Goal: Communication & Community: Share content

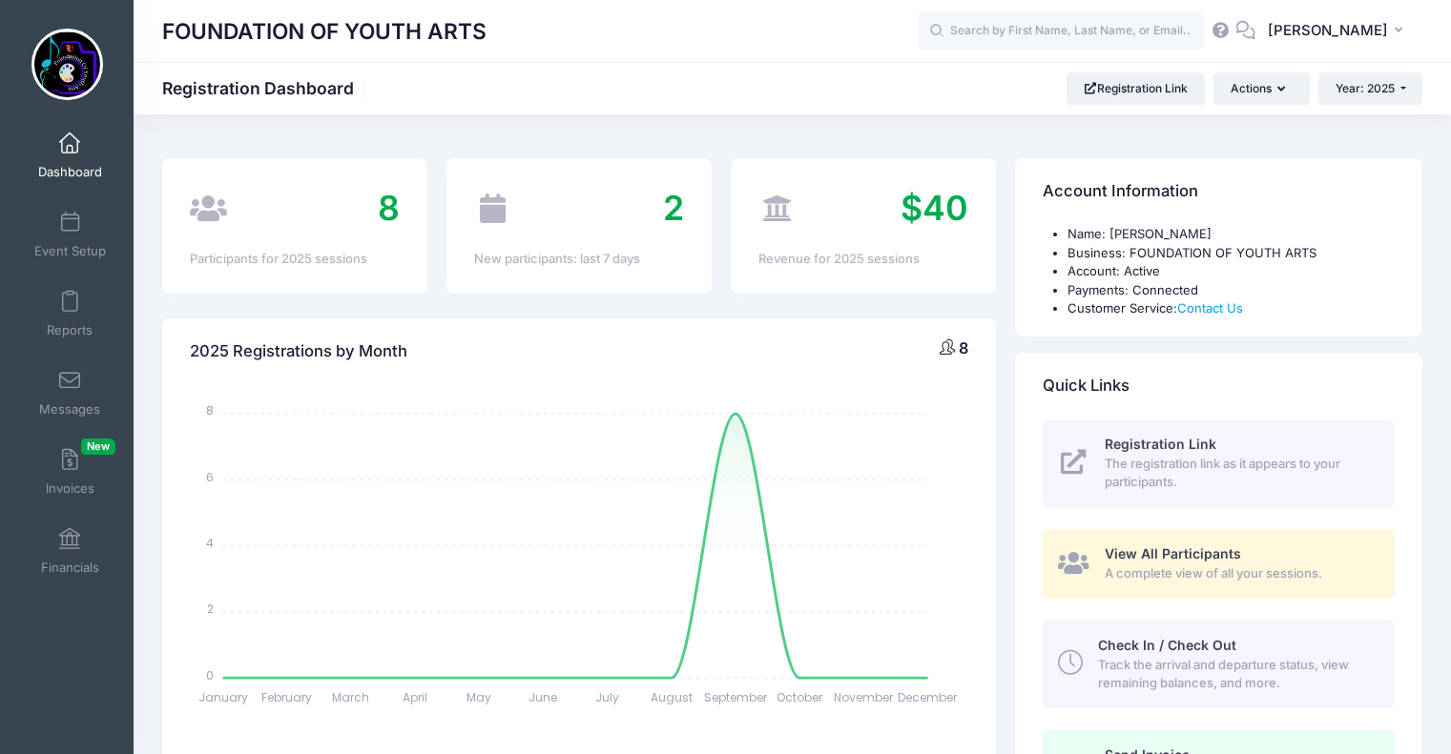
select select
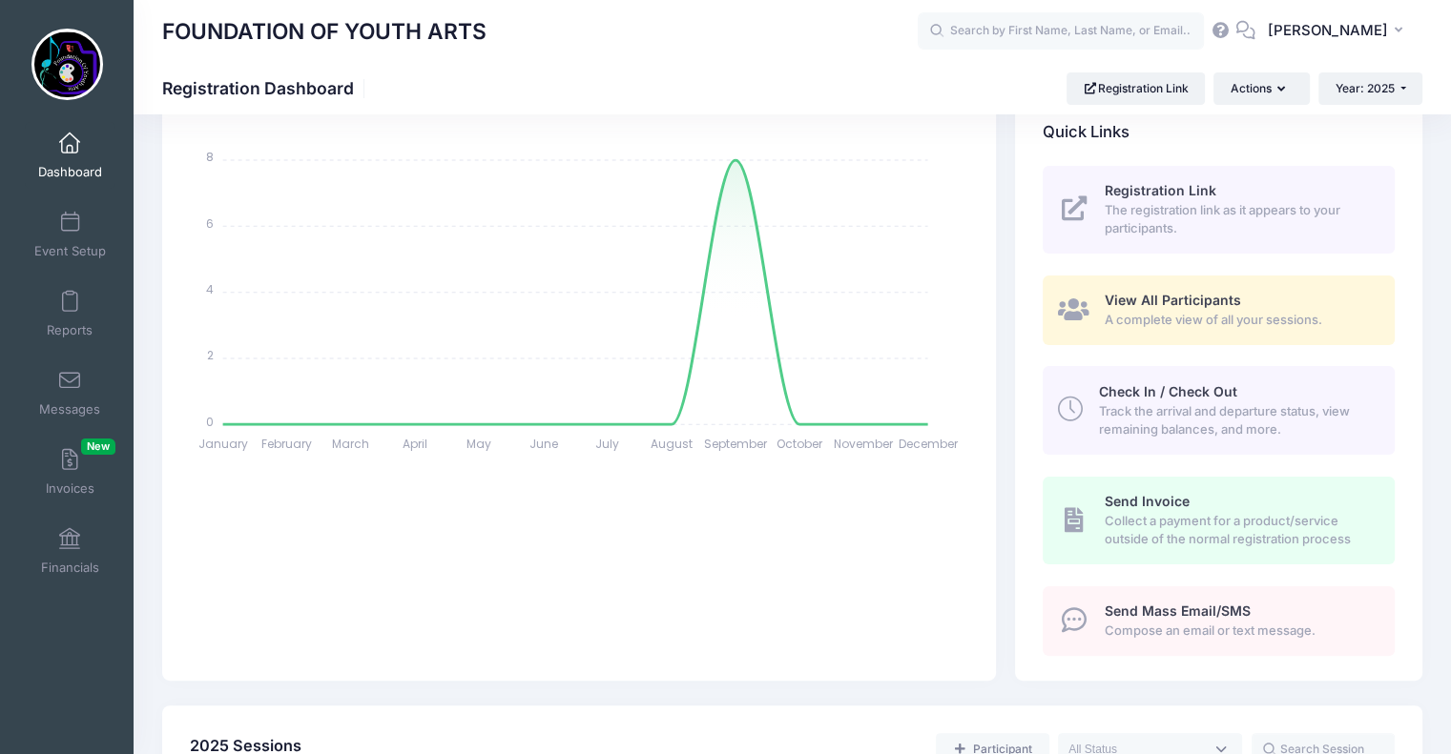
scroll to position [202, 0]
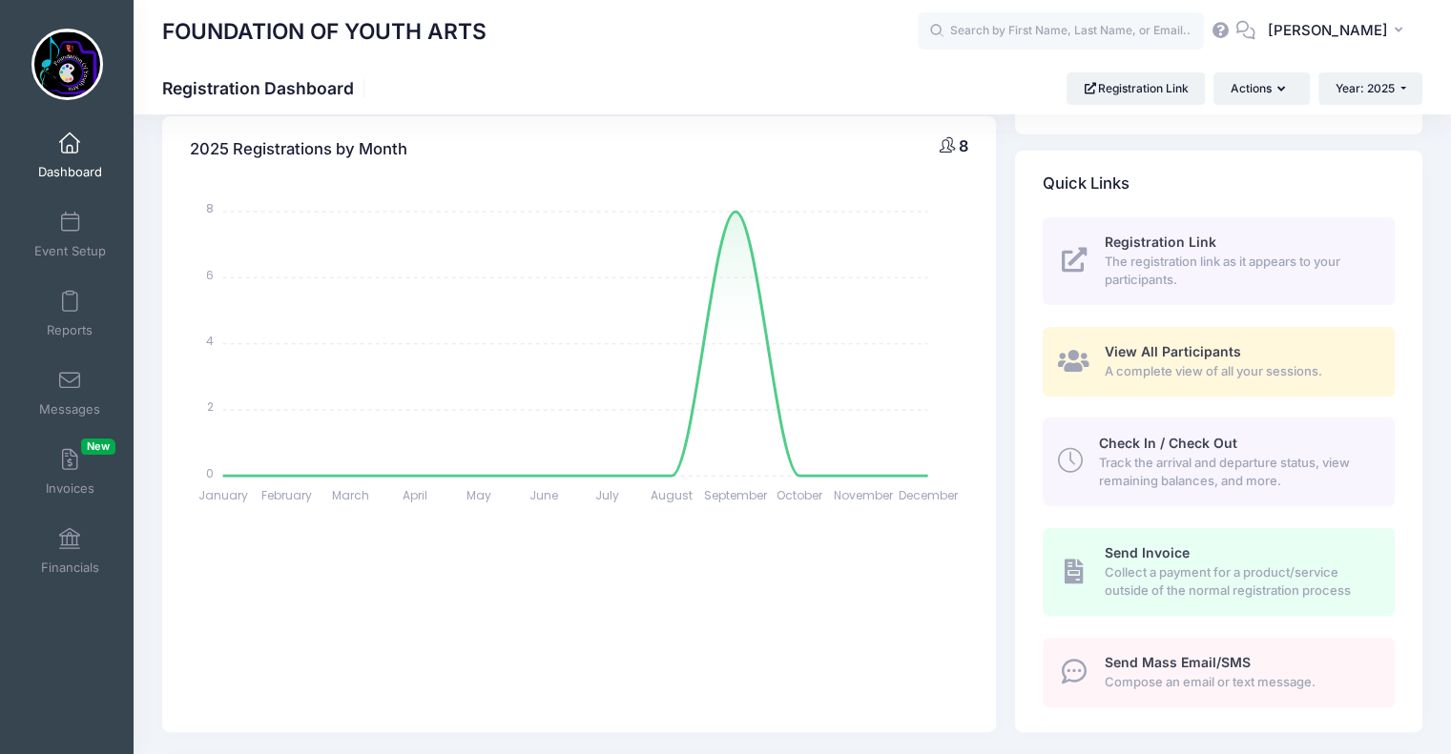
click at [1199, 673] on span "Compose an email or text message." at bounding box center [1238, 682] width 268 height 19
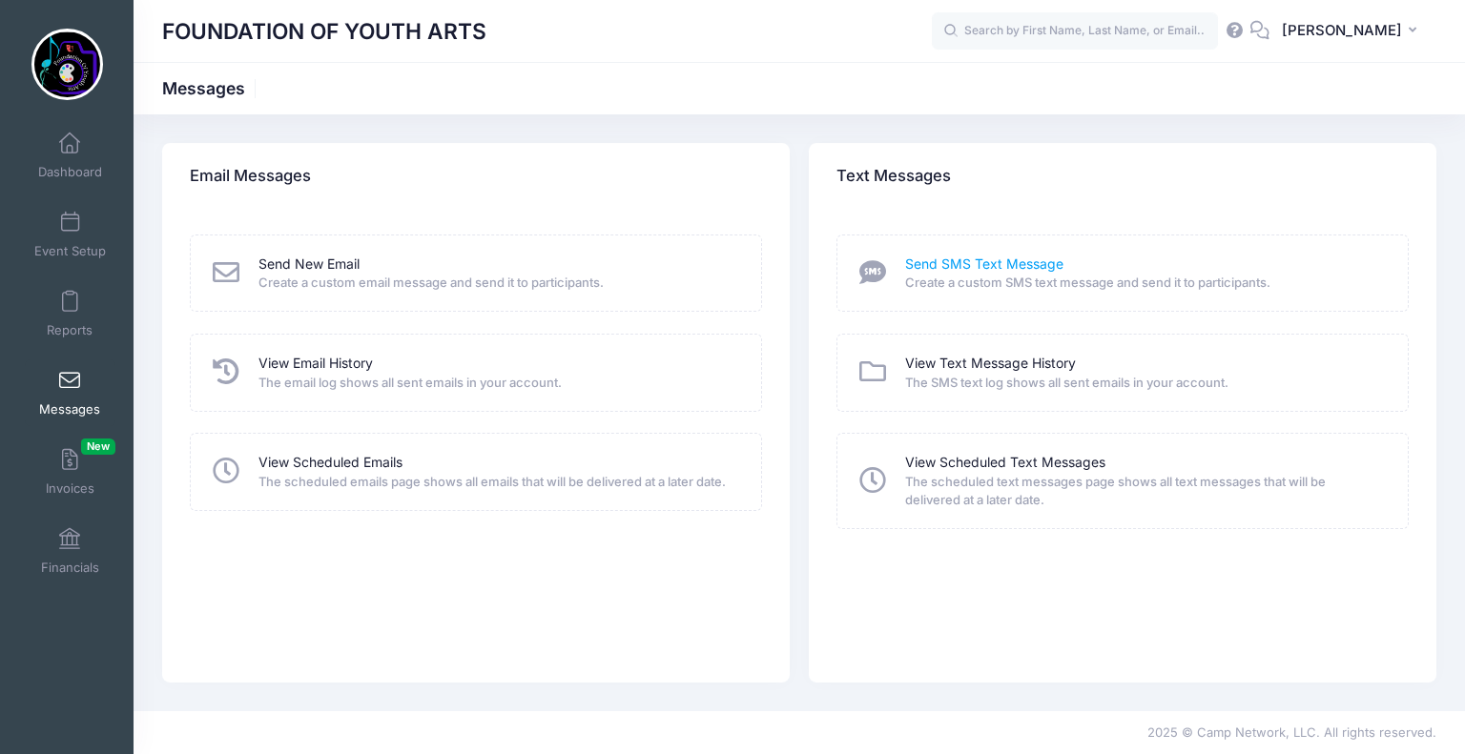
click at [978, 271] on link "Send SMS Text Message" at bounding box center [984, 265] width 158 height 20
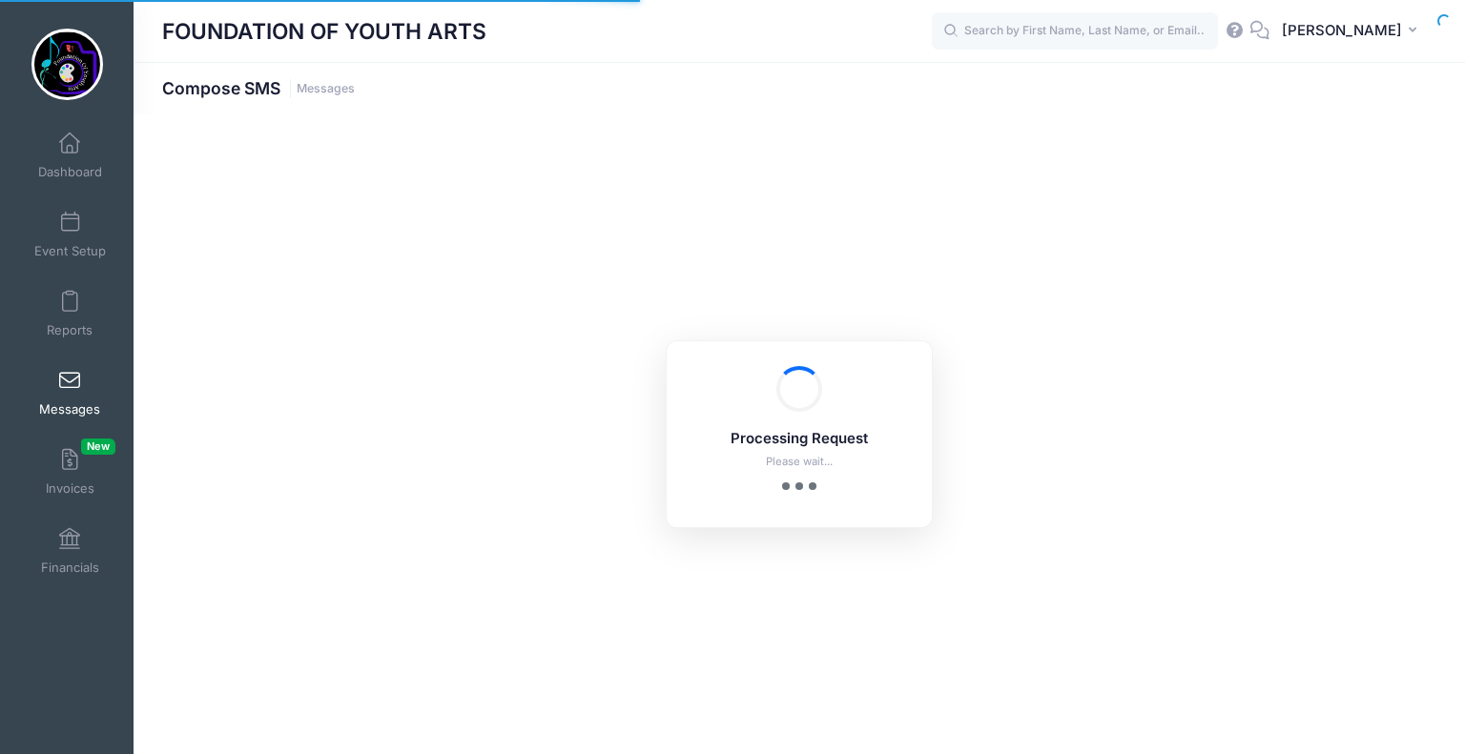
drag, startPoint x: 0, startPoint y: 0, endPoint x: 850, endPoint y: 267, distance: 890.8
click at [850, 267] on div "Processing Request Please wait... Processing Request Please wait... Processing …" at bounding box center [799, 434] width 1331 height 640
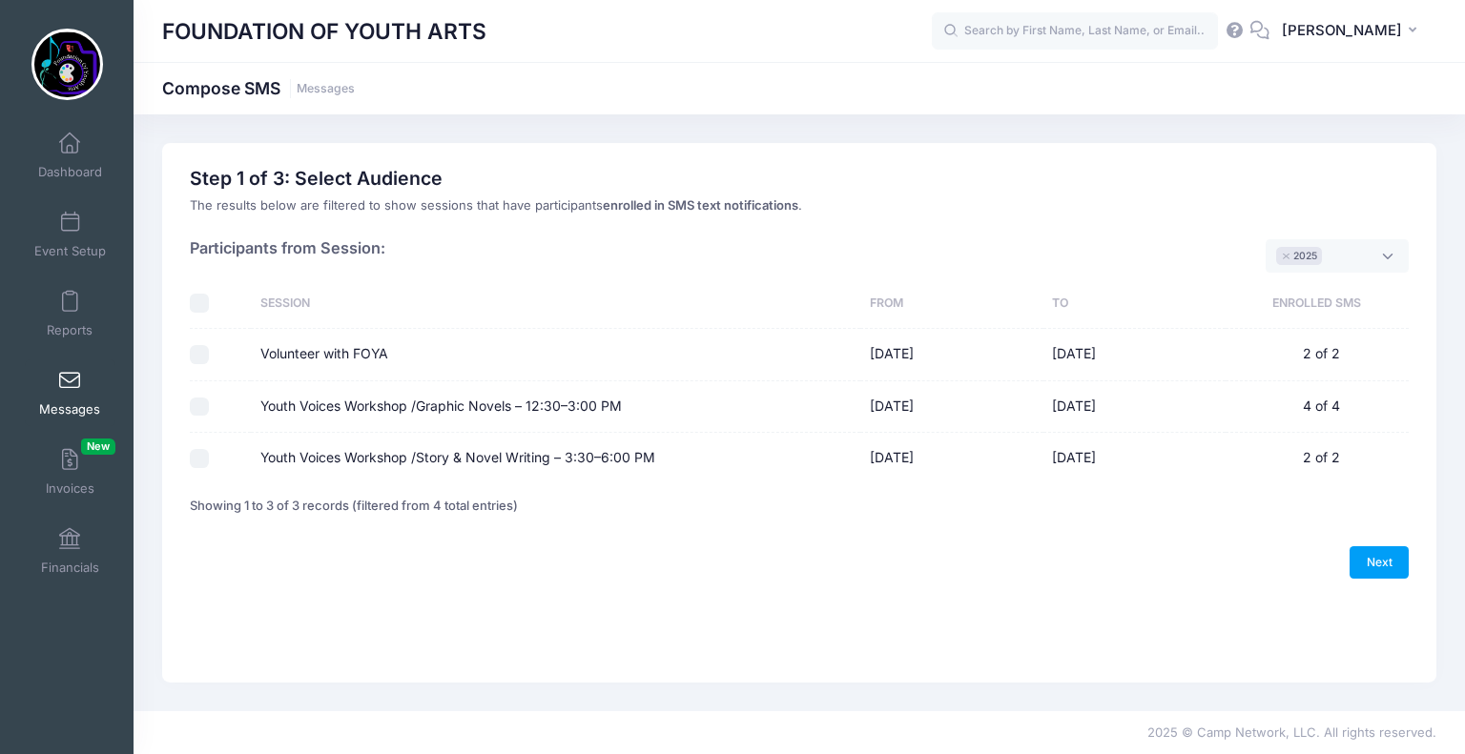
click at [198, 353] on input "Volunteer with FOYA" at bounding box center [199, 354] width 19 height 19
checkbox input "true"
click at [1381, 554] on link "Next" at bounding box center [1379, 563] width 59 height 32
select select "50"
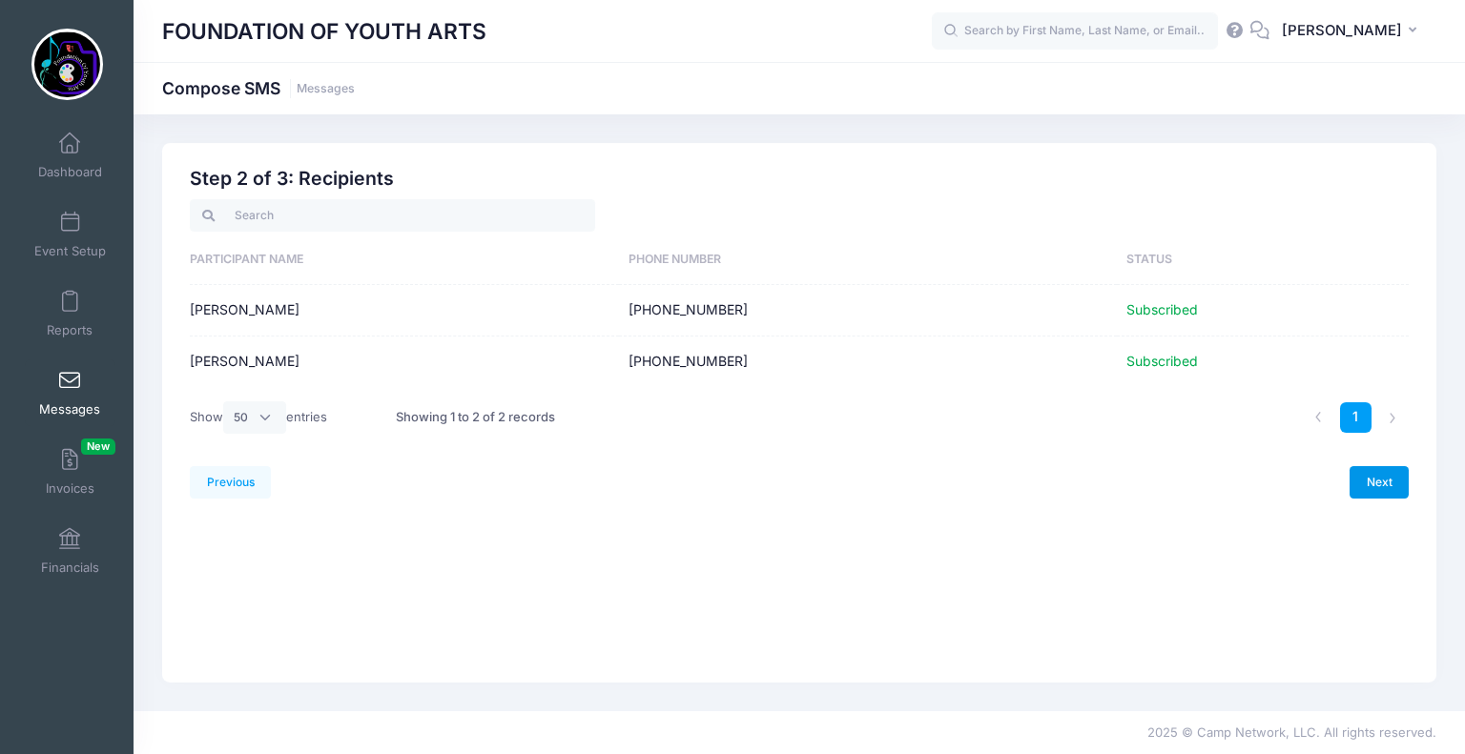
click at [1387, 480] on link "Next" at bounding box center [1379, 482] width 59 height 32
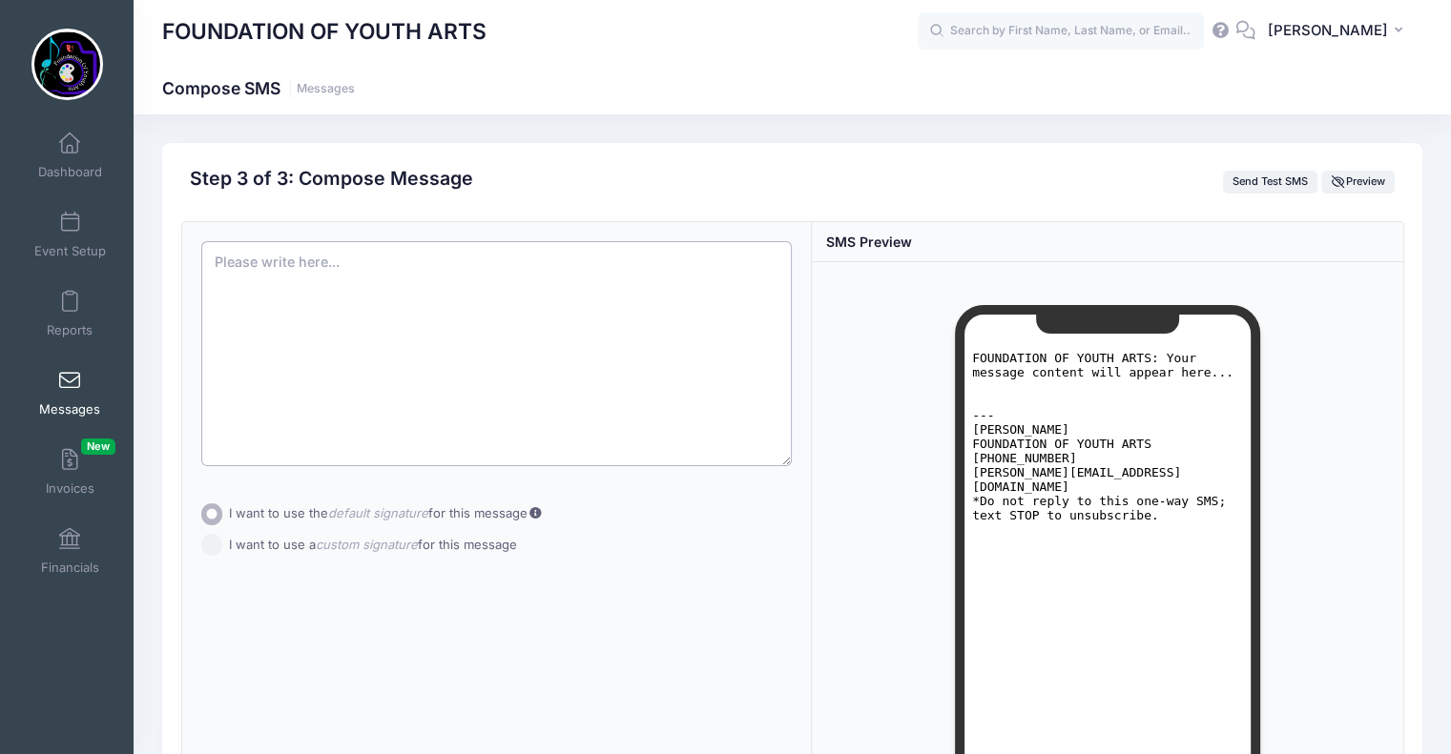
click at [223, 260] on textarea at bounding box center [496, 353] width 591 height 225
paste textarea "Reminder: Youth Voices Workshop is in the Creative Room at Smudge Gifts & Curio…"
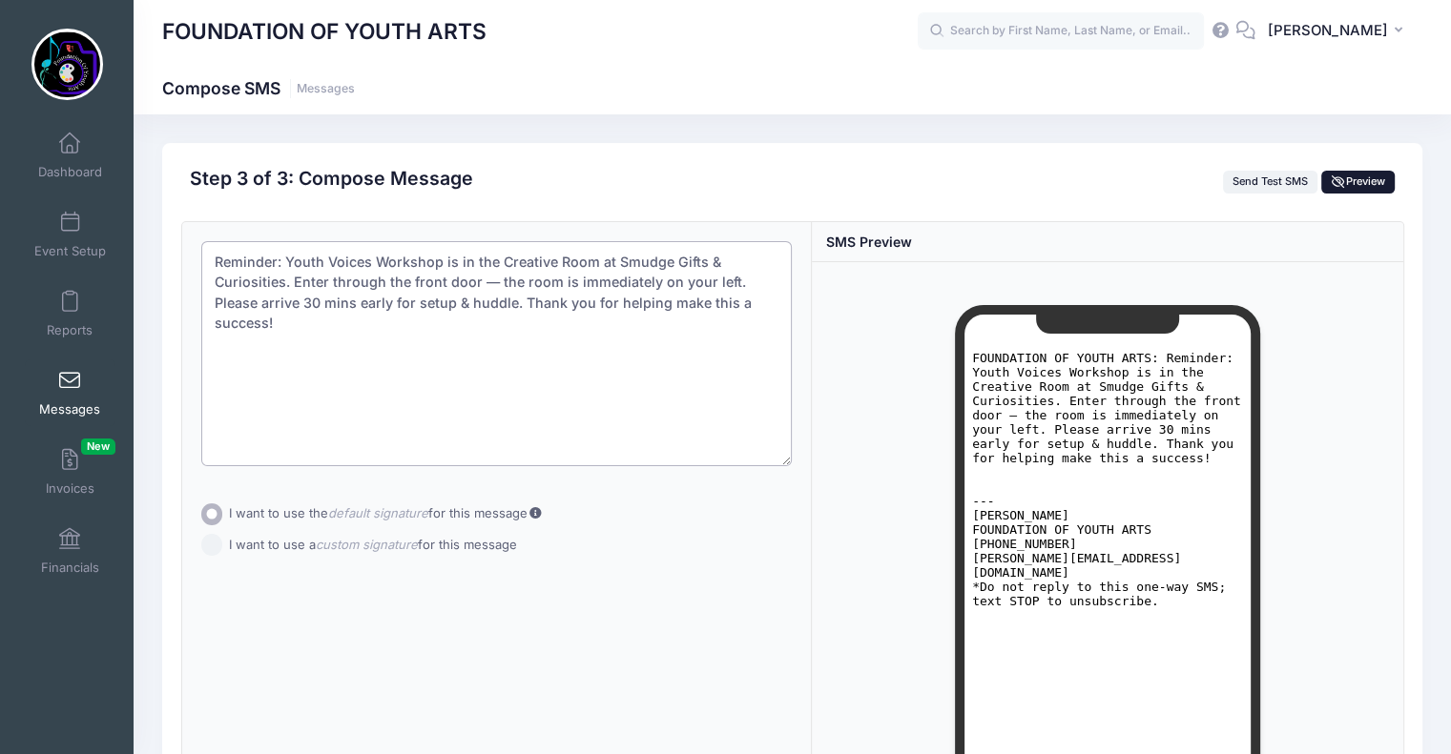
type textarea "Reminder: Youth Voices Workshop is in the Creative Room at Smudge Gifts & Curio…"
click at [1361, 177] on span "Preview" at bounding box center [1357, 181] width 53 height 13
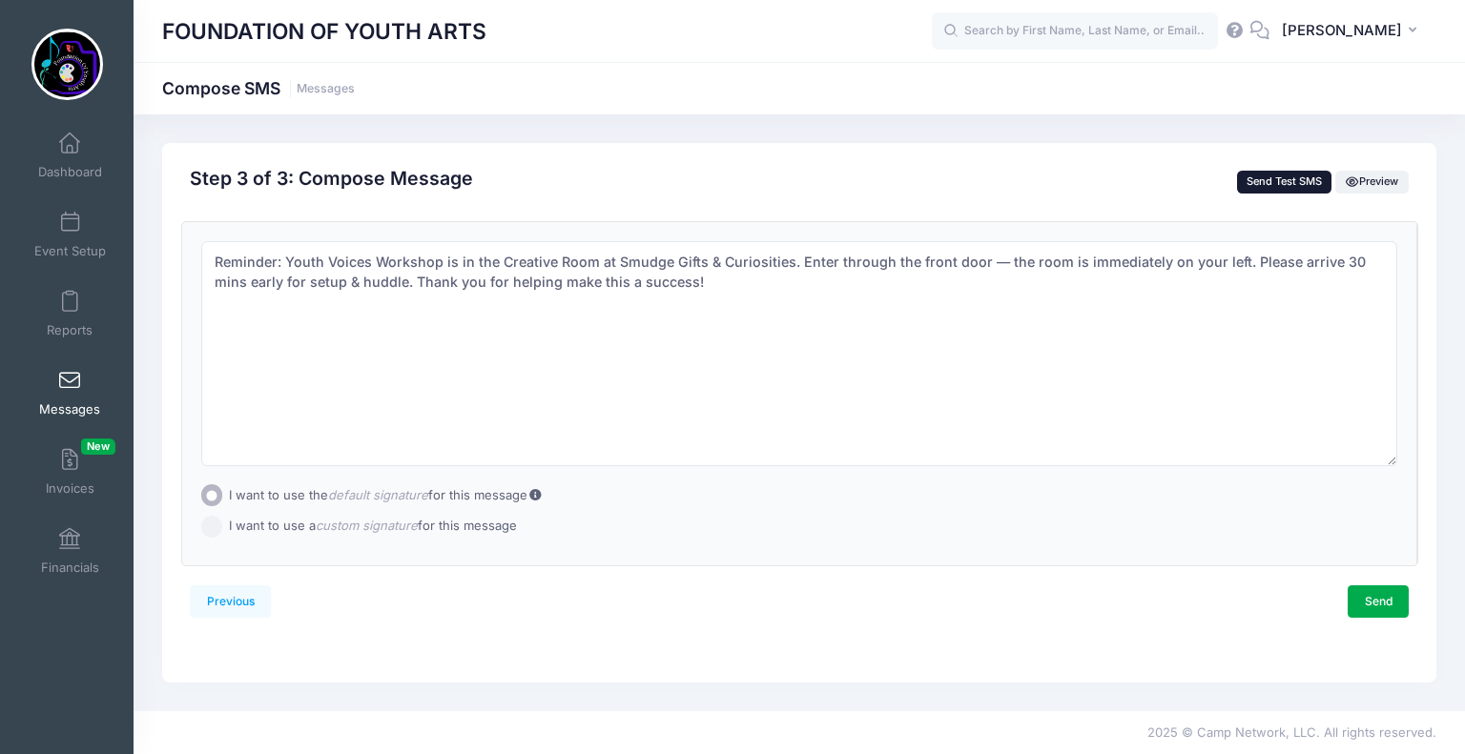
click at [1284, 185] on button "Send Test SMS" at bounding box center [1284, 182] width 95 height 23
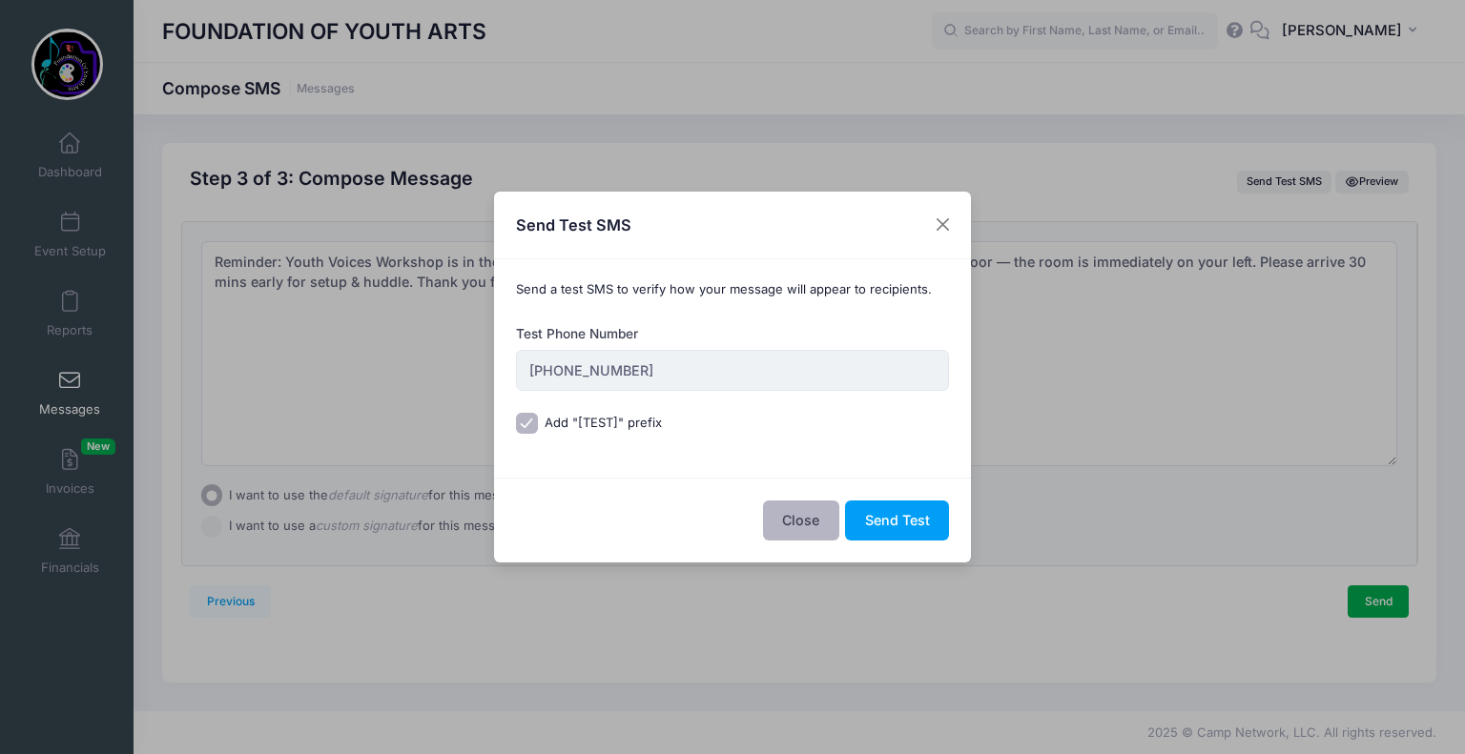
click at [806, 527] on button "Close" at bounding box center [801, 521] width 76 height 41
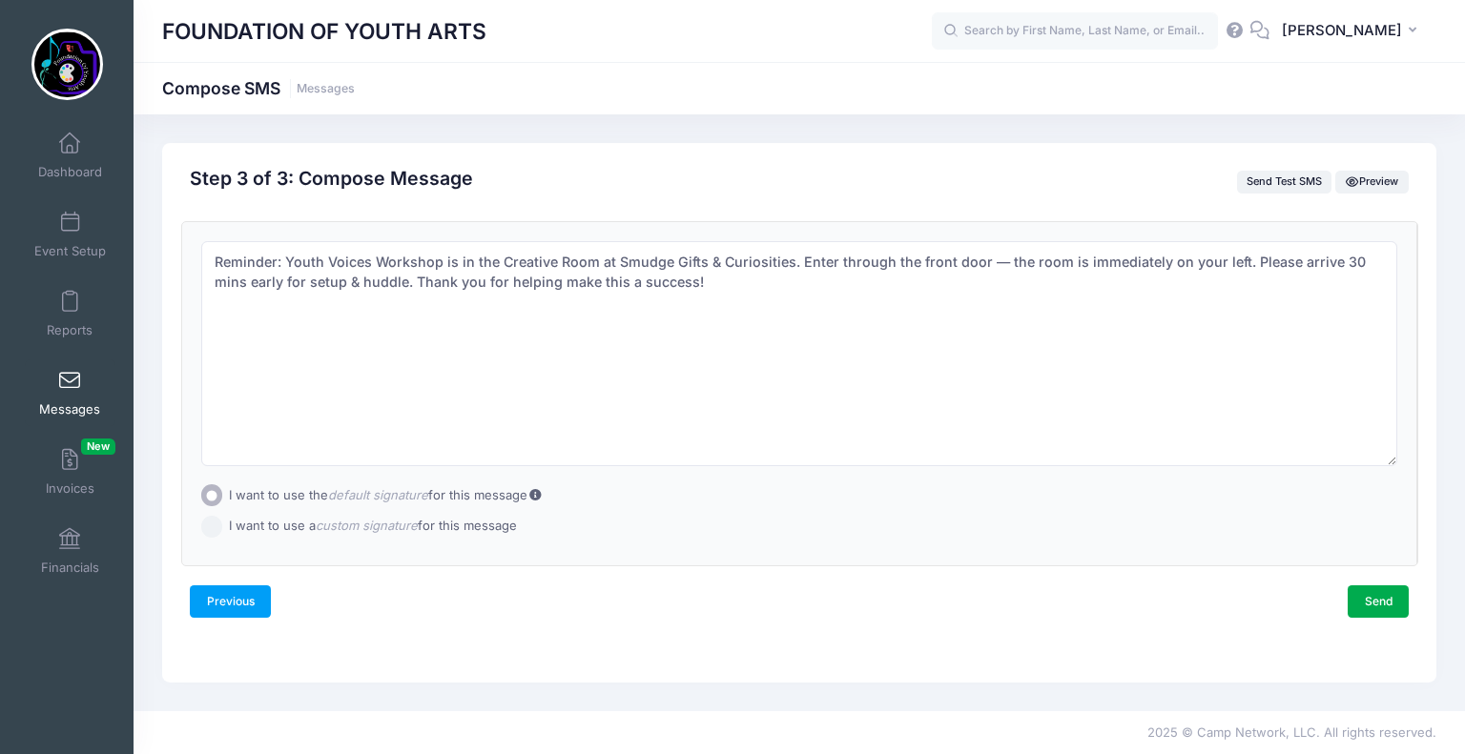
click at [223, 602] on link "Previous" at bounding box center [230, 602] width 81 height 32
select select "50"
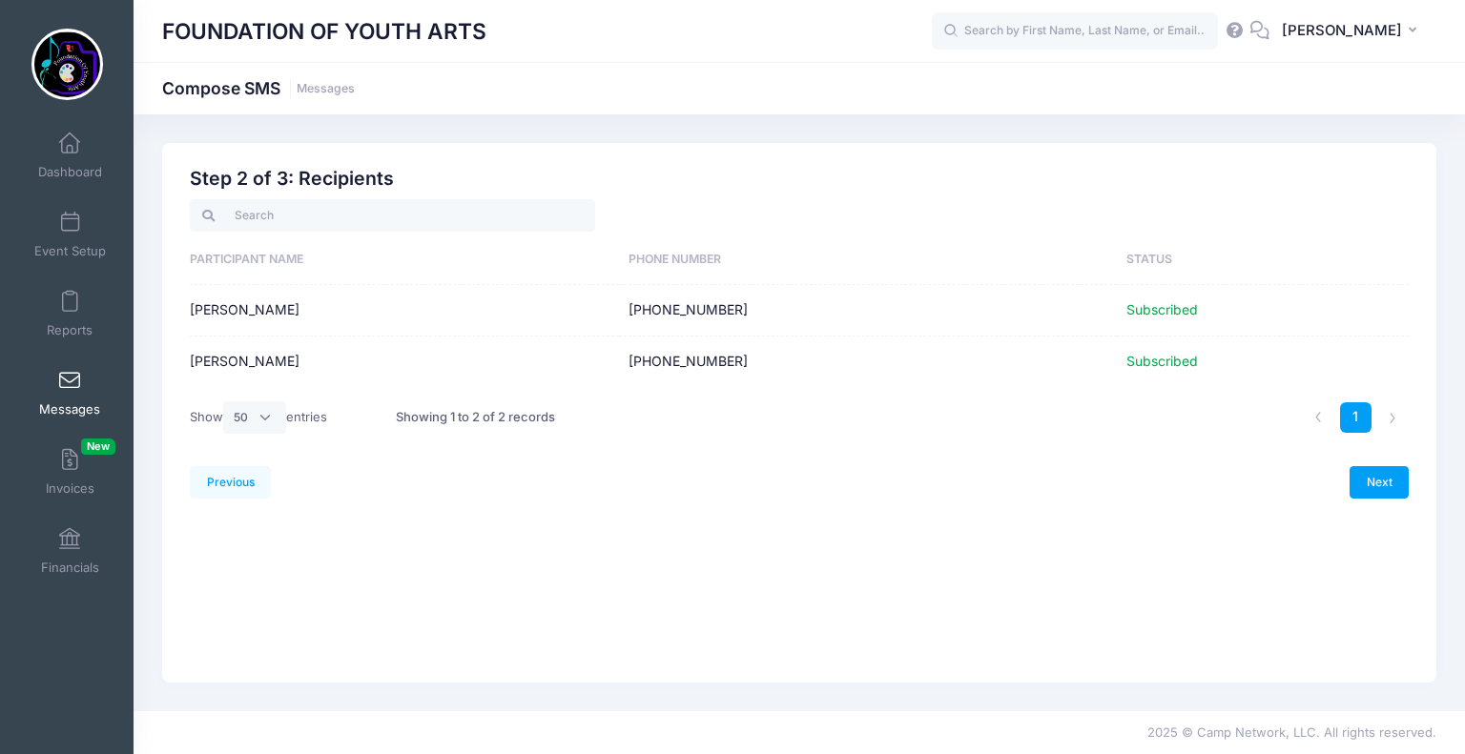
click at [70, 389] on span at bounding box center [70, 381] width 0 height 21
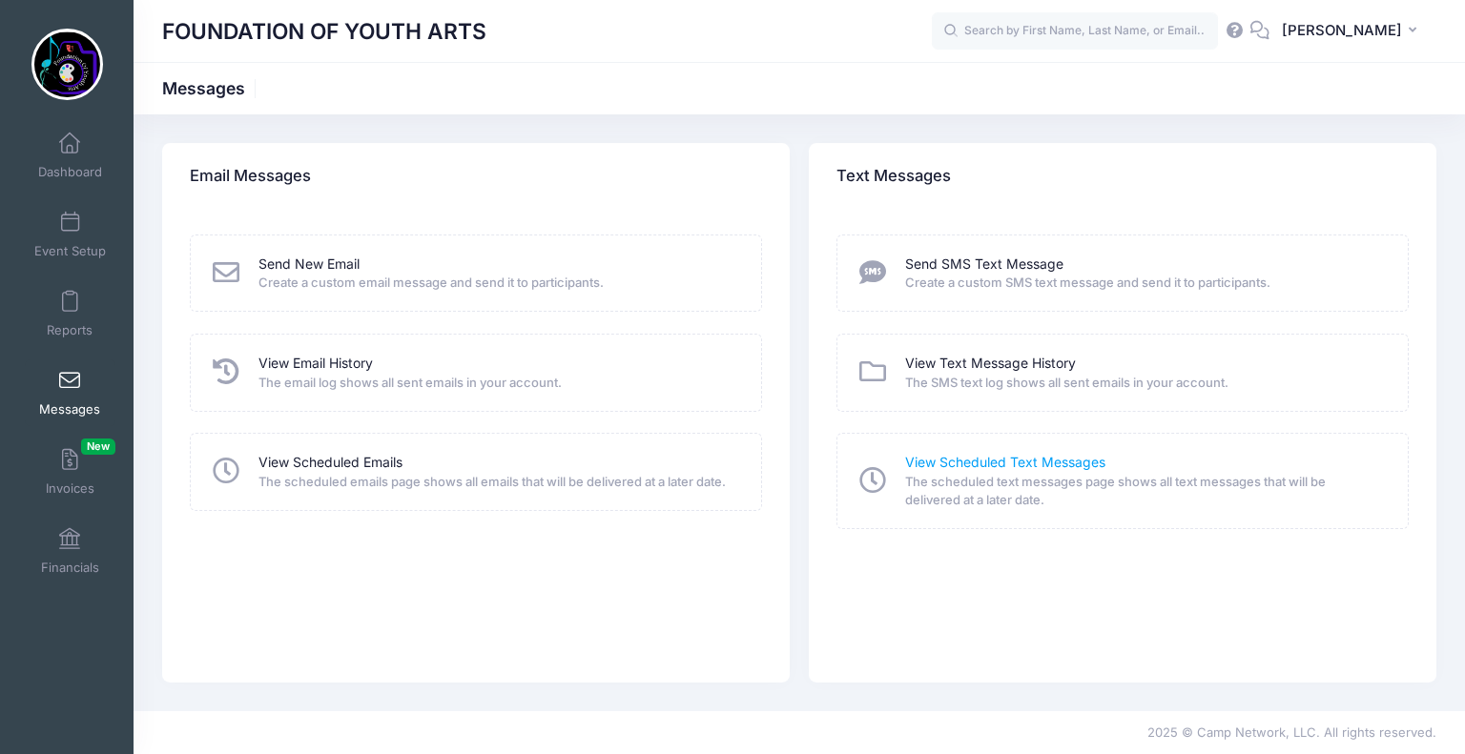
click at [1025, 462] on link "View Scheduled Text Messages" at bounding box center [1005, 463] width 200 height 20
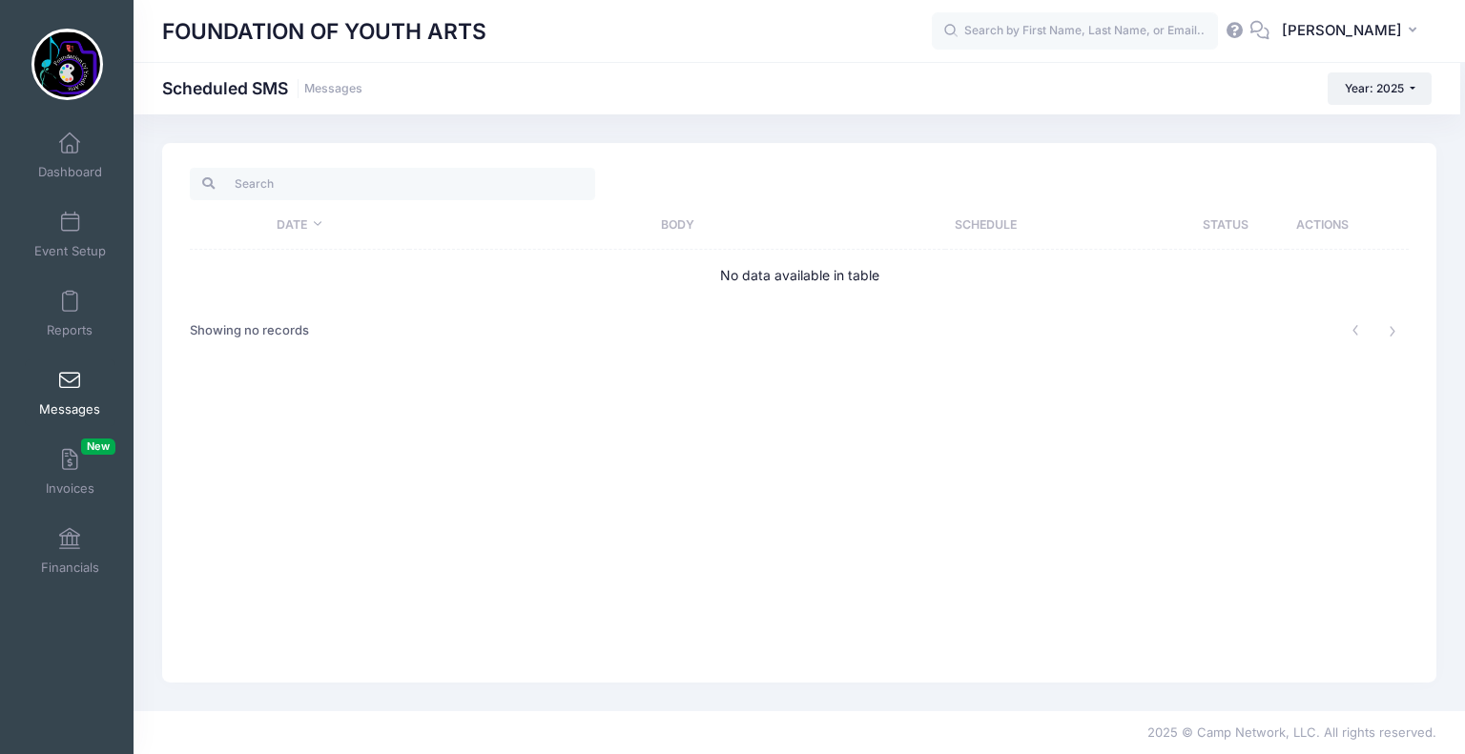
click at [66, 406] on span "Messages" at bounding box center [69, 410] width 61 height 16
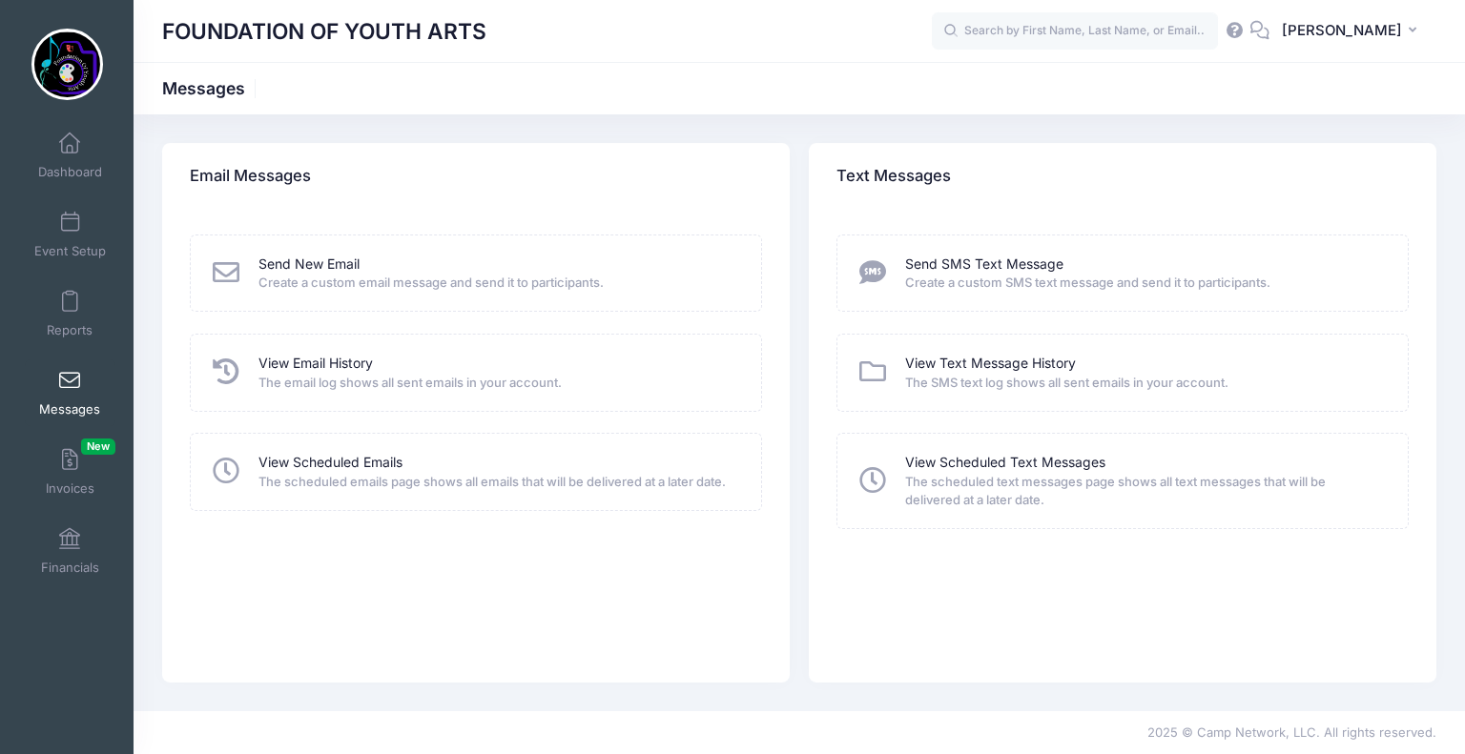
click at [1015, 279] on span "Create a custom SMS text message and send it to participants." at bounding box center [1144, 283] width 478 height 19
click at [927, 258] on link "Send SMS Text Message" at bounding box center [984, 265] width 158 height 20
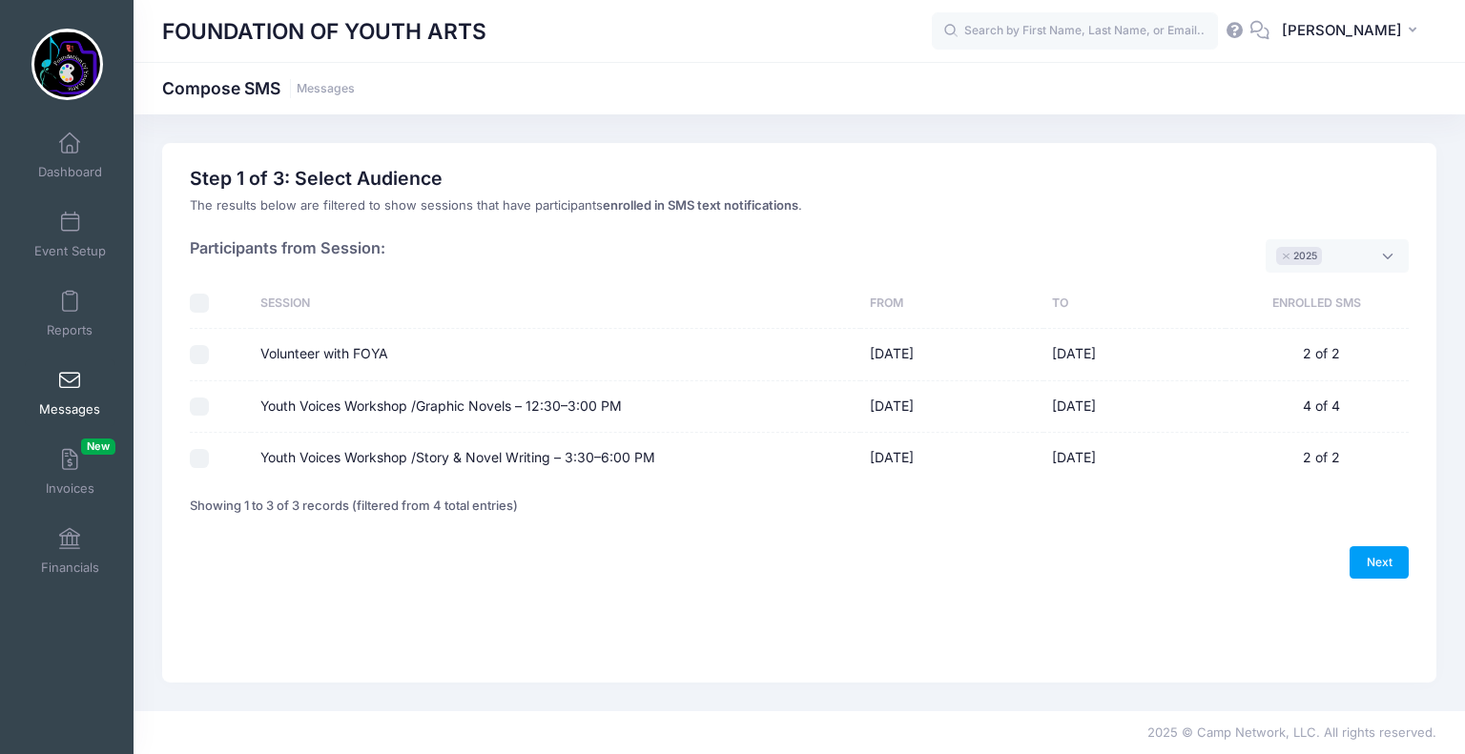
click at [193, 351] on input "Volunteer with FOYA" at bounding box center [199, 354] width 19 height 19
checkbox input "true"
click at [1380, 552] on link "Next" at bounding box center [1379, 563] width 59 height 32
select select "50"
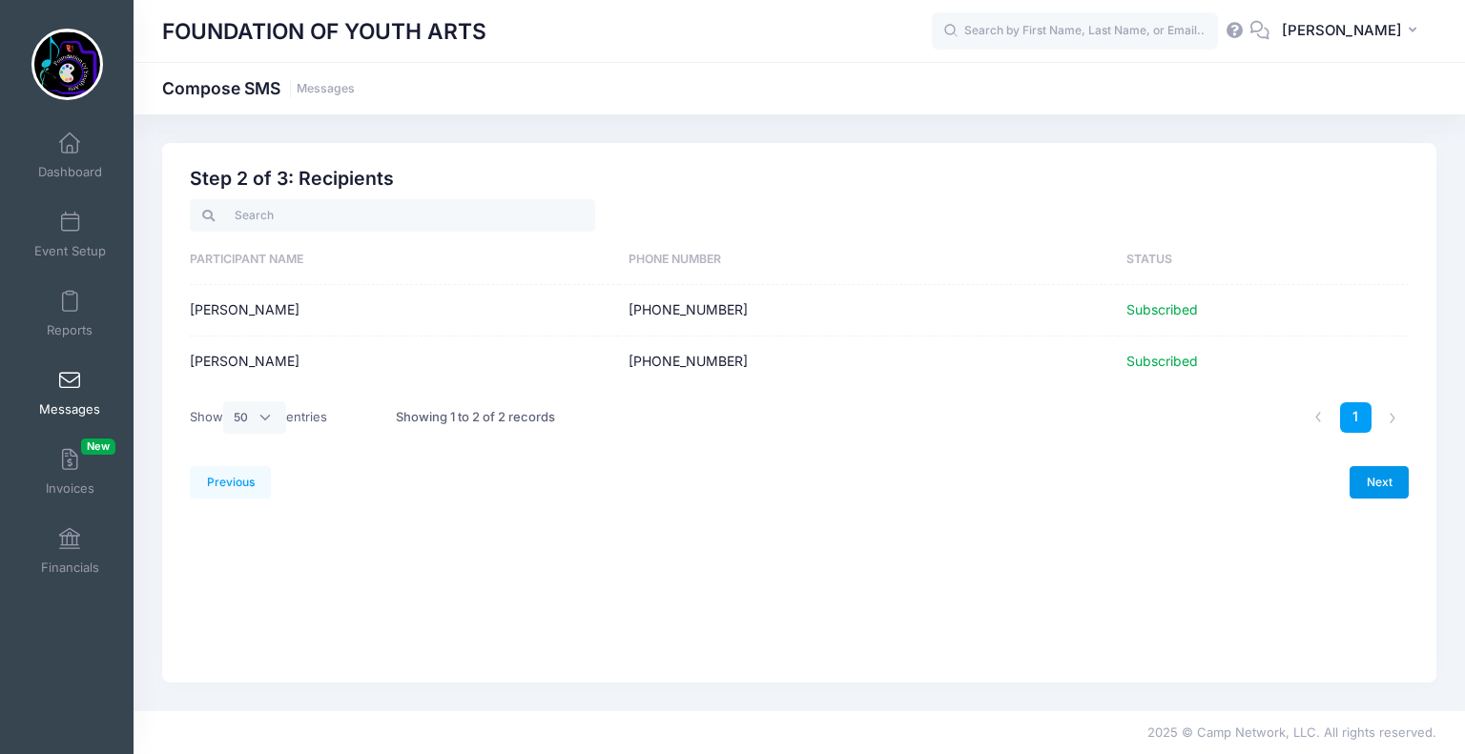
click at [1389, 483] on link "Next" at bounding box center [1379, 482] width 59 height 32
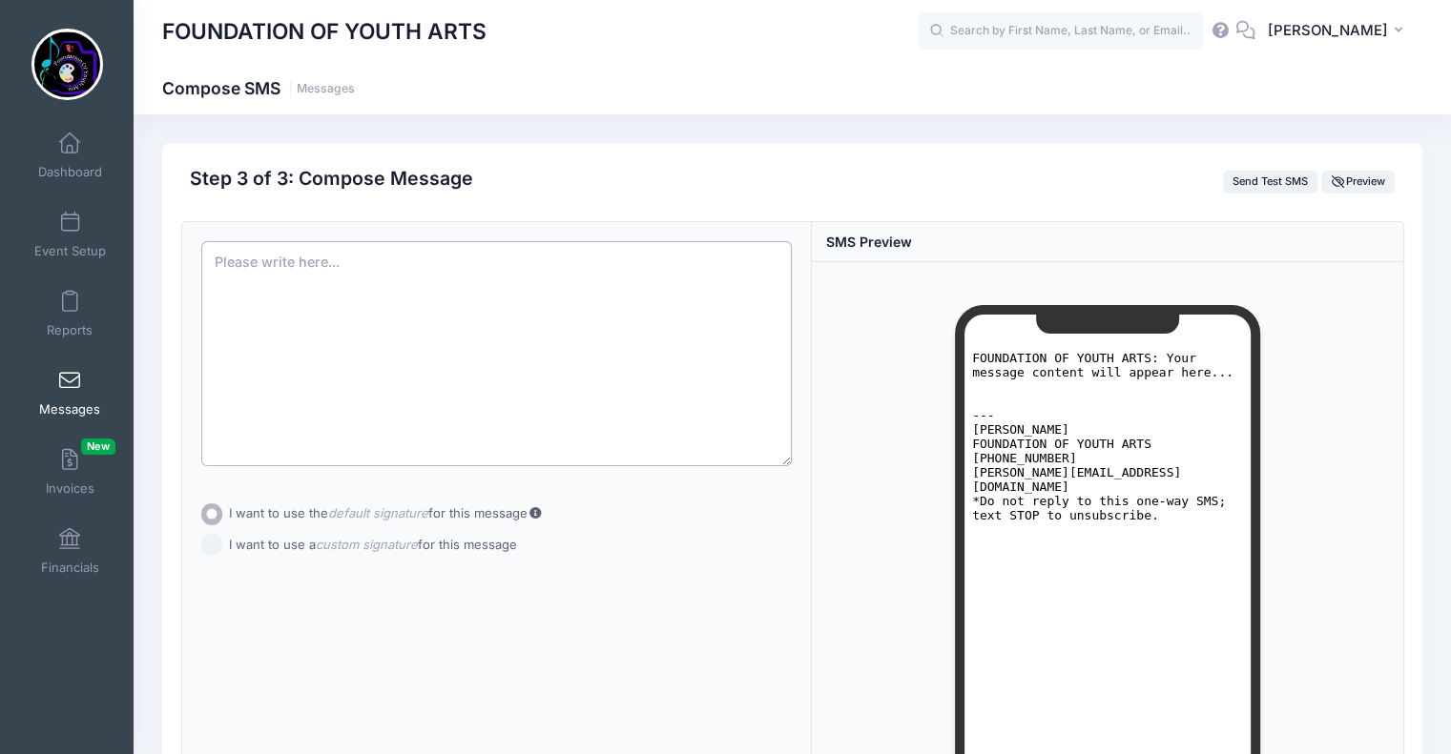
click at [228, 291] on textarea at bounding box center [496, 353] width 591 height 225
paste textarea "Reminder: Youth Voices Workshop is in the Creative Room at Smudge Gifts & Curio…"
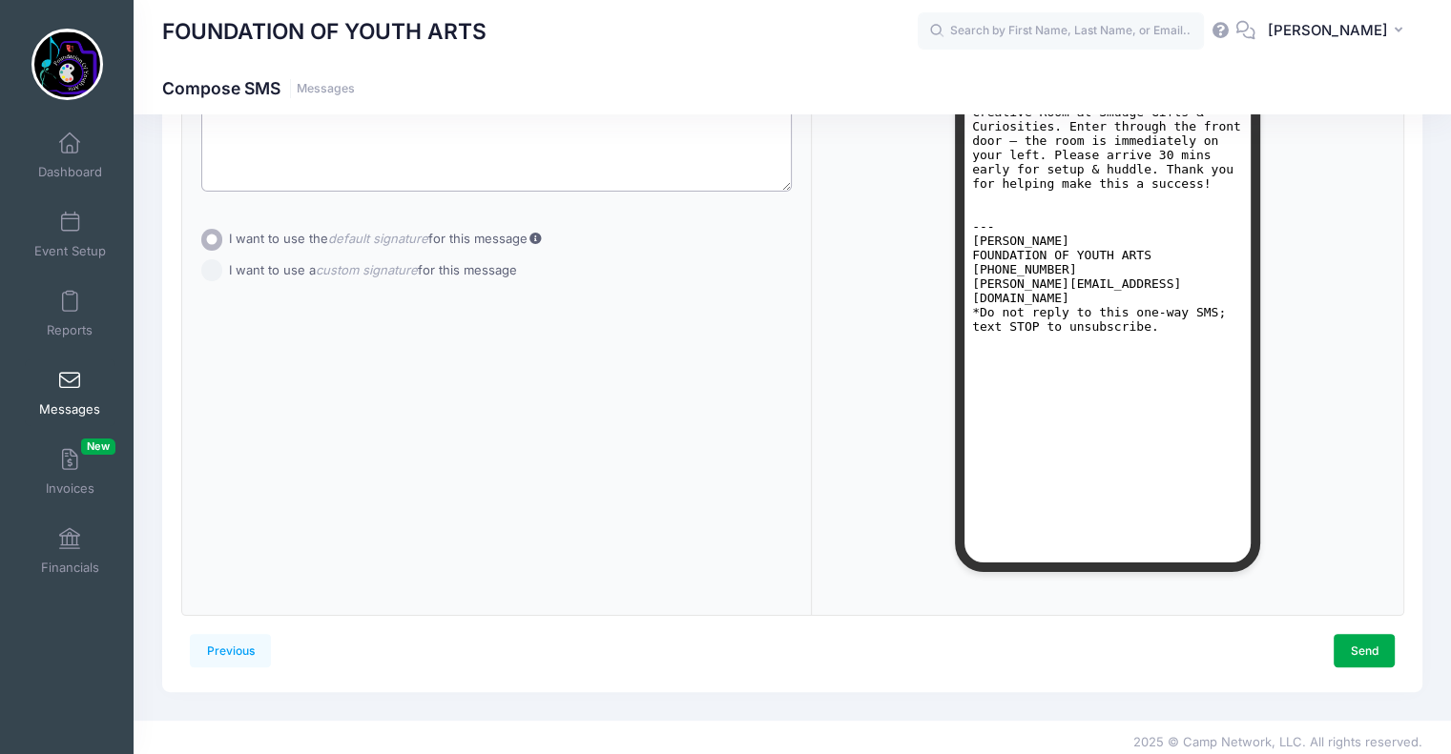
scroll to position [281, 0]
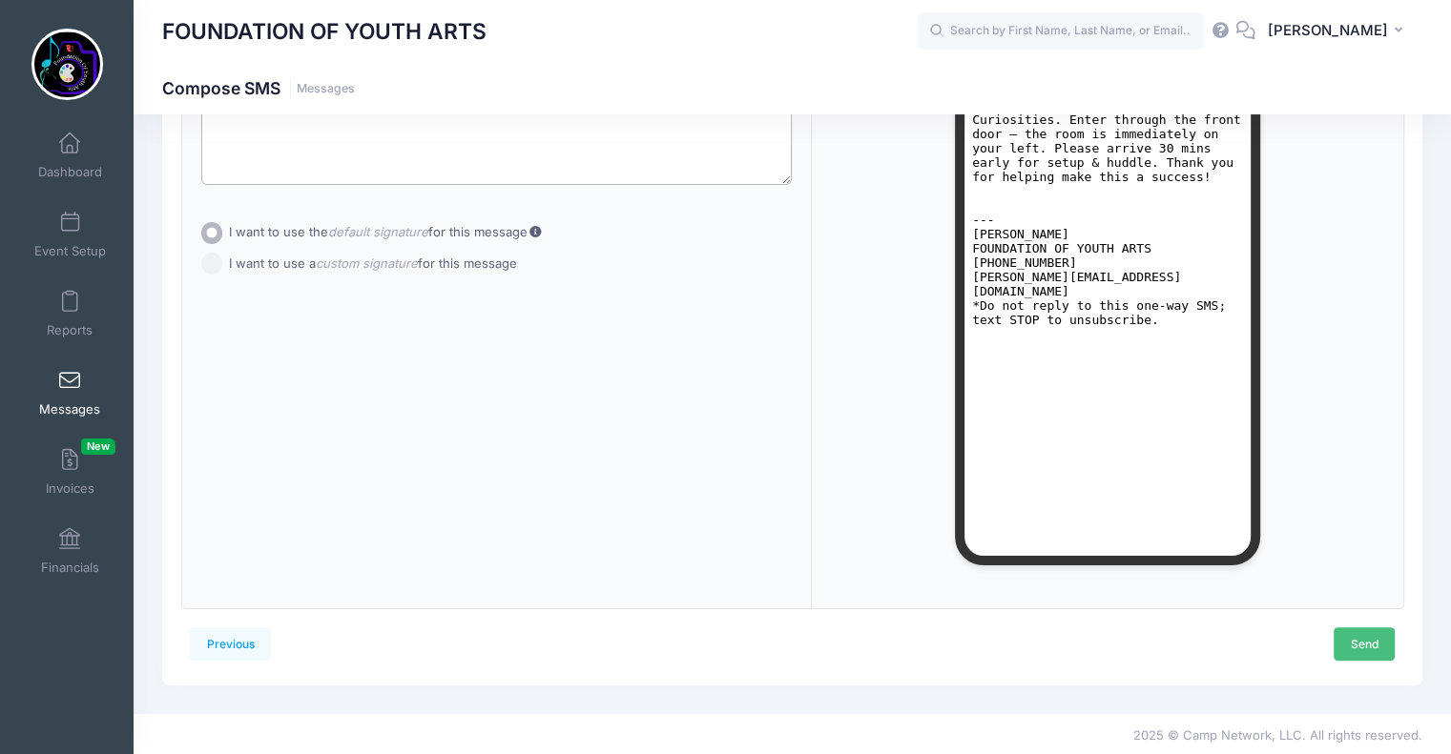
type textarea "Reminder: Youth Voices Workshop is in the Creative Room at Smudge Gifts & Curio…"
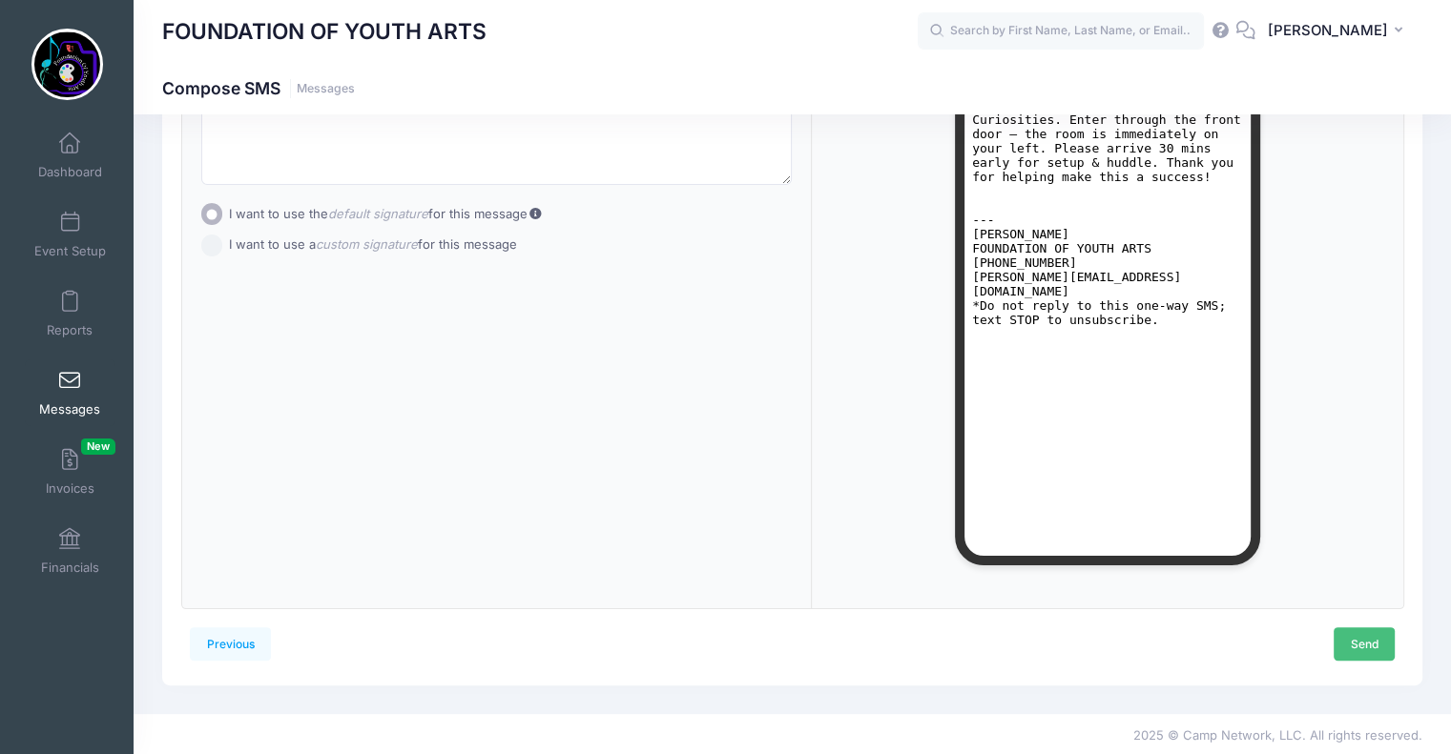
click at [1358, 641] on link "Send" at bounding box center [1363, 644] width 61 height 32
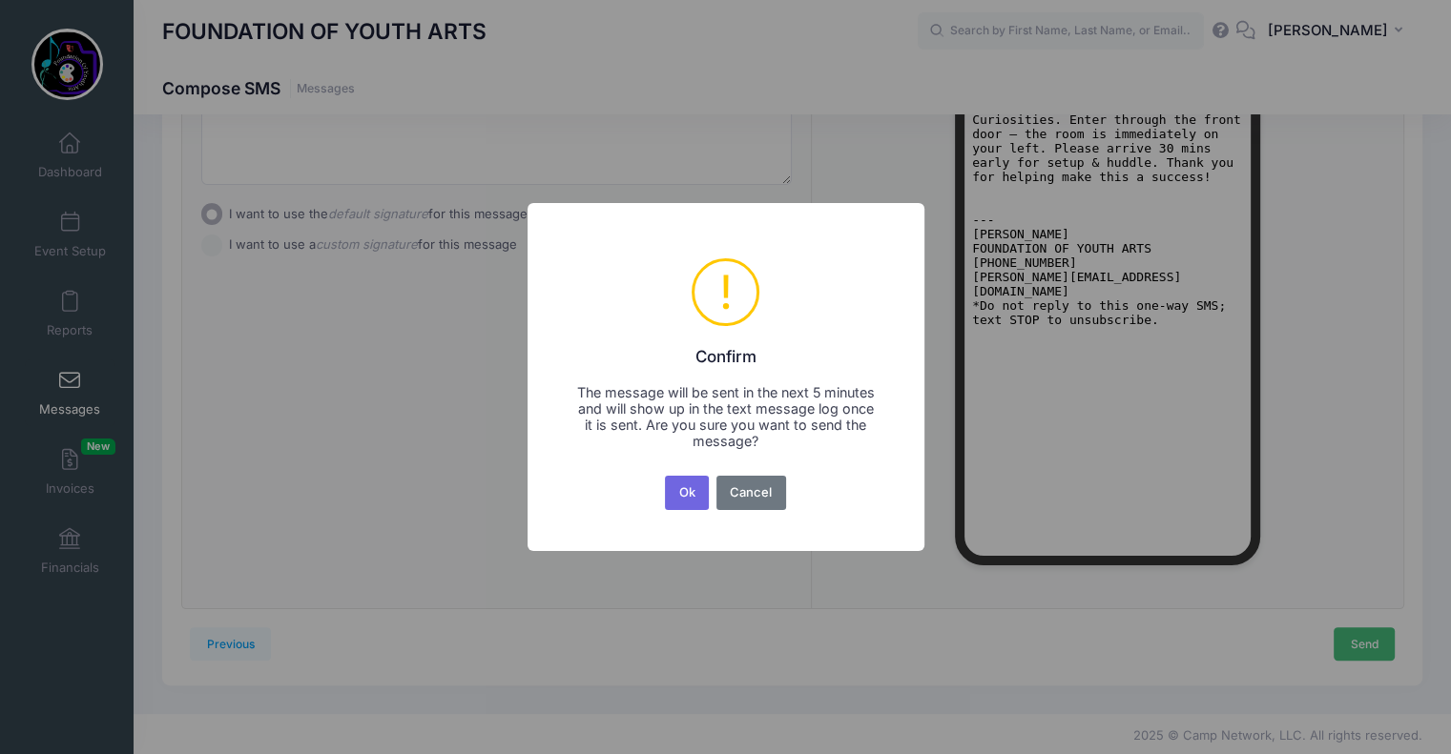
scroll to position [0, 0]
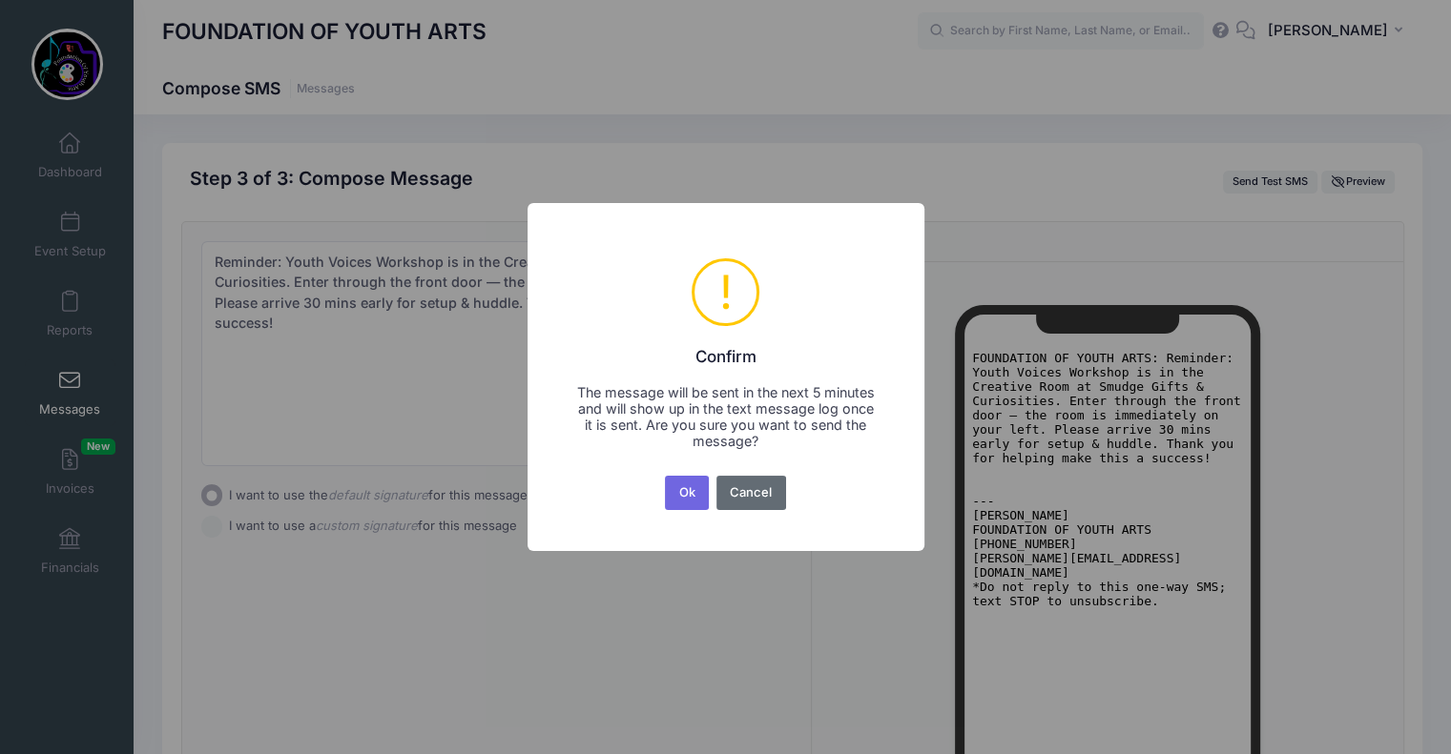
click at [753, 487] on button "Cancel" at bounding box center [751, 493] width 70 height 34
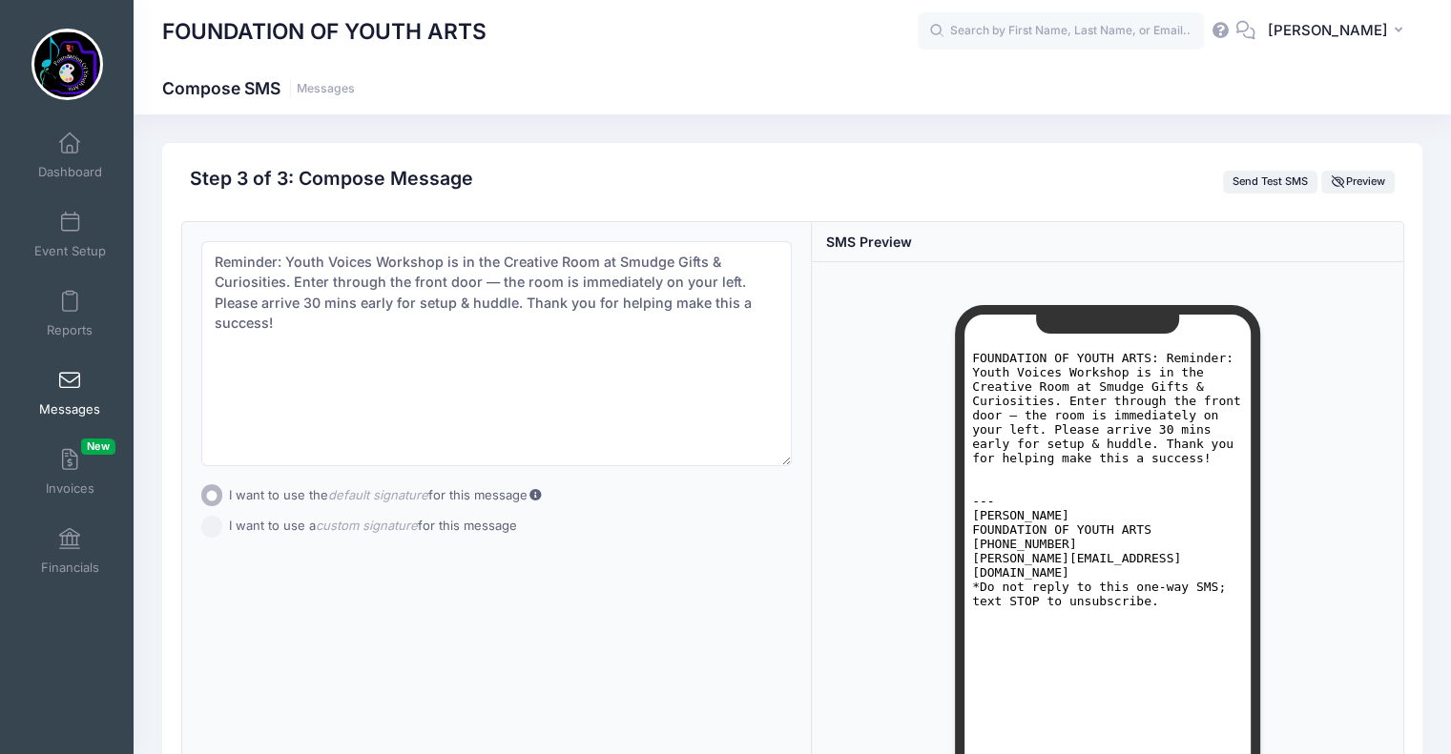
click at [70, 384] on span at bounding box center [70, 381] width 0 height 21
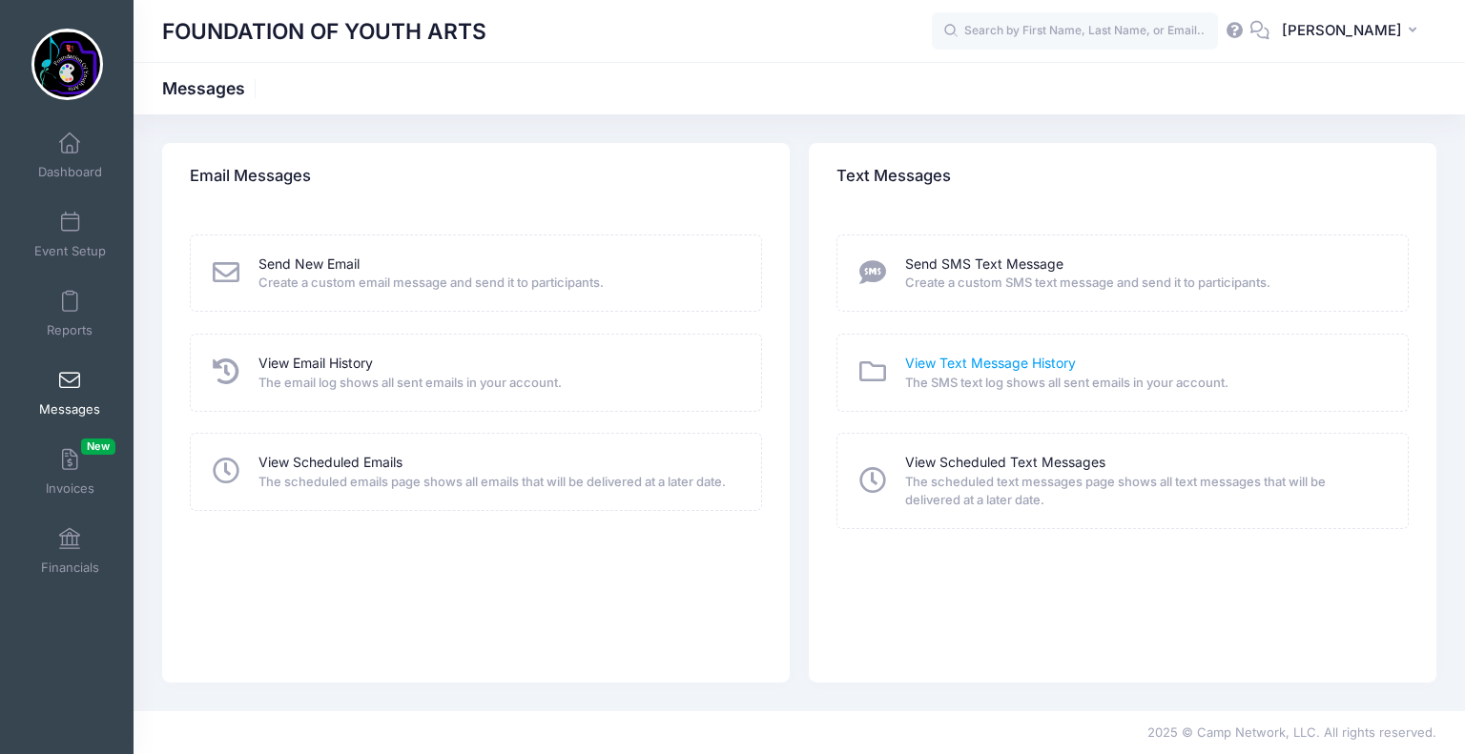
click at [1013, 360] on link "View Text Message History" at bounding box center [990, 364] width 171 height 20
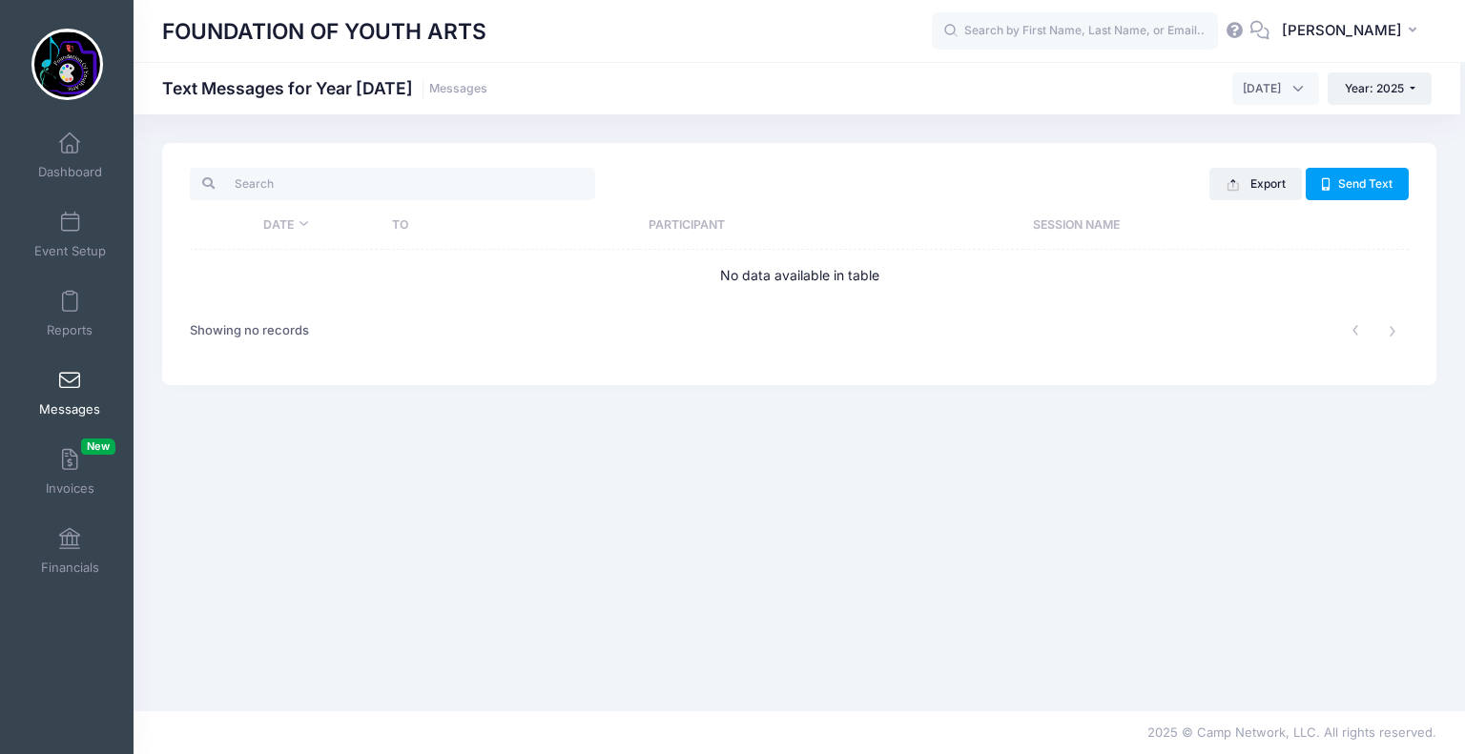
click at [70, 377] on span at bounding box center [70, 381] width 0 height 21
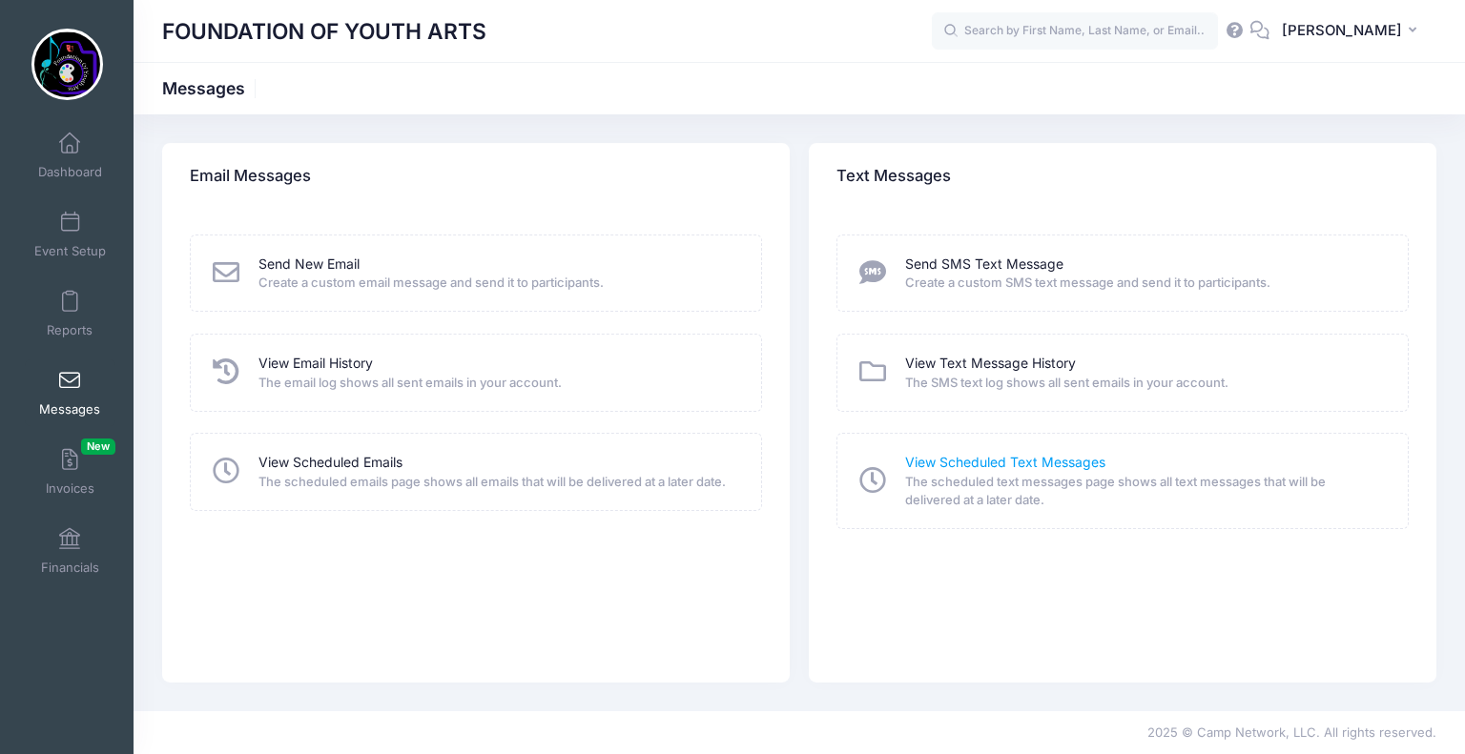
click at [1010, 462] on link "View Scheduled Text Messages" at bounding box center [1005, 463] width 200 height 20
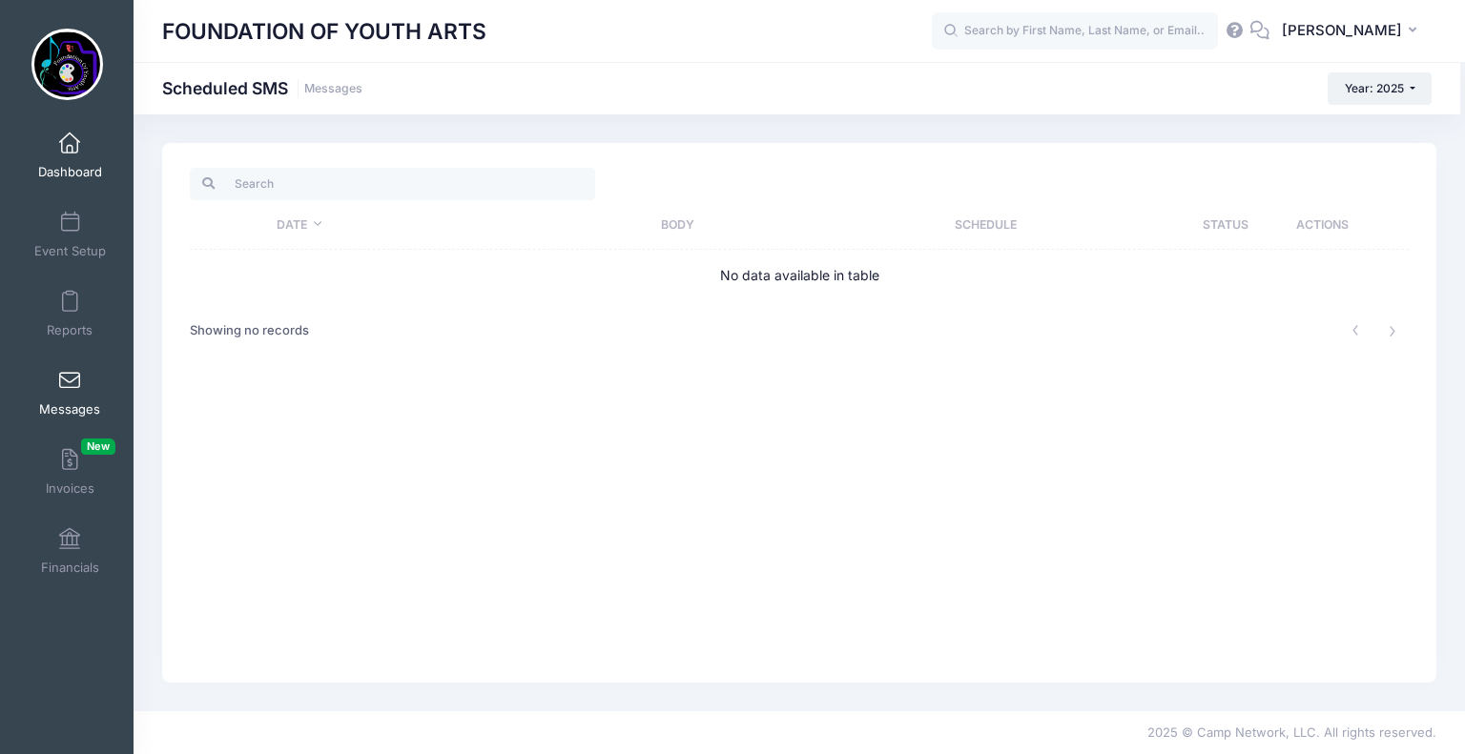
click at [70, 150] on span at bounding box center [70, 144] width 0 height 21
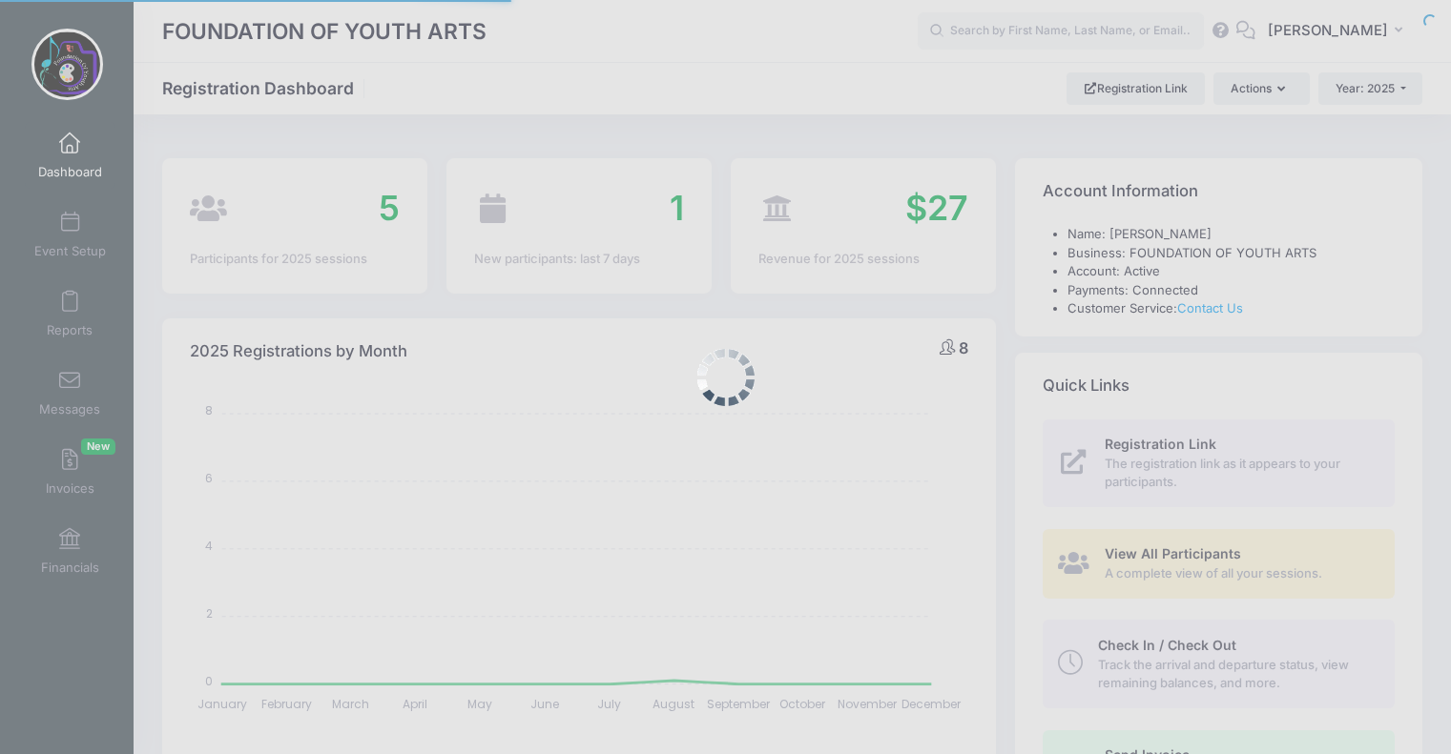
select select
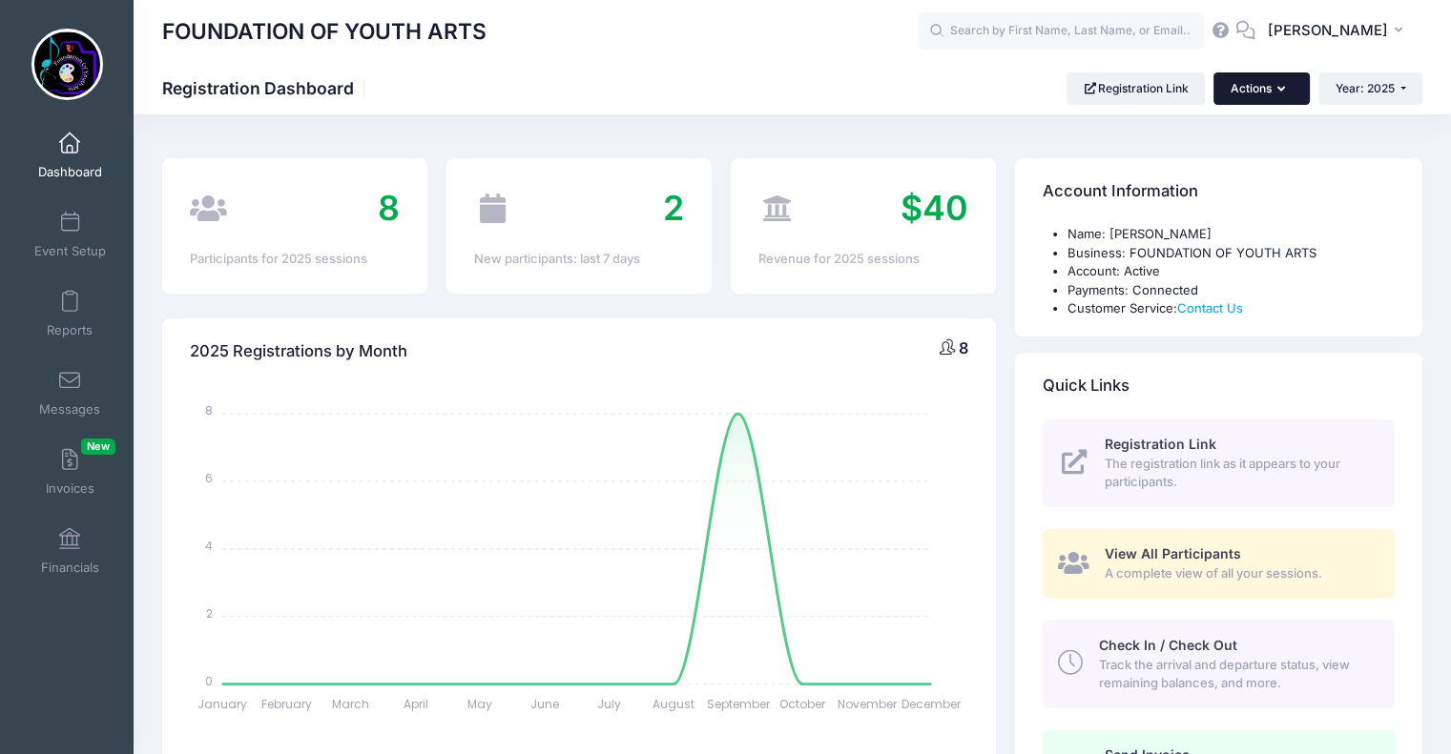
click at [1263, 92] on button "Actions" at bounding box center [1260, 88] width 95 height 32
click at [1205, 206] on link "Mass SMS" at bounding box center [1211, 209] width 173 height 36
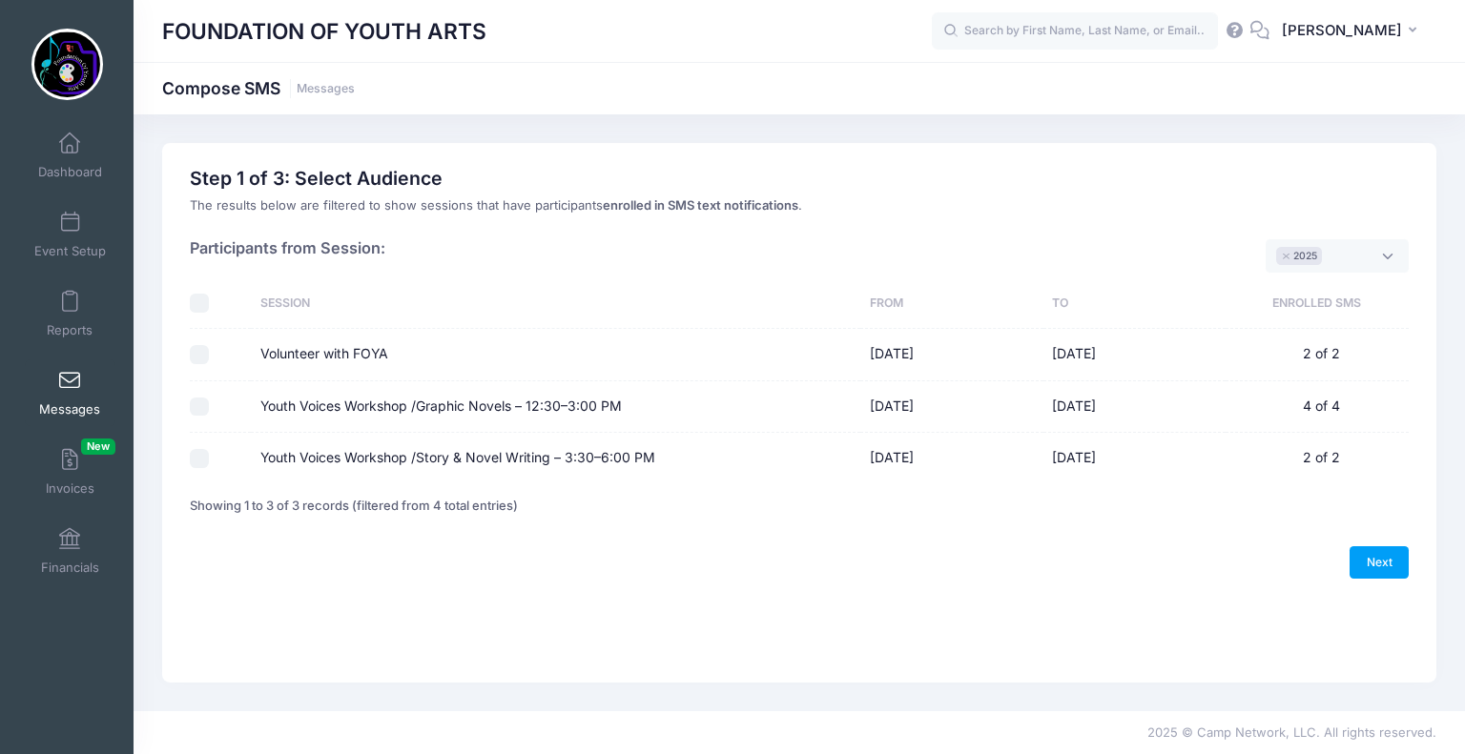
click at [196, 398] on input "Youth Voices Workshop /Graphic Novels – 12:30–3:00 PM" at bounding box center [199, 407] width 19 height 19
checkbox input "true"
click at [200, 353] on input "Volunteer with FOYA" at bounding box center [199, 354] width 19 height 19
checkbox input "true"
click at [1379, 557] on link "Next" at bounding box center [1379, 563] width 59 height 32
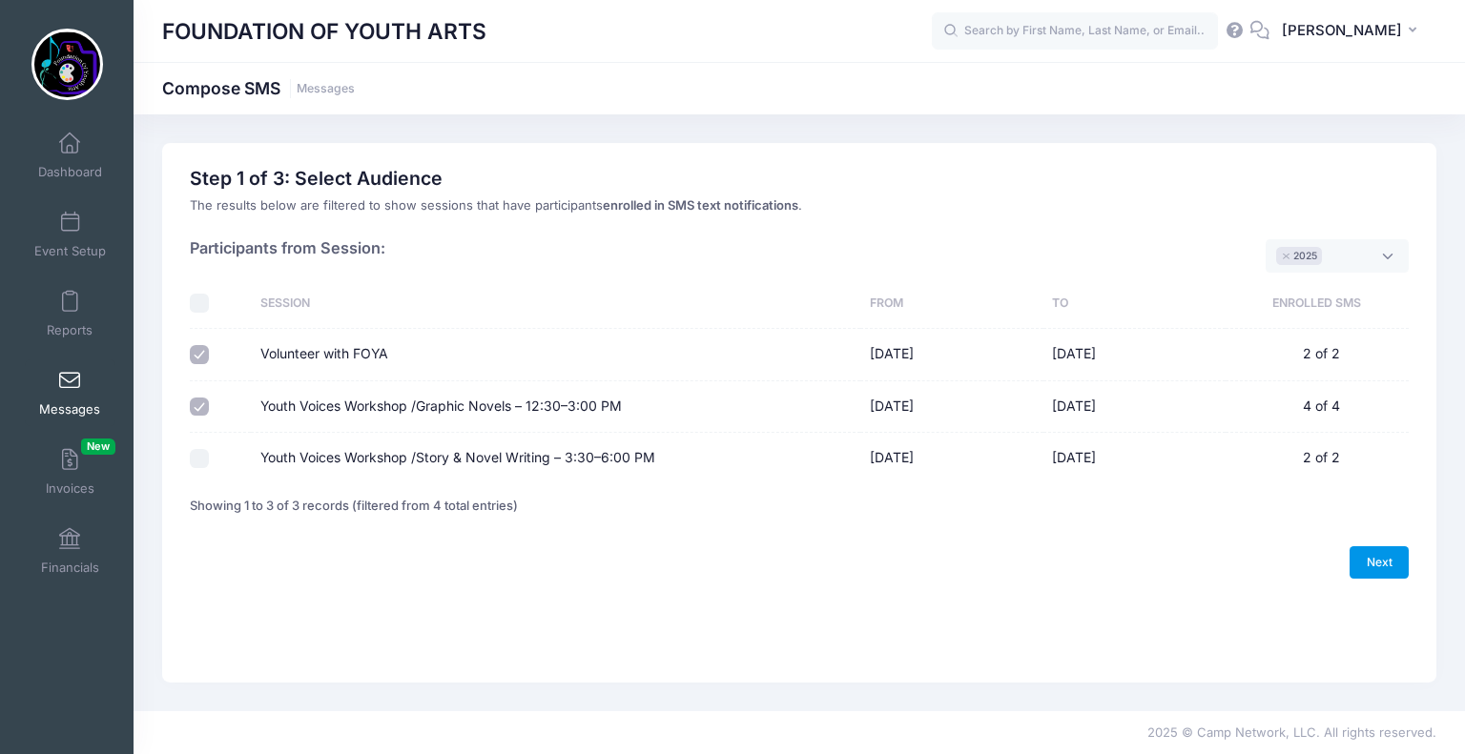
select select "50"
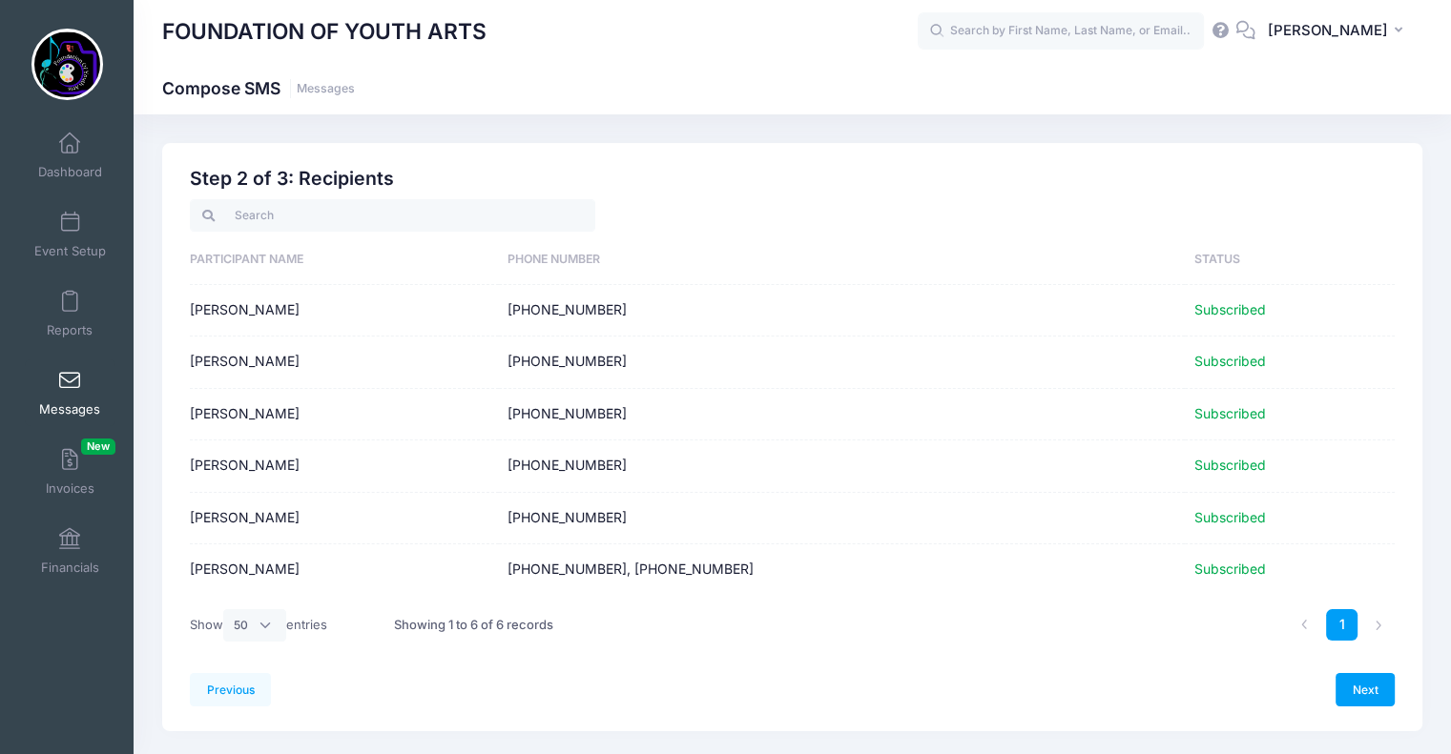
scroll to position [48, 0]
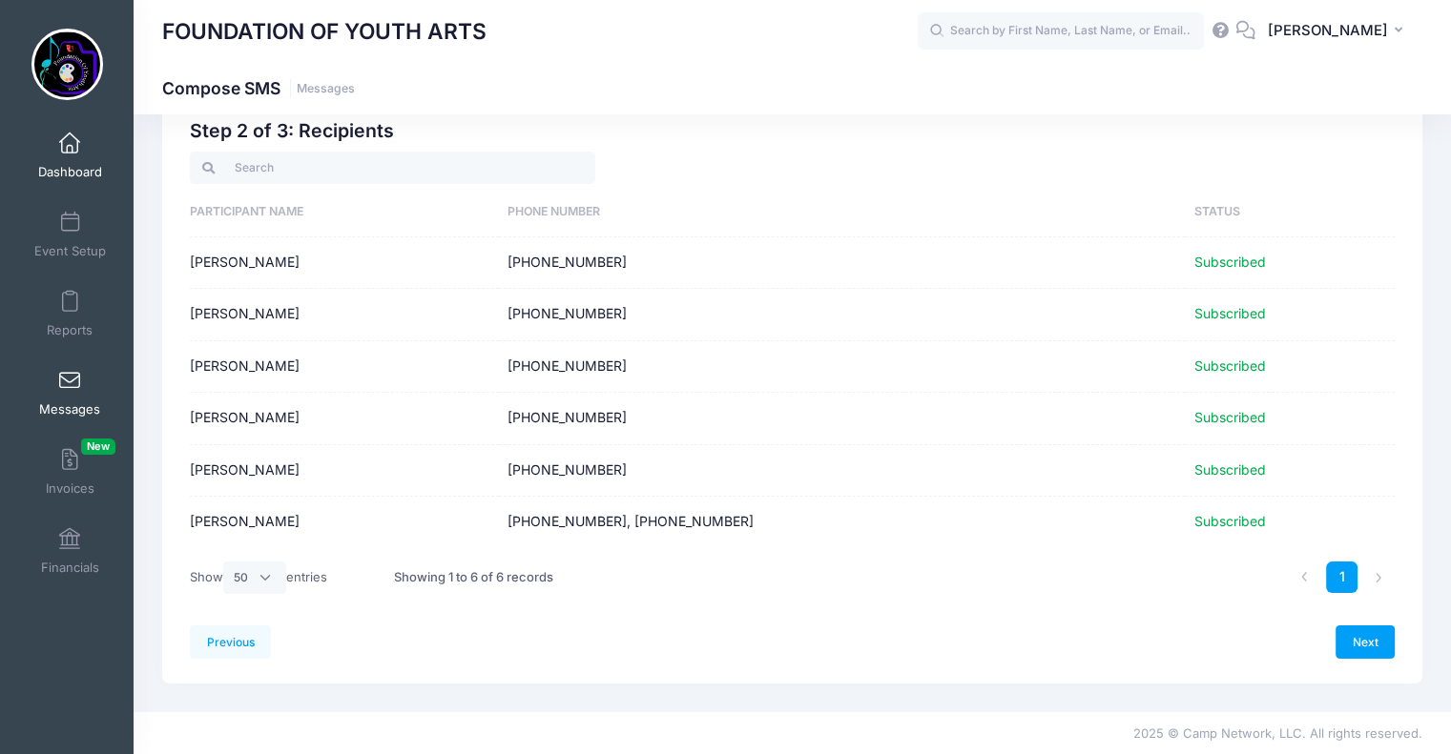
click at [80, 152] on link "Dashboard" at bounding box center [70, 155] width 91 height 67
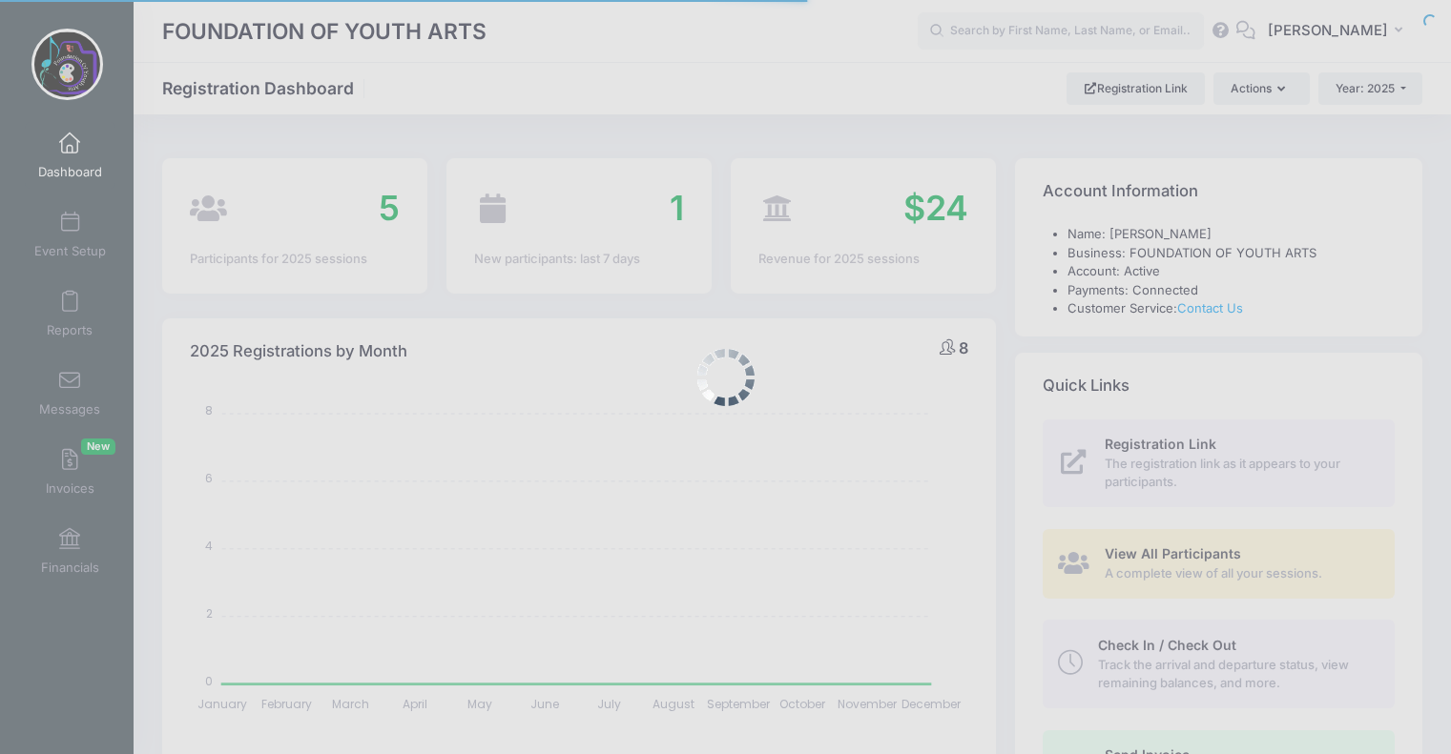
select select
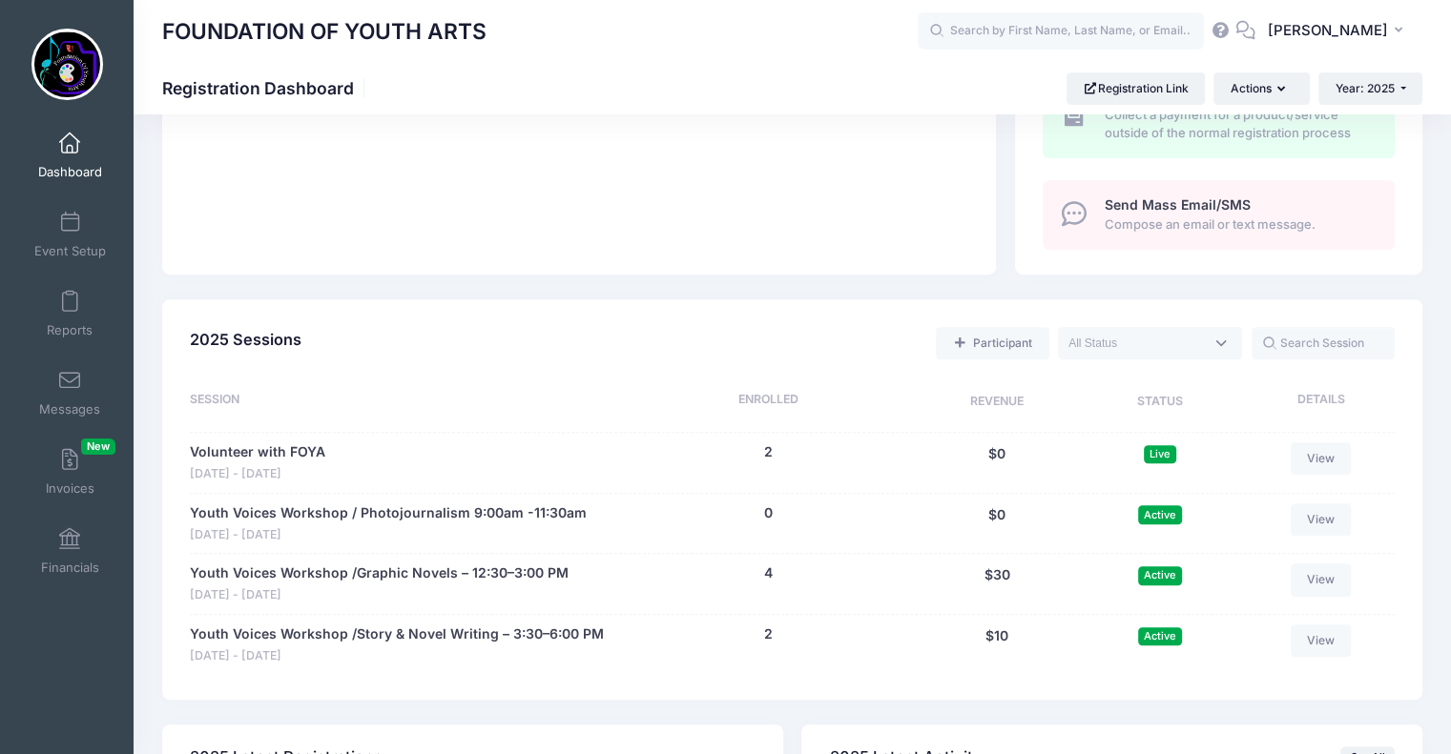
scroll to position [663, 0]
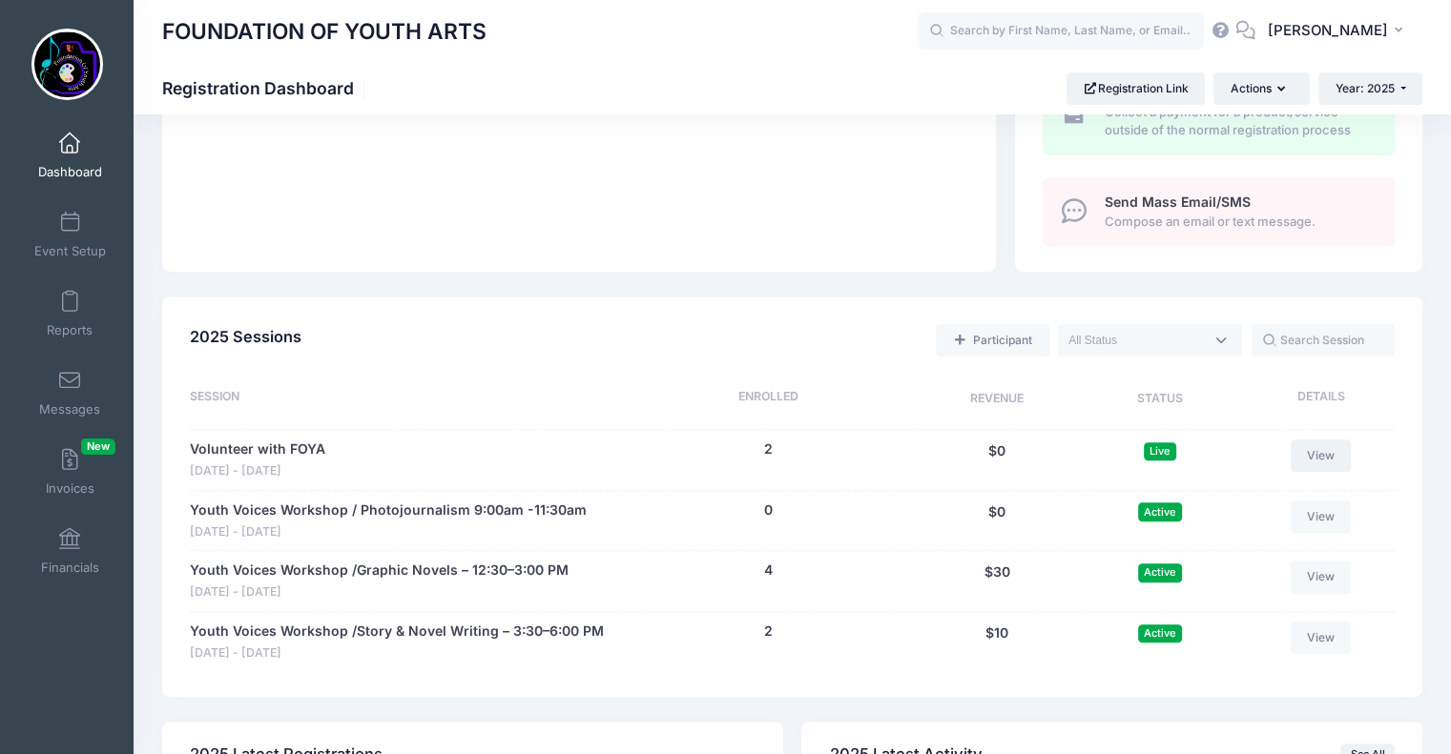
click at [1317, 457] on link "View" at bounding box center [1320, 456] width 61 height 32
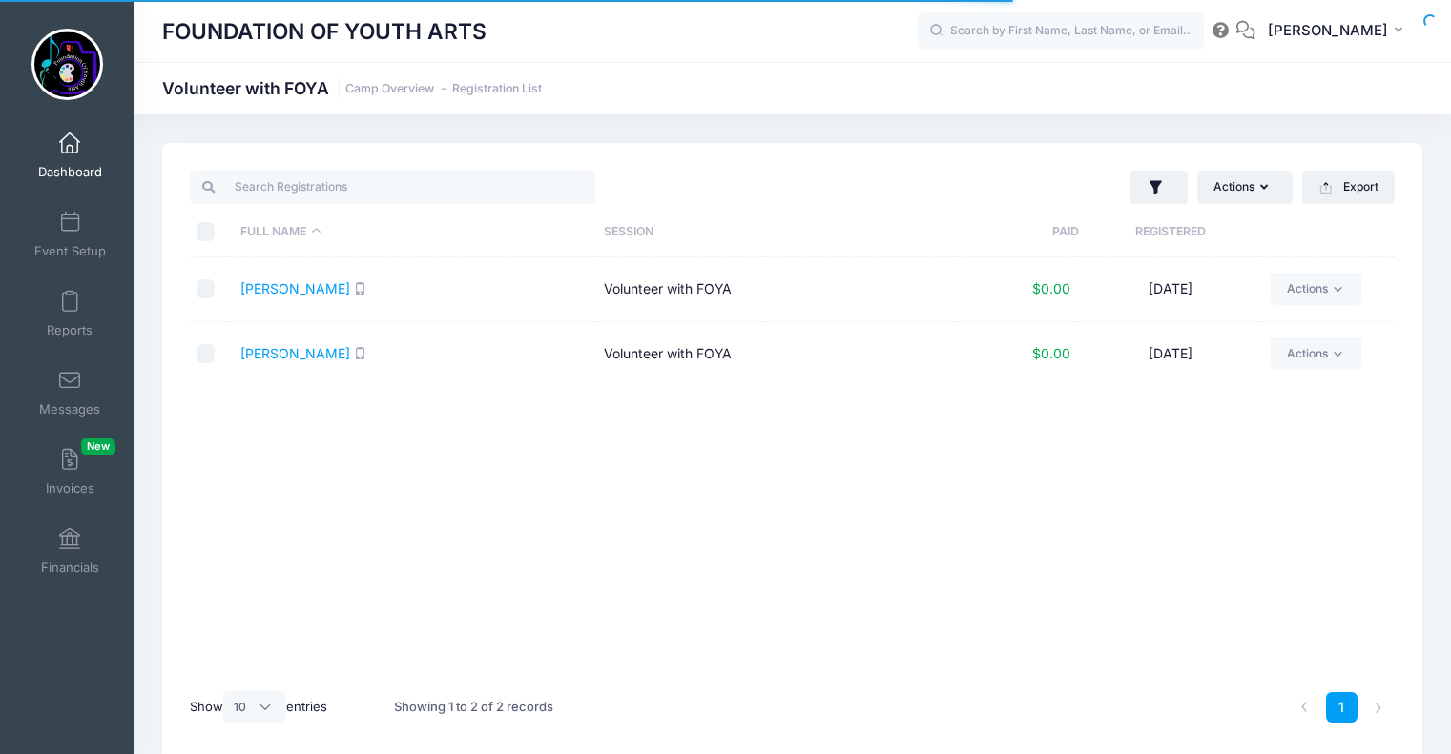
select select "10"
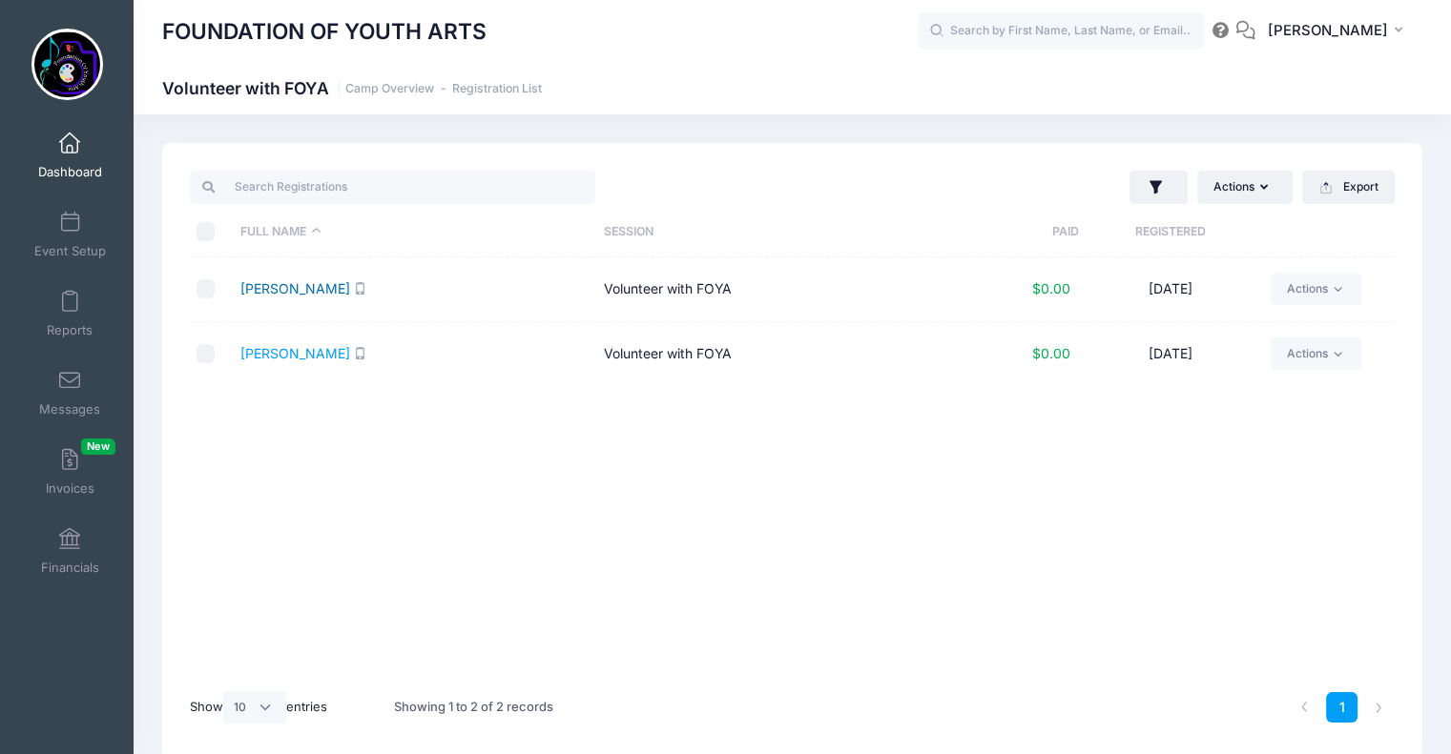
click at [304, 280] on link "[PERSON_NAME]" at bounding box center [295, 288] width 110 height 16
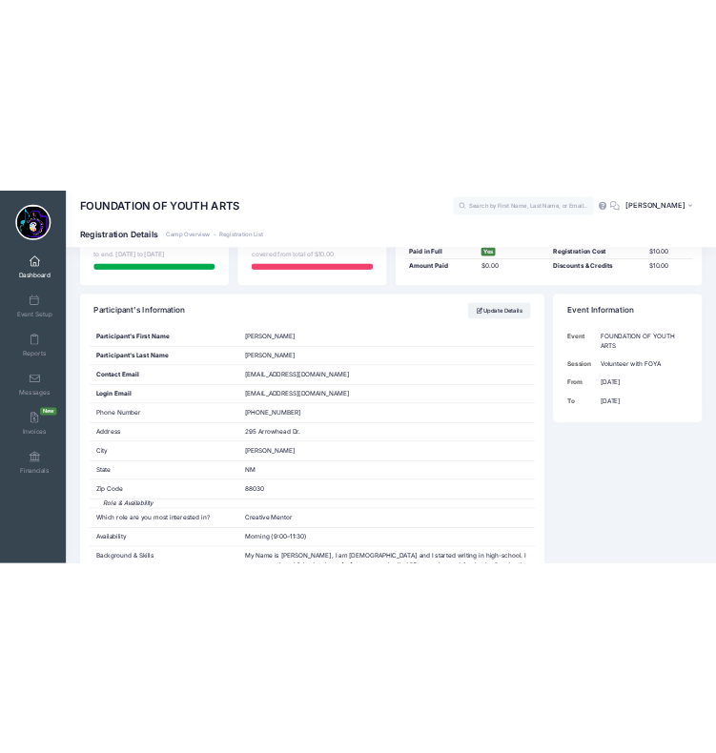
scroll to position [58, 0]
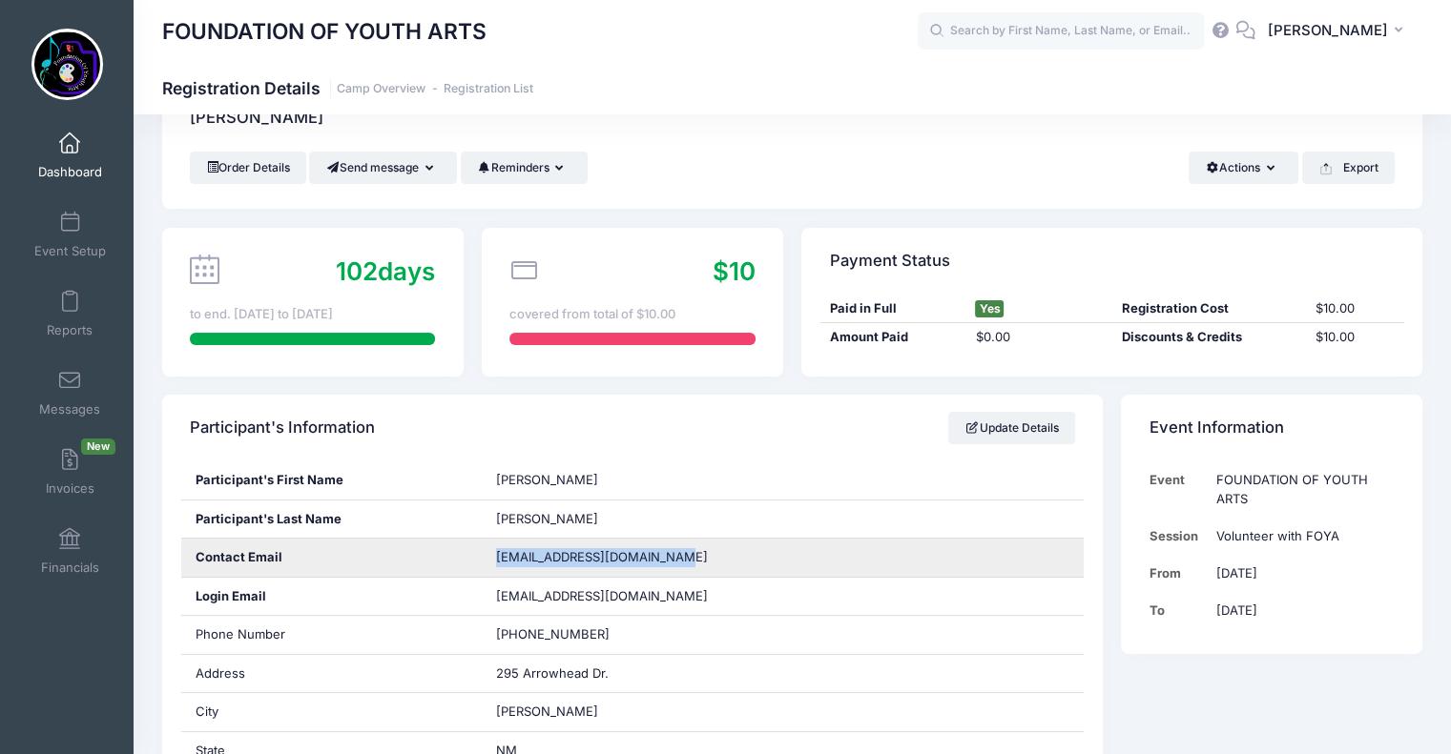
drag, startPoint x: 496, startPoint y: 553, endPoint x: 679, endPoint y: 557, distance: 183.2
click at [679, 557] on div "[EMAIL_ADDRESS][DOMAIN_NAME]" at bounding box center [783, 558] width 602 height 38
copy span "[EMAIL_ADDRESS][DOMAIN_NAME]"
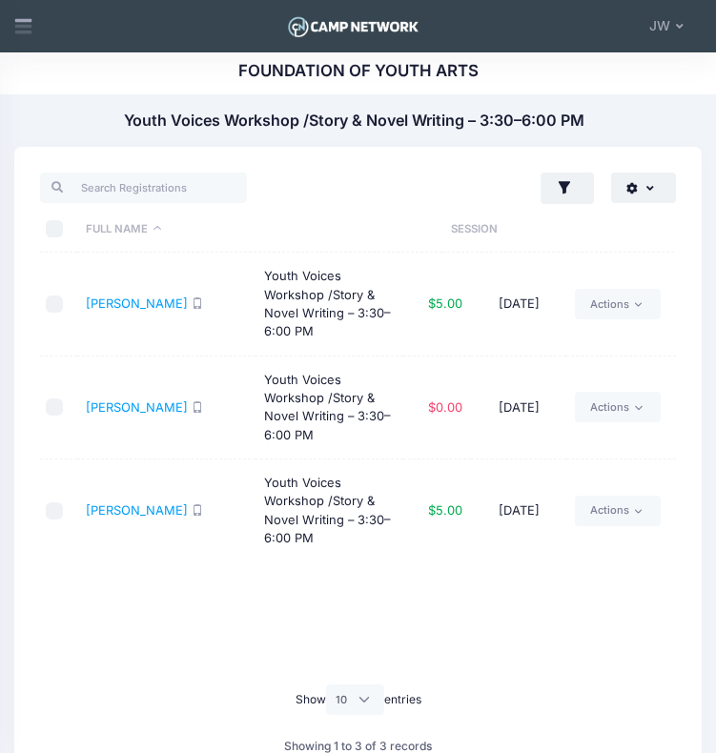
select select "10"
click at [23, 28] on icon at bounding box center [22, 30] width 17 height 10
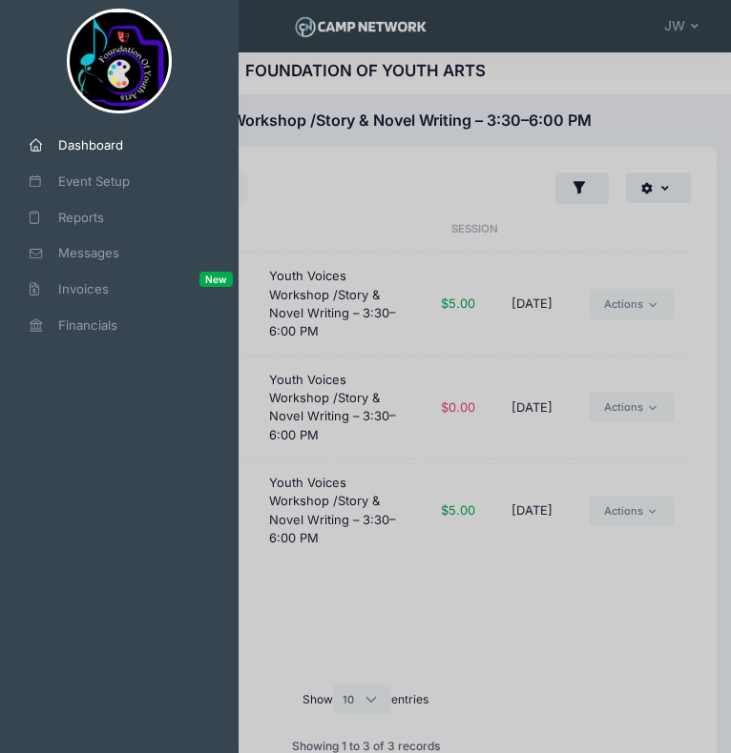
click at [109, 146] on span "Dashboard" at bounding box center [126, 145] width 136 height 19
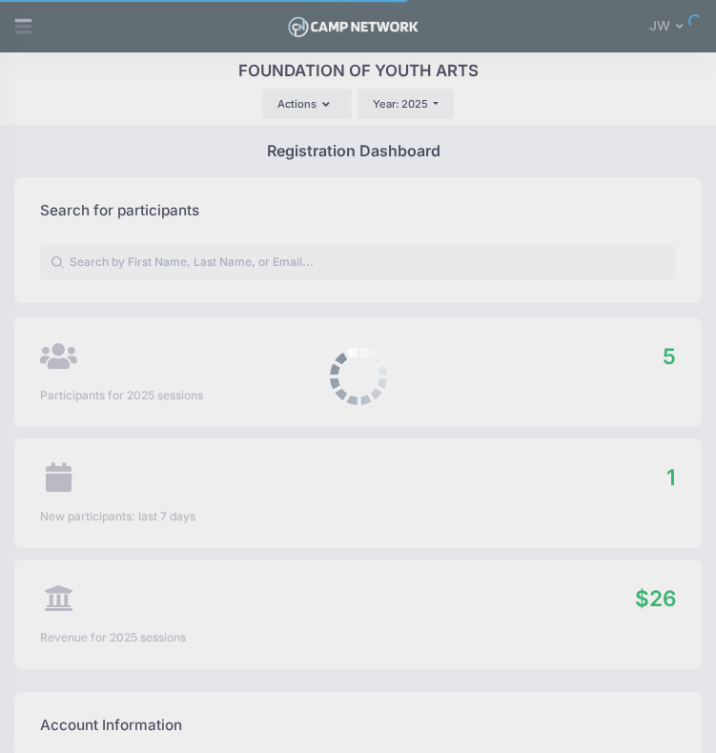
select select
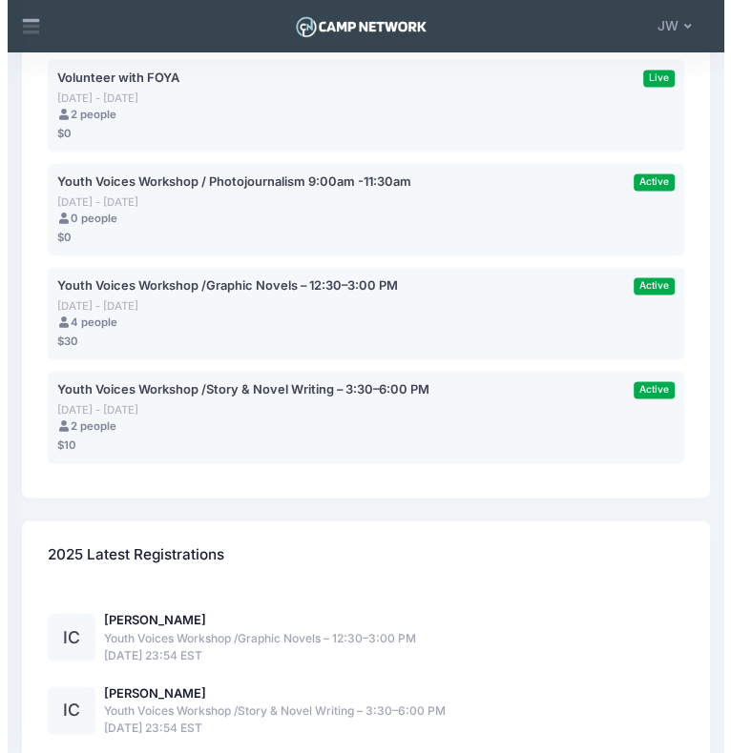
scroll to position [1308, 0]
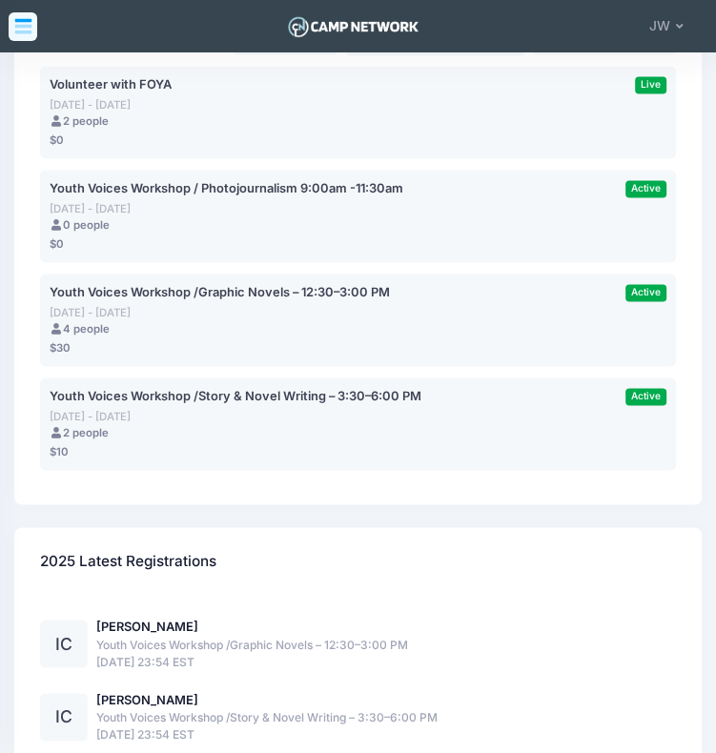
click at [18, 25] on icon at bounding box center [22, 30] width 17 height 10
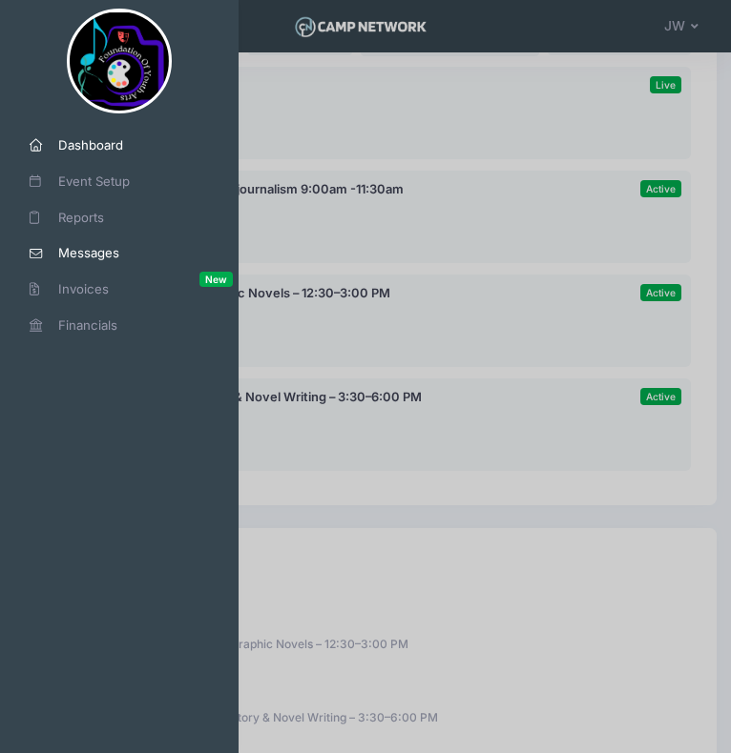
click at [109, 255] on span "Messages" at bounding box center [126, 253] width 136 height 19
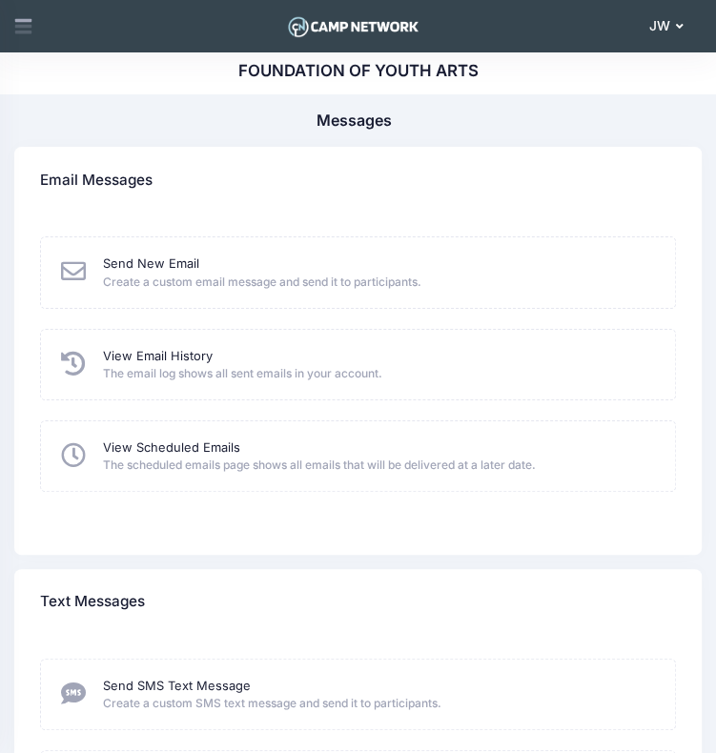
click at [671, 12] on button "[PERSON_NAME]" at bounding box center [670, 26] width 64 height 40
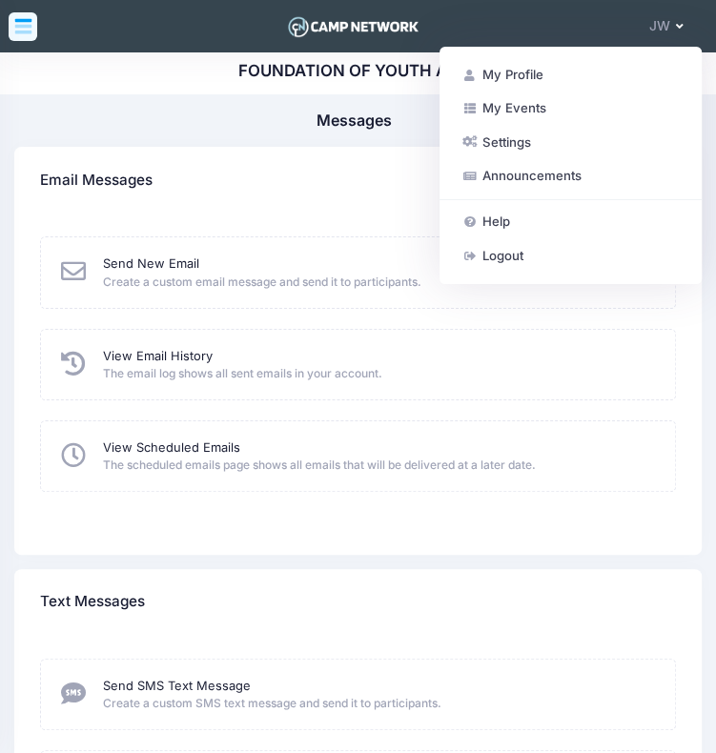
click at [28, 23] on icon at bounding box center [23, 26] width 20 height 20
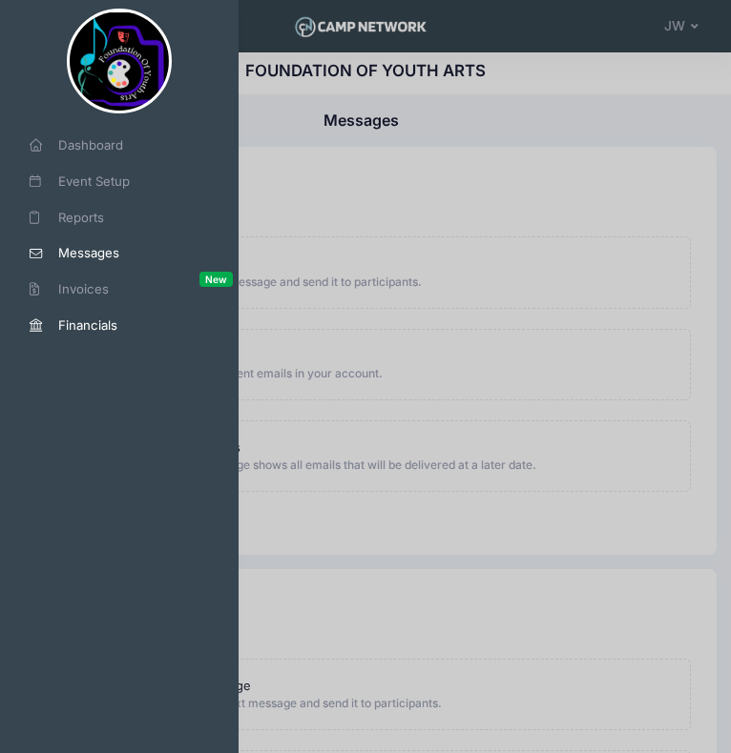
click at [144, 329] on span "Financials" at bounding box center [126, 326] width 136 height 19
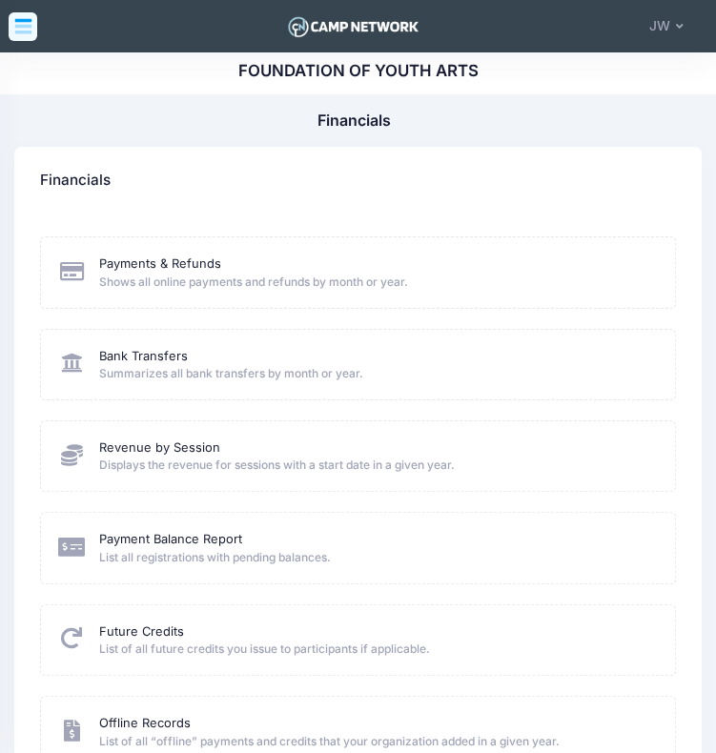
click at [19, 31] on icon at bounding box center [22, 30] width 17 height 10
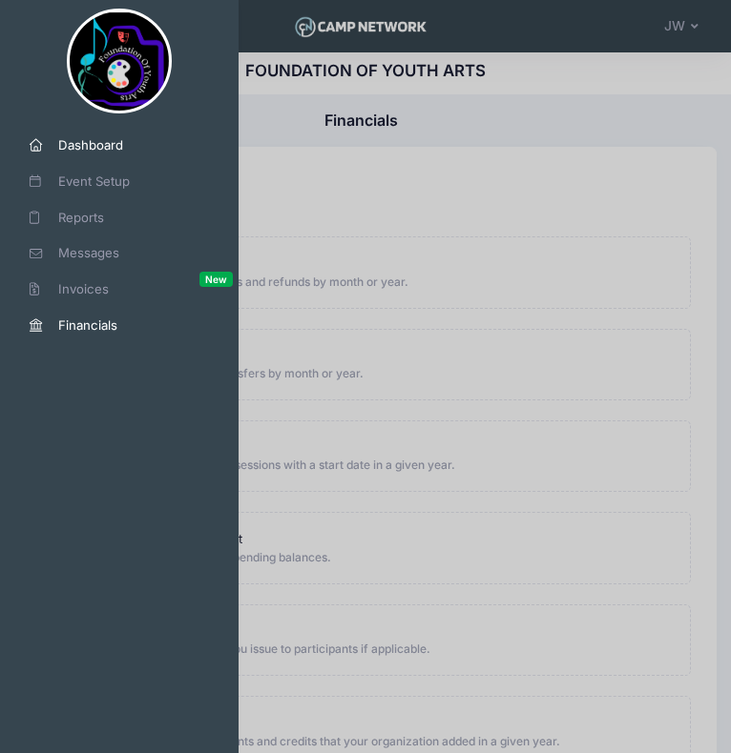
click at [105, 150] on span "Dashboard" at bounding box center [126, 145] width 136 height 19
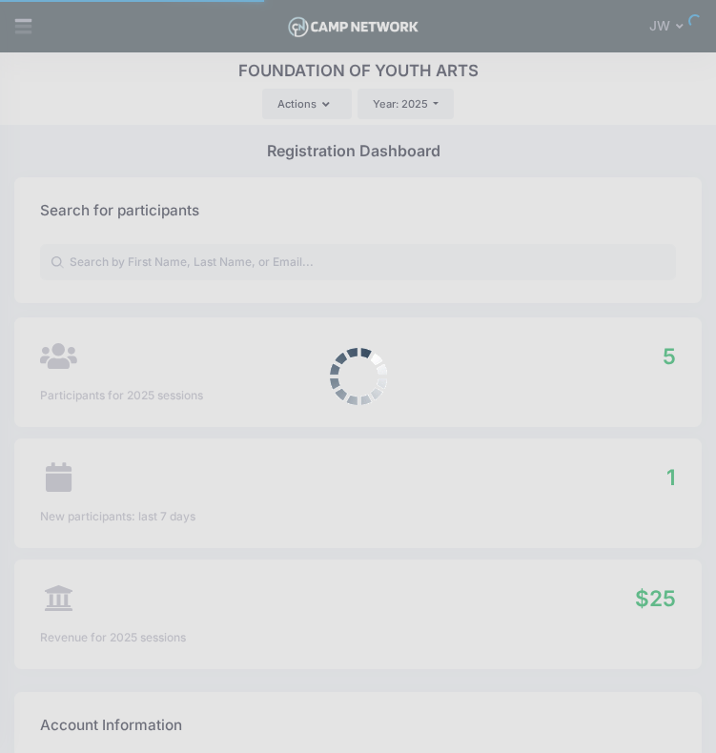
select select
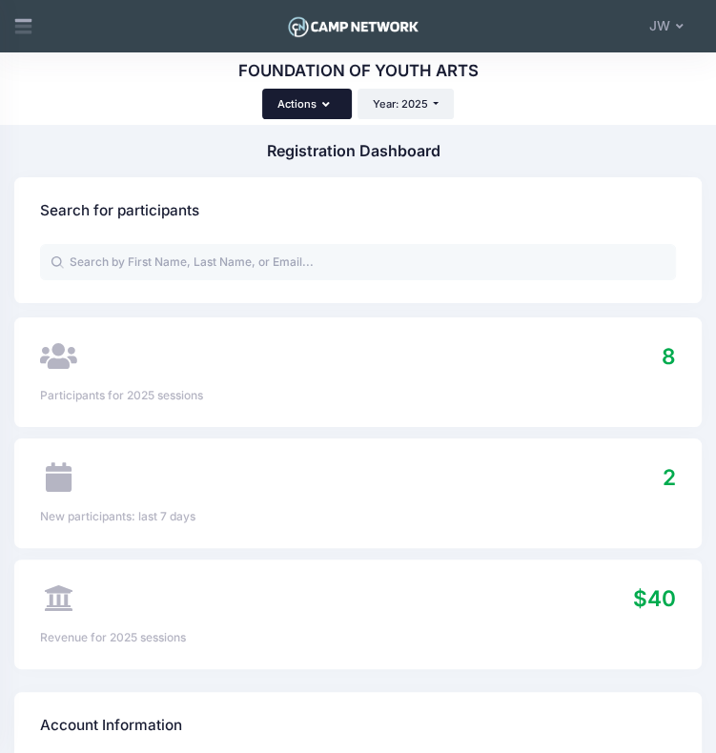
click at [314, 108] on button "Actions" at bounding box center [307, 104] width 90 height 31
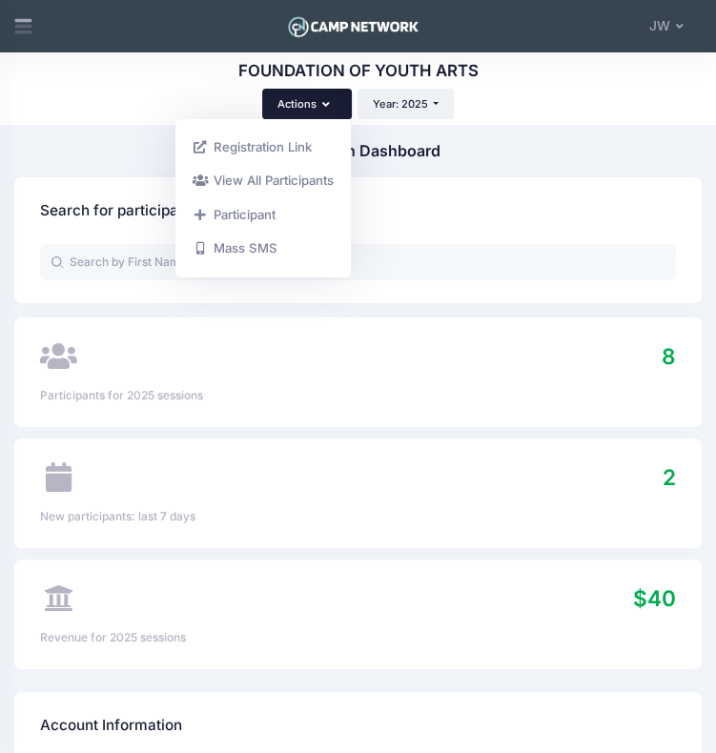
click at [551, 112] on div "Registration Link Actions Year: 2025 Year: 2025" at bounding box center [358, 104] width 688 height 31
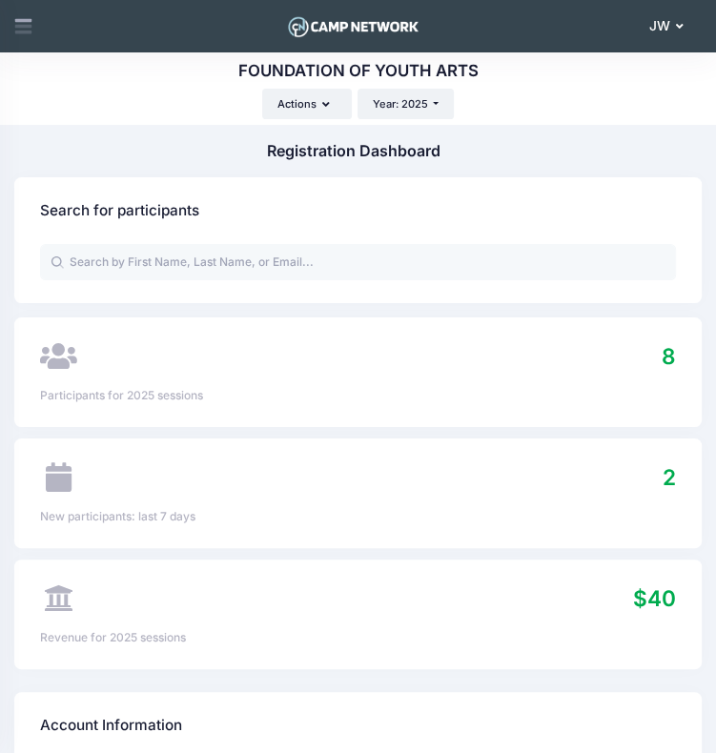
click at [673, 28] on button "[PERSON_NAME]" at bounding box center [670, 26] width 64 height 40
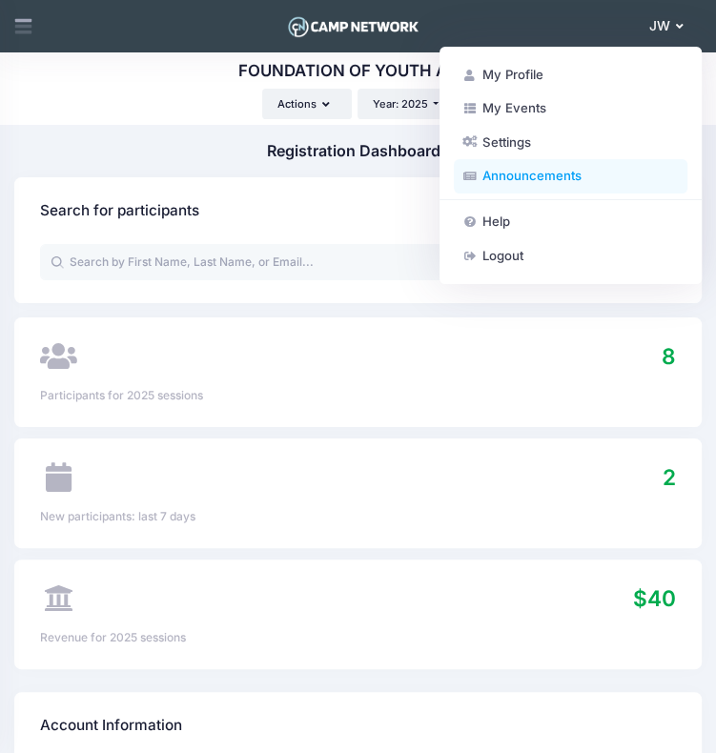
click at [526, 175] on link "Announcements" at bounding box center [571, 175] width 234 height 33
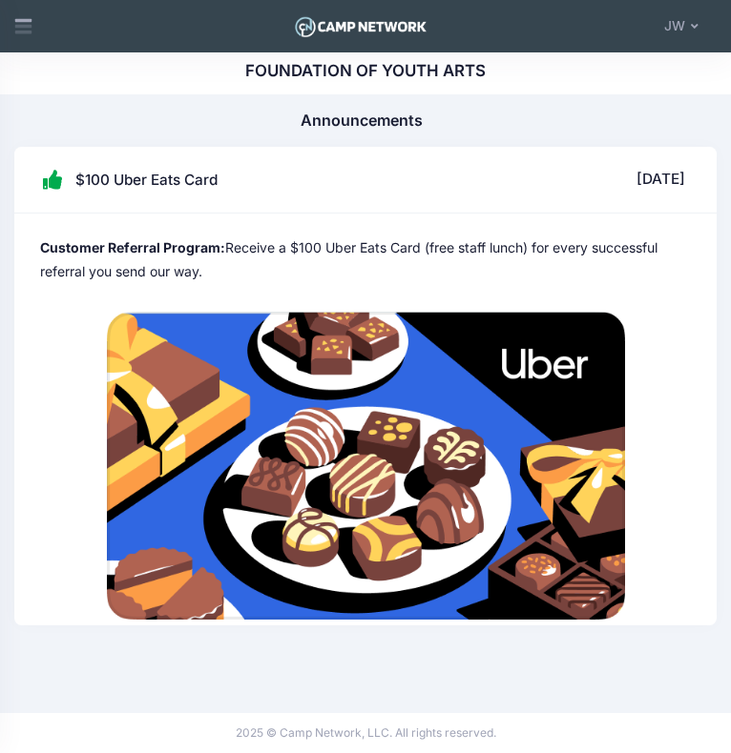
click at [687, 392] on div at bounding box center [365, 466] width 702 height 320
click at [683, 20] on span "JW" at bounding box center [674, 26] width 21 height 20
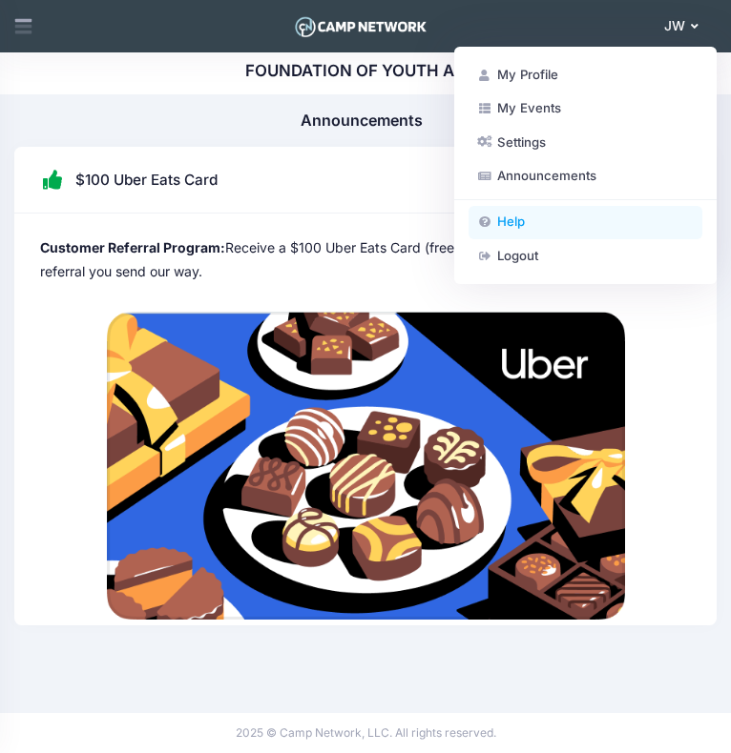
click at [510, 224] on link "Help" at bounding box center [585, 222] width 234 height 33
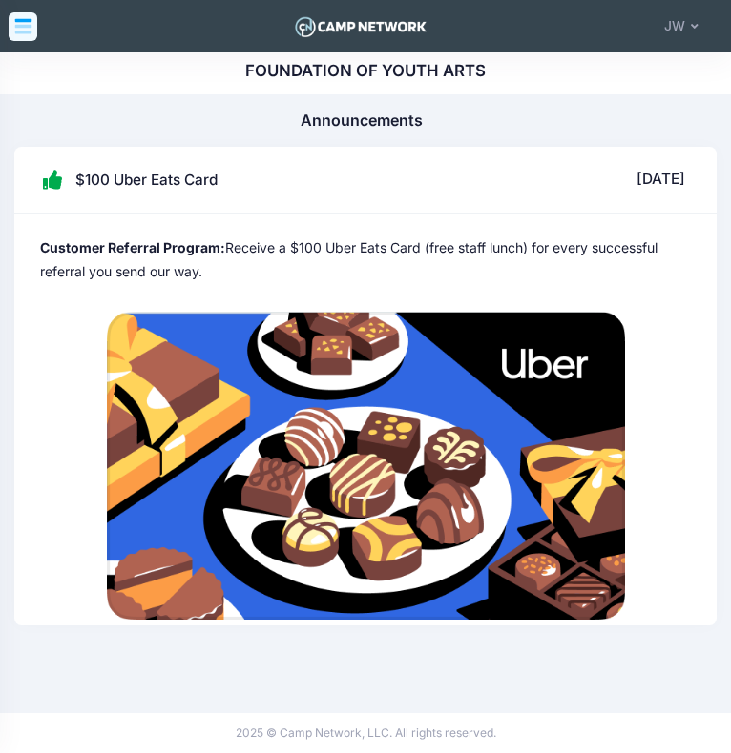
click at [24, 31] on icon at bounding box center [22, 30] width 17 height 10
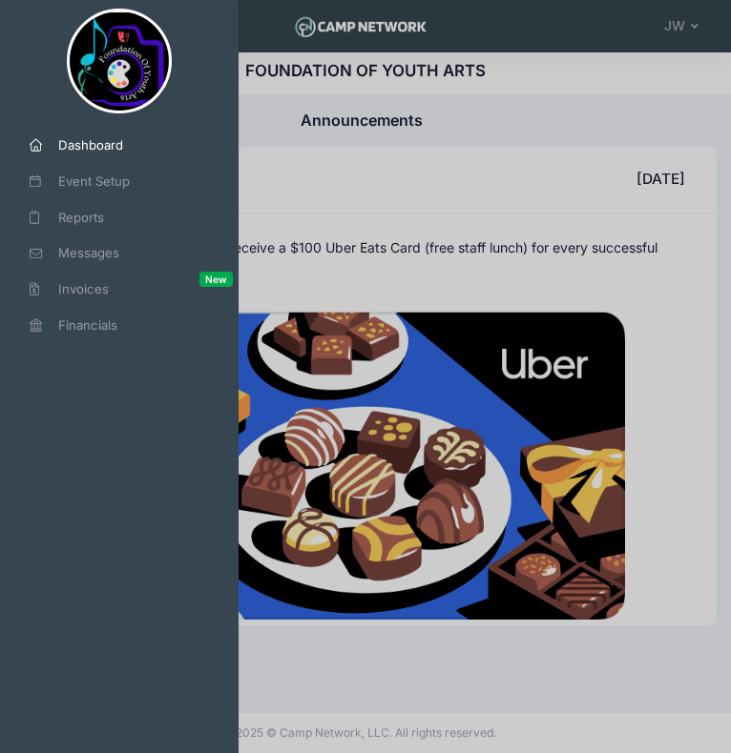
click at [87, 144] on span "Dashboard" at bounding box center [126, 145] width 136 height 19
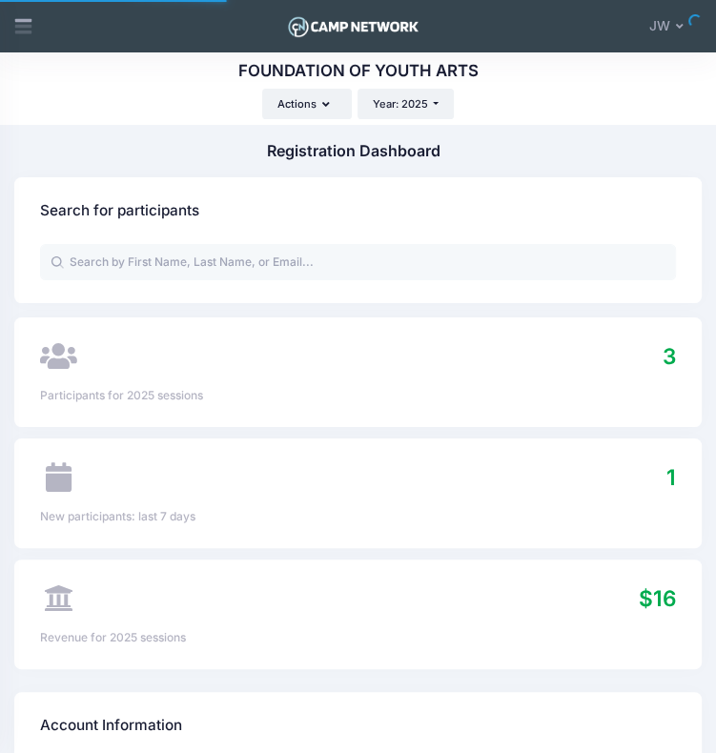
select select
click at [24, 28] on icon at bounding box center [23, 26] width 20 height 20
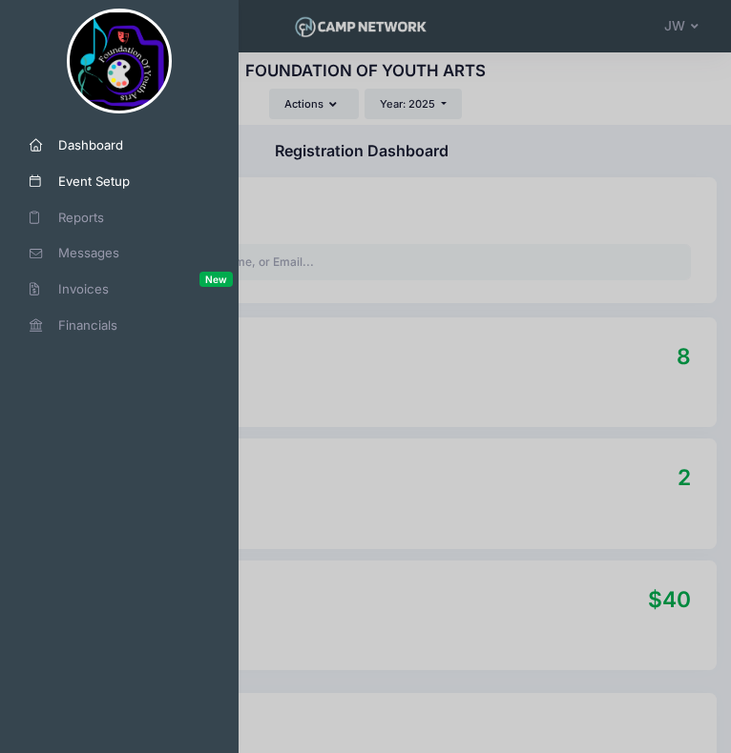
click at [105, 181] on span "Event Setup" at bounding box center [126, 182] width 136 height 19
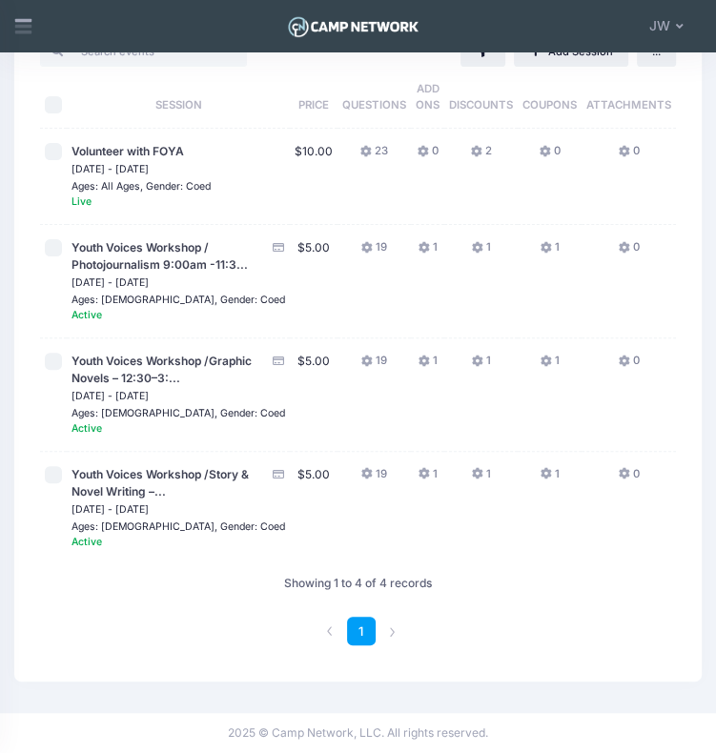
scroll to position [183, 0]
click at [56, 370] on input "checkbox" at bounding box center [53, 361] width 17 height 17
checkbox input "true"
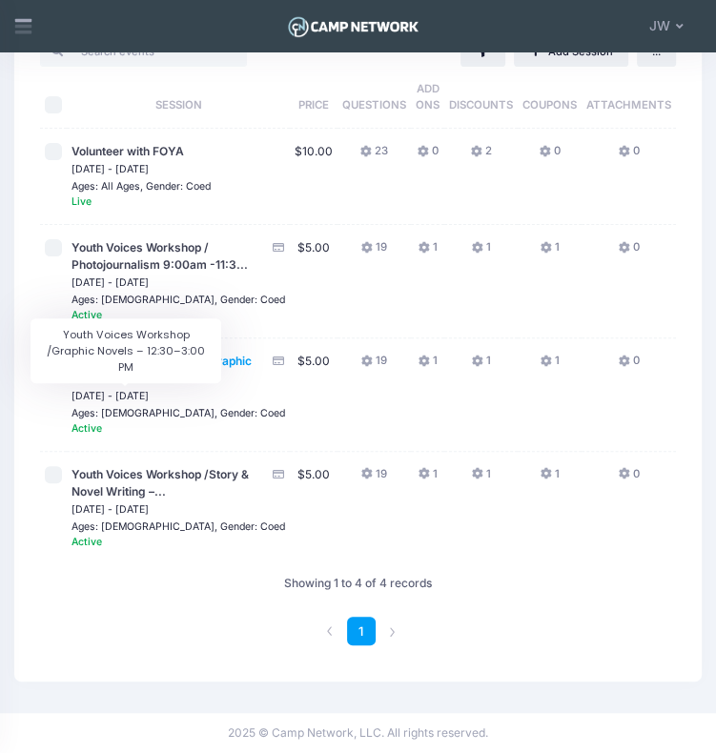
click at [136, 385] on span "Youth Voices Workshop /Graphic Novels – 12:30–3:..." at bounding box center [162, 369] width 180 height 31
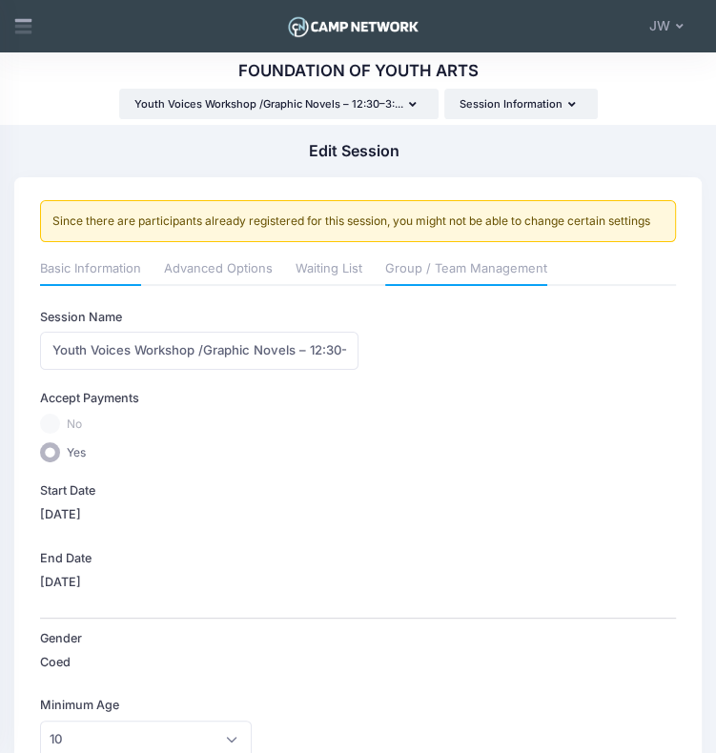
click at [457, 269] on link "Group / Team Management" at bounding box center [466, 269] width 162 height 31
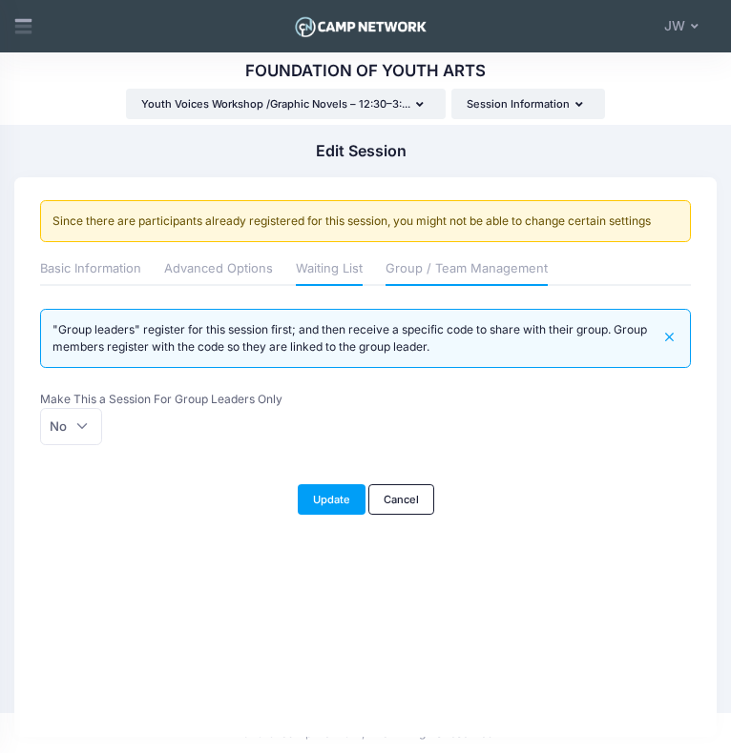
click at [340, 272] on link "Waiting List" at bounding box center [329, 269] width 67 height 31
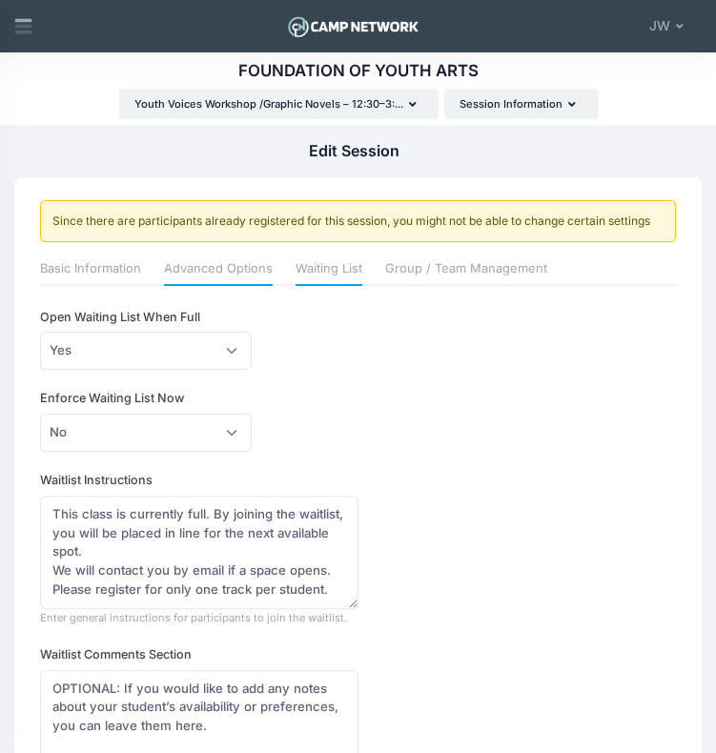
click at [237, 272] on link "Advanced Options" at bounding box center [218, 269] width 109 height 31
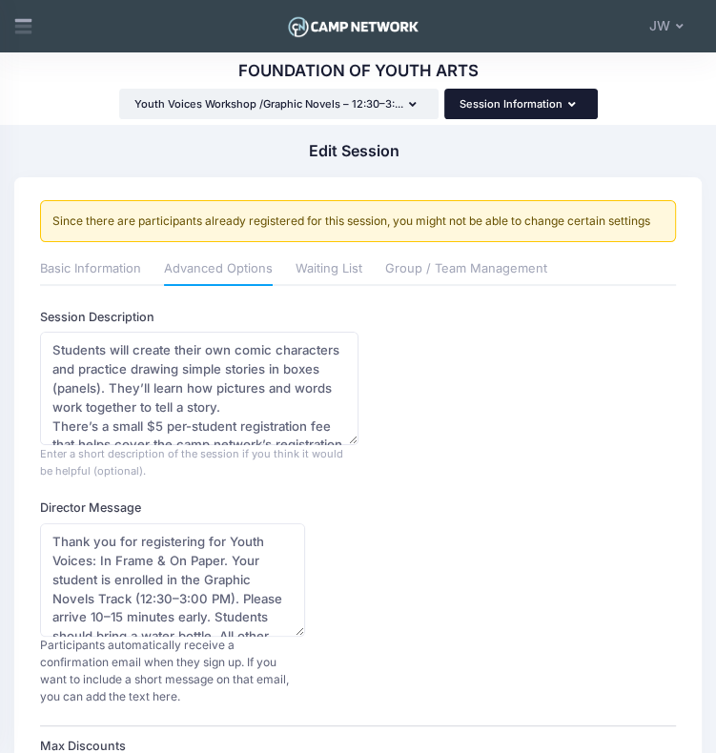
click at [556, 106] on button "Session Information" at bounding box center [521, 104] width 154 height 31
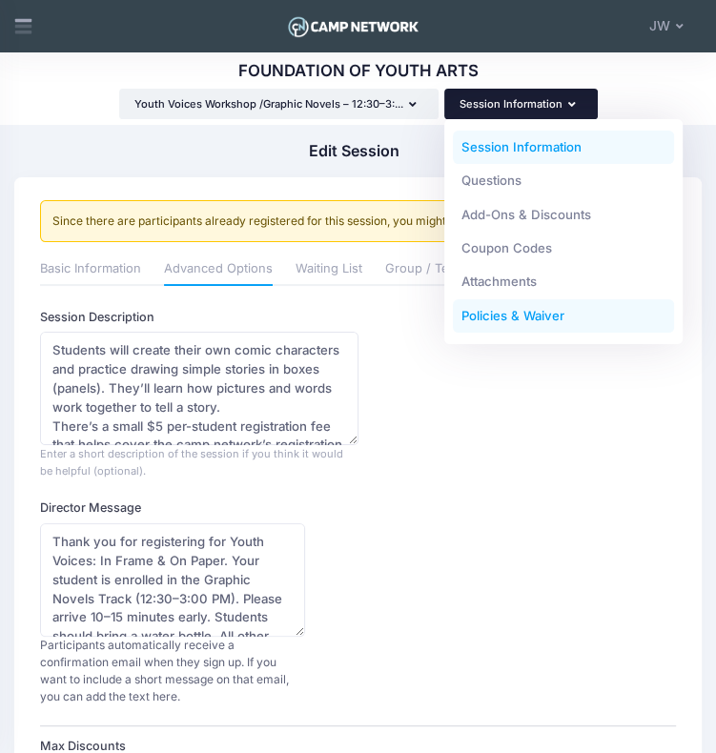
click at [545, 315] on link "Policies & Waiver" at bounding box center [563, 315] width 221 height 33
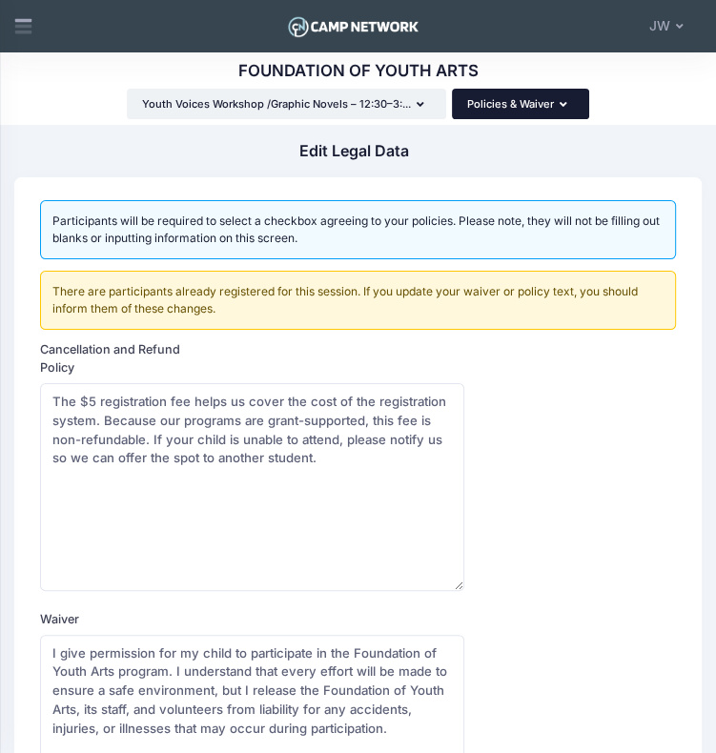
click at [502, 102] on button "Policies & Waiver" at bounding box center [520, 104] width 137 height 31
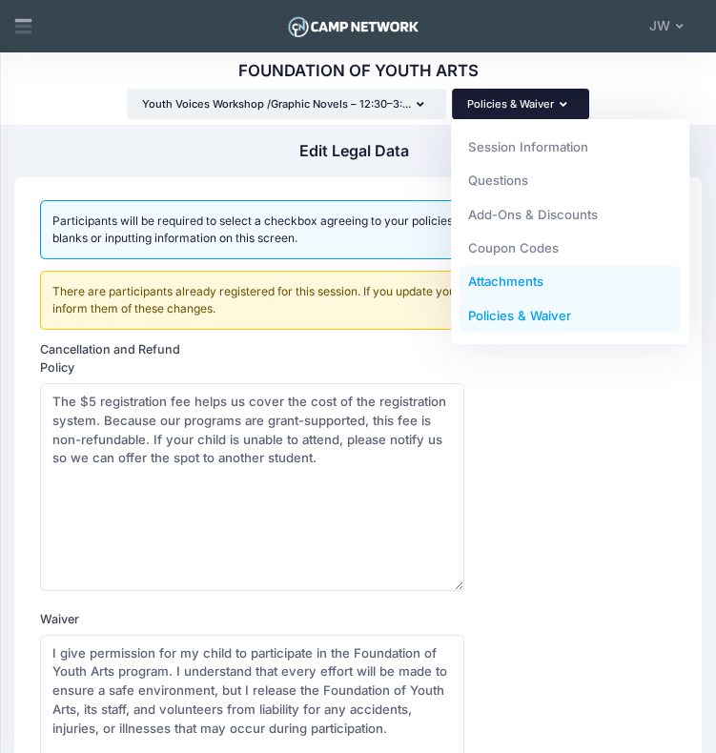
click at [514, 282] on link "Attachments" at bounding box center [570, 282] width 221 height 33
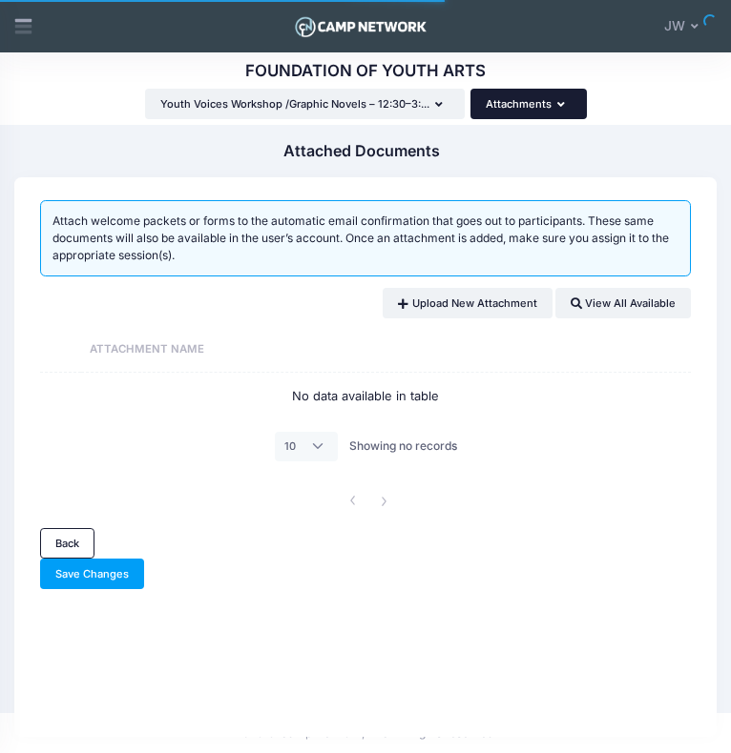
click at [513, 101] on button "Attachments" at bounding box center [528, 104] width 116 height 31
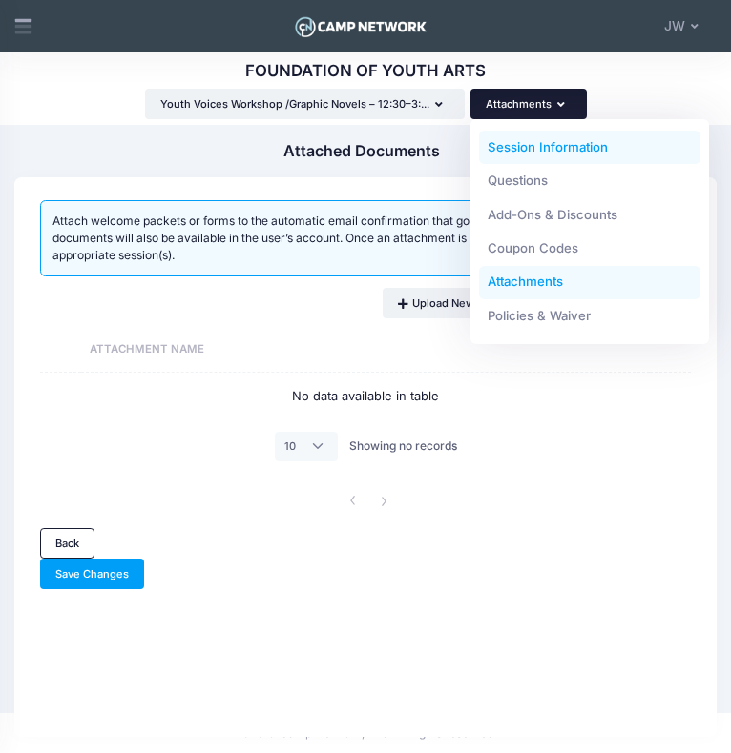
click at [511, 156] on link "Session Information" at bounding box center [589, 147] width 221 height 33
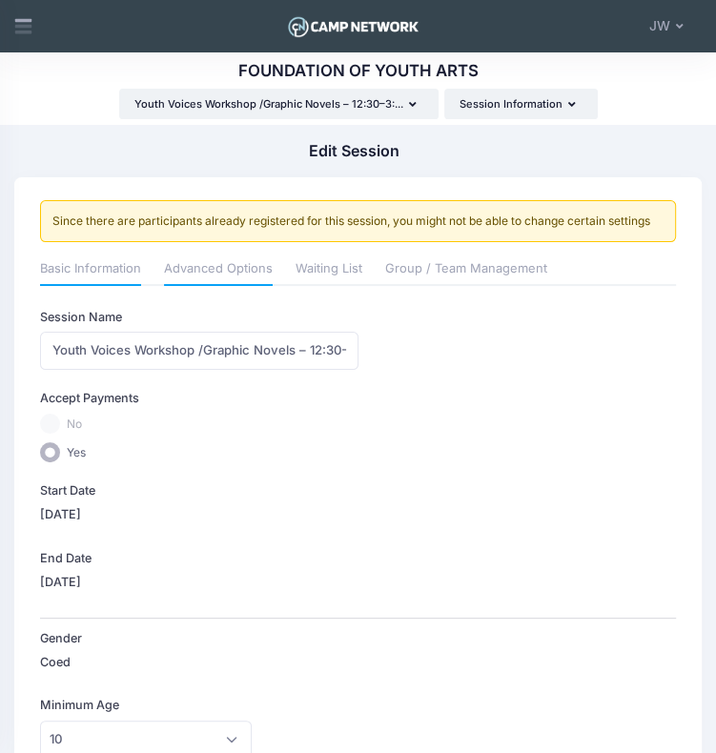
click at [222, 272] on link "Advanced Options" at bounding box center [218, 269] width 109 height 31
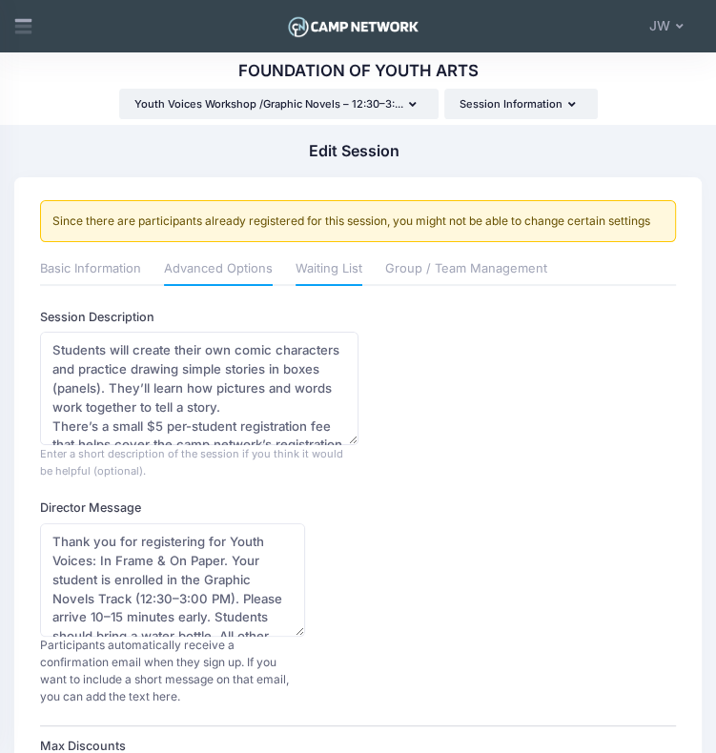
click at [346, 272] on link "Waiting List" at bounding box center [329, 269] width 67 height 31
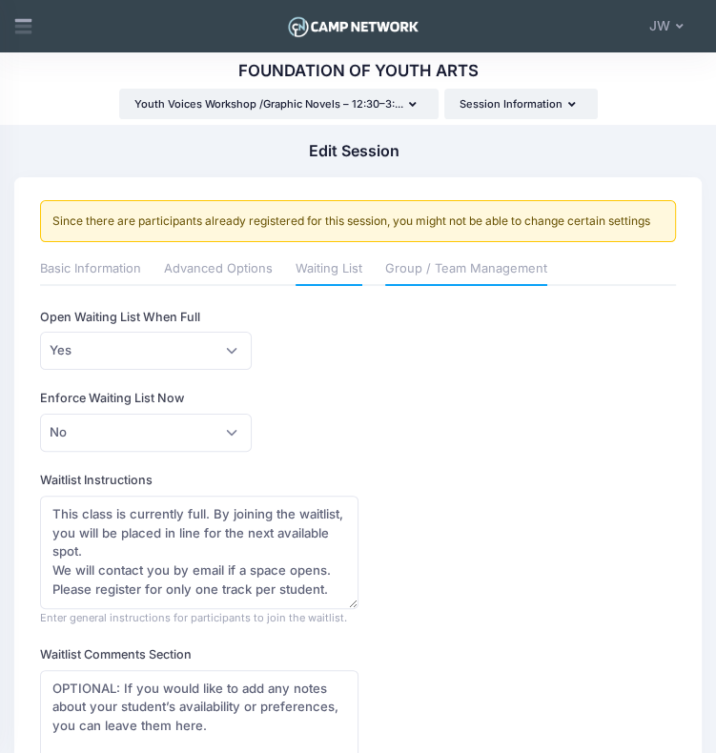
click at [470, 274] on link "Group / Team Management" at bounding box center [466, 269] width 162 height 31
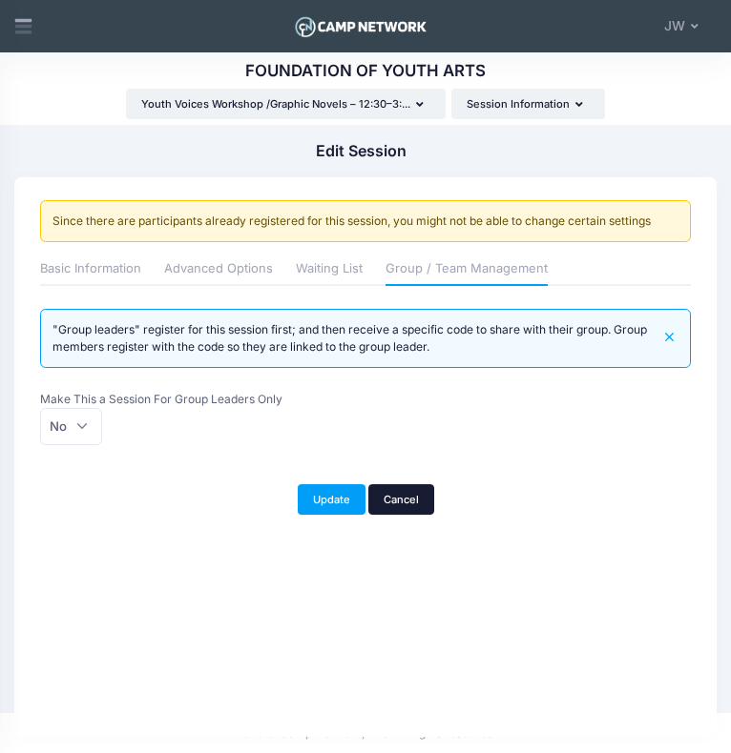
click at [402, 488] on link "Cancel" at bounding box center [401, 500] width 66 height 31
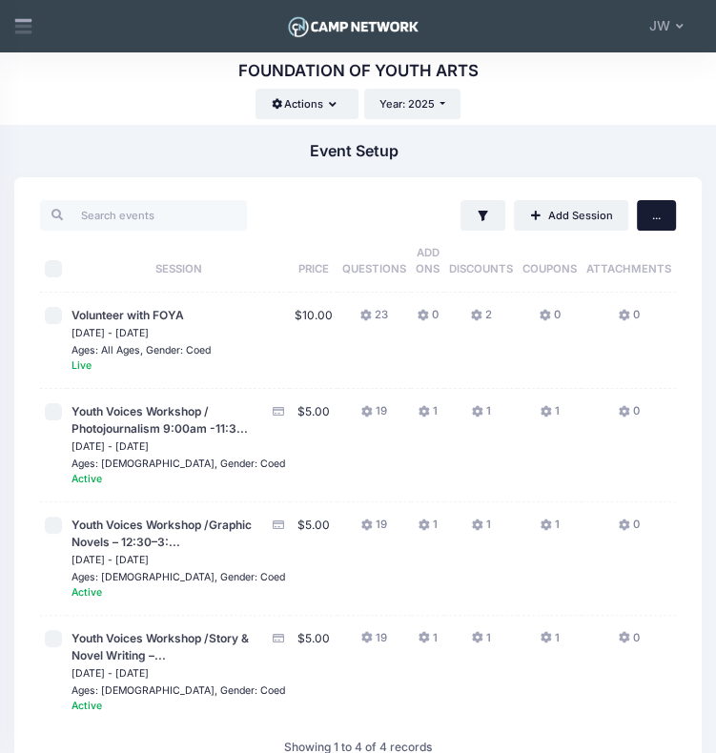
click at [657, 218] on span "..." at bounding box center [656, 215] width 9 height 13
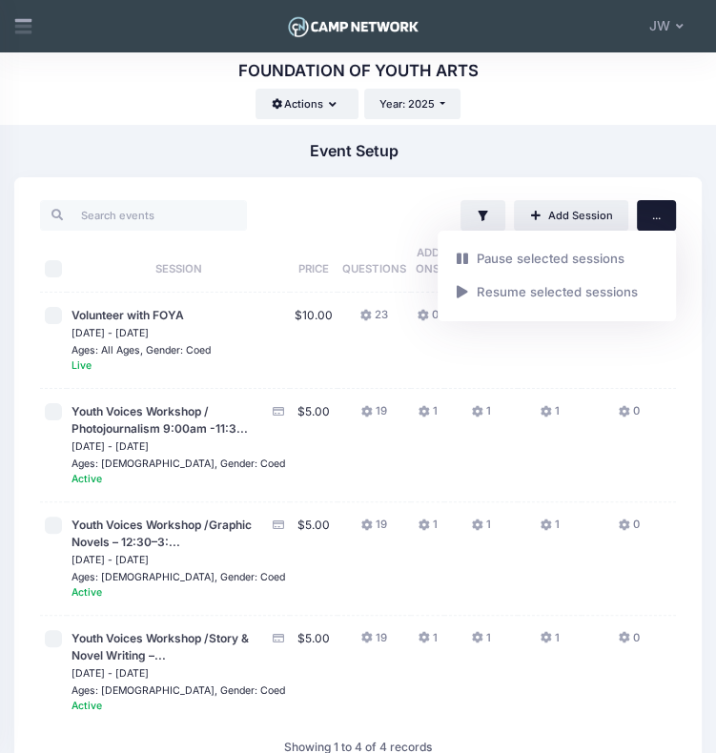
click at [526, 83] on div "FOUNDATION OF YOUTH ARTS Registration Link Actions Manage Registration Links Cu…" at bounding box center [358, 88] width 716 height 61
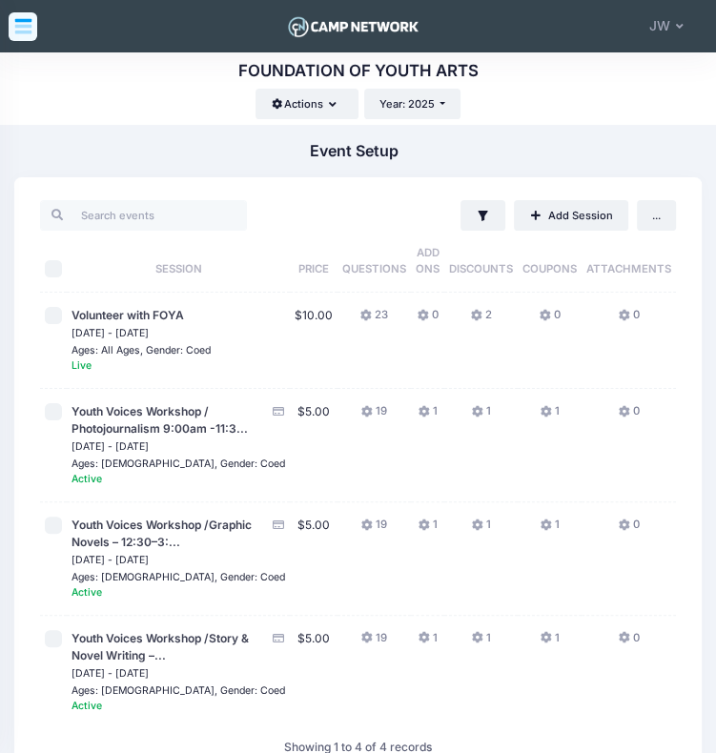
click at [28, 16] on icon at bounding box center [23, 26] width 20 height 20
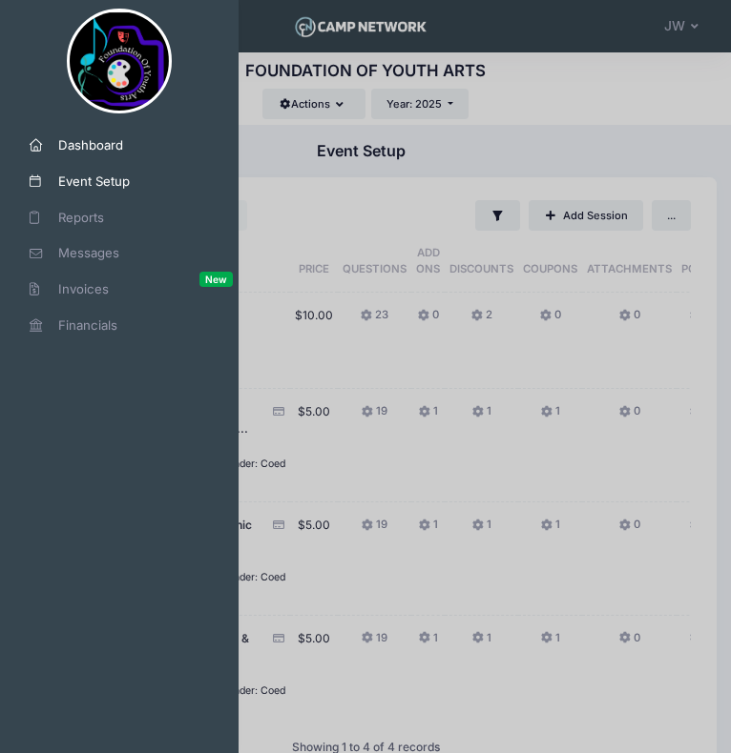
click at [91, 144] on span "Dashboard" at bounding box center [126, 145] width 136 height 19
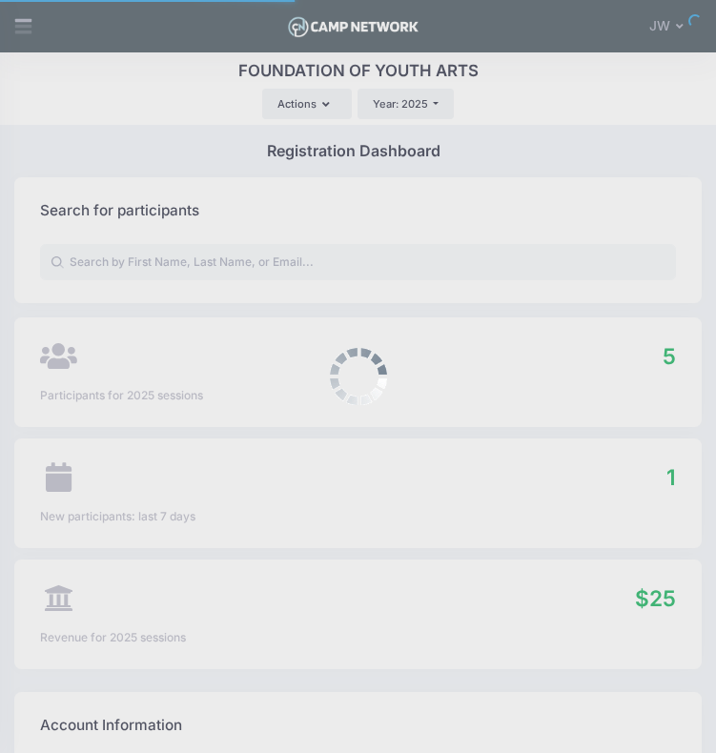
select select
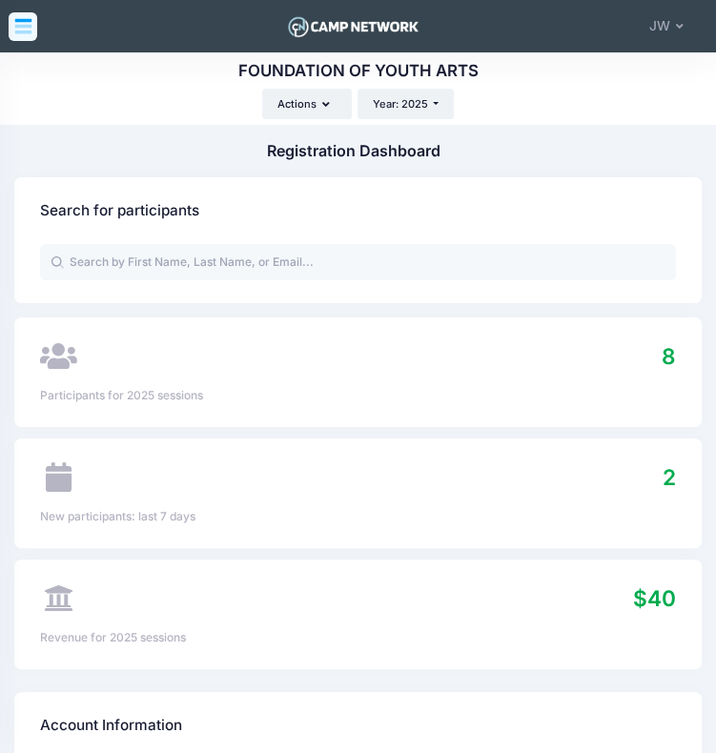
click at [17, 30] on icon at bounding box center [23, 26] width 20 height 20
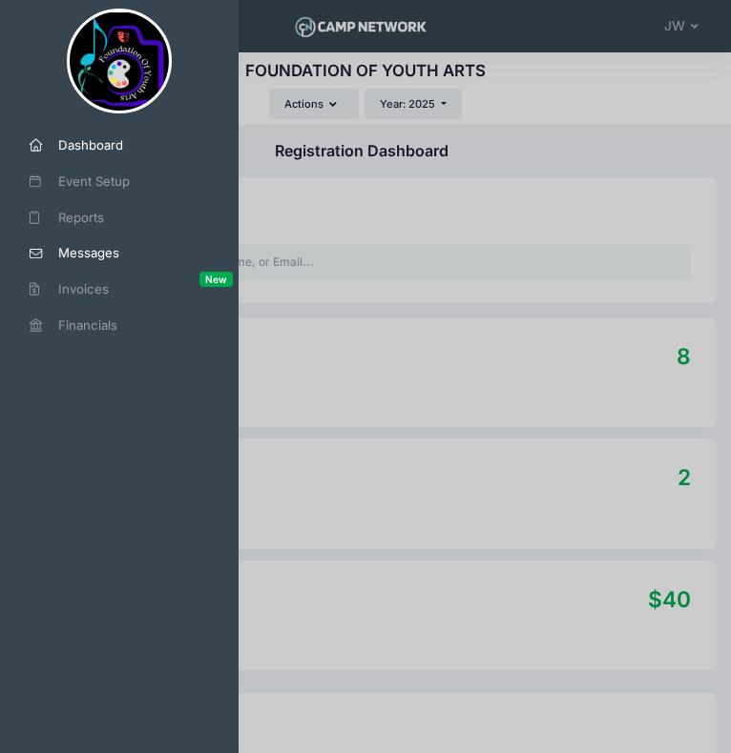
click at [119, 258] on span "Messages" at bounding box center [126, 253] width 136 height 19
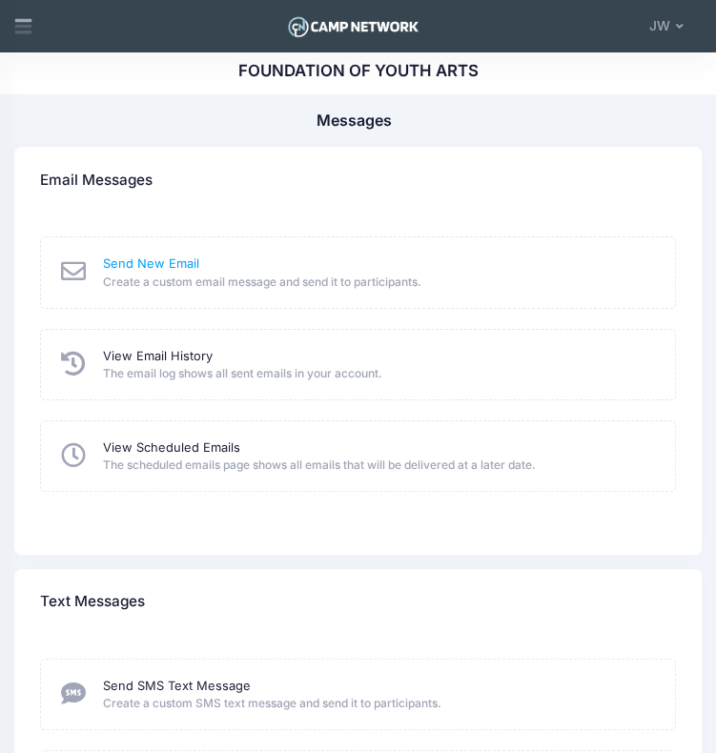
click at [135, 260] on link "Send New Email" at bounding box center [151, 264] width 96 height 18
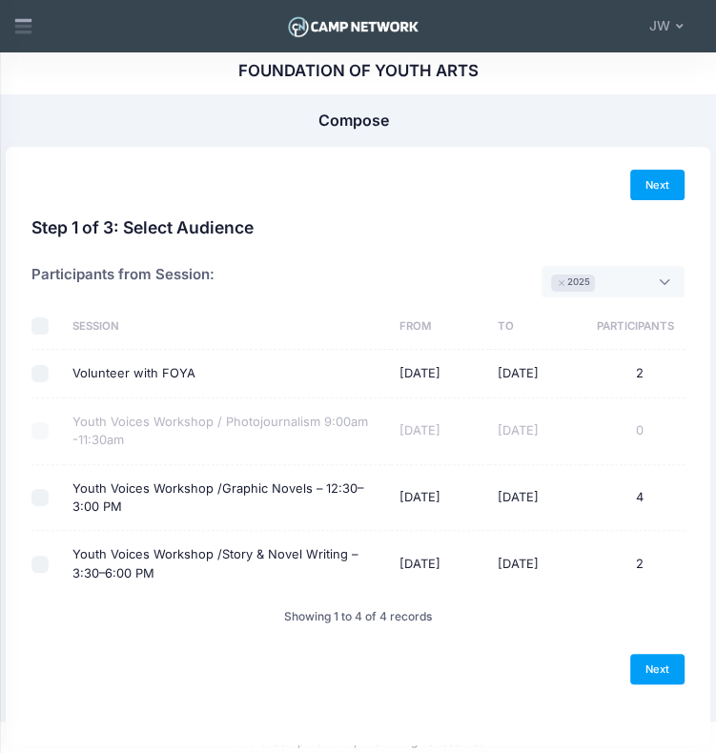
click at [288, 501] on label "Youth Voices Workshop /Graphic Novels – 12:30–3:00 PM" at bounding box center [227, 498] width 310 height 37
click at [49, 501] on input "Youth Voices Workshop /Graphic Novels – 12:30–3:00 PM" at bounding box center [39, 497] width 17 height 17
checkbox input "true"
click at [45, 556] on div at bounding box center [43, 564] width 24 height 17
click at [43, 563] on input "Youth Voices Workshop /Story & Novel Writing – 3:30–6:00 PM" at bounding box center [39, 564] width 17 height 17
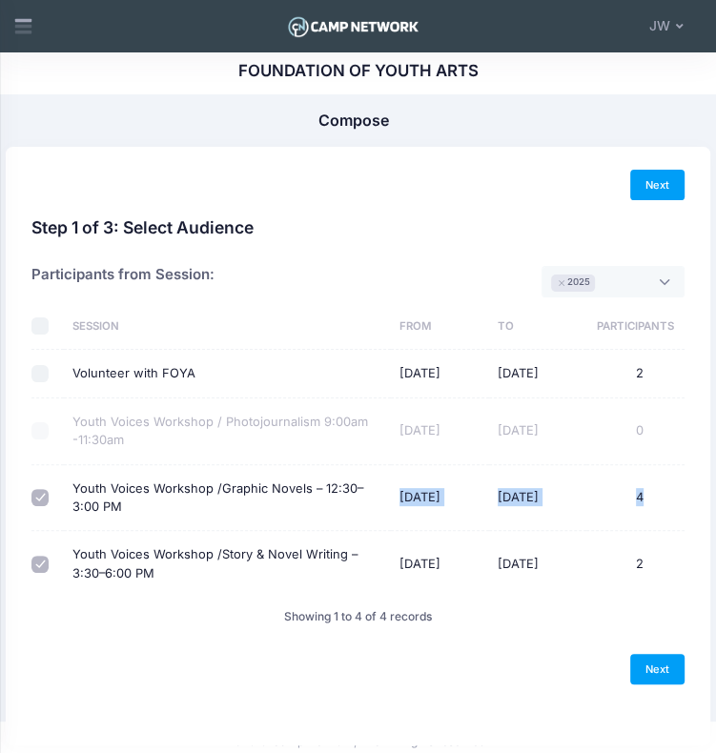
click at [43, 563] on input "Youth Voices Workshop /Story & Novel Writing – 3:30–6:00 PM" at bounding box center [39, 564] width 17 height 17
checkbox input "true"
click at [552, 671] on div "Next" at bounding box center [357, 669] width 653 height 31
click at [658, 659] on link "Next" at bounding box center [657, 669] width 54 height 31
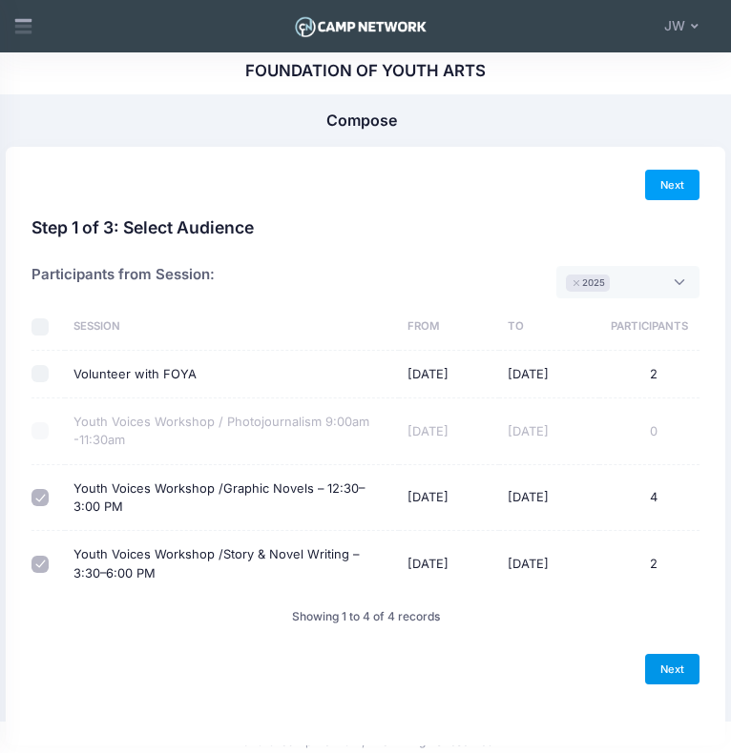
select select "50"
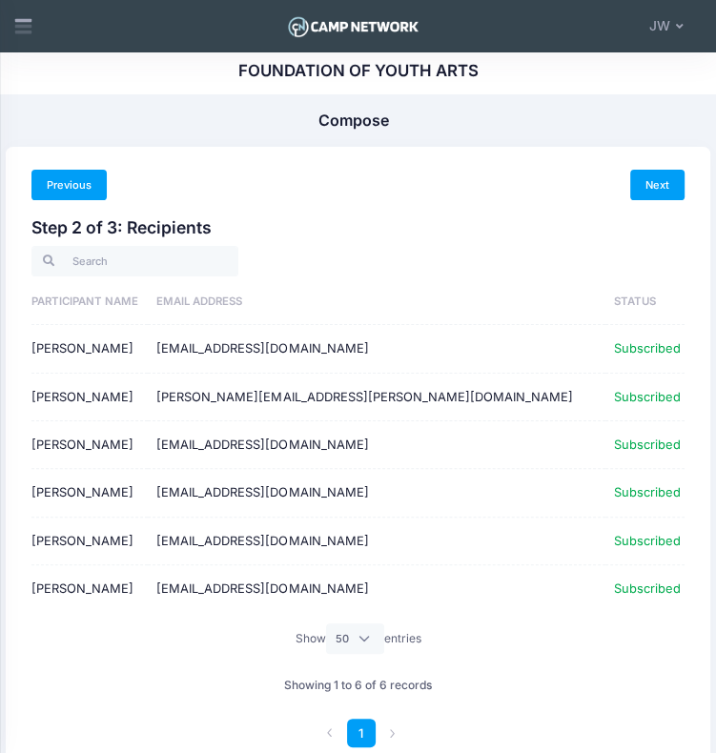
click at [77, 174] on link "Previous" at bounding box center [68, 185] width 75 height 31
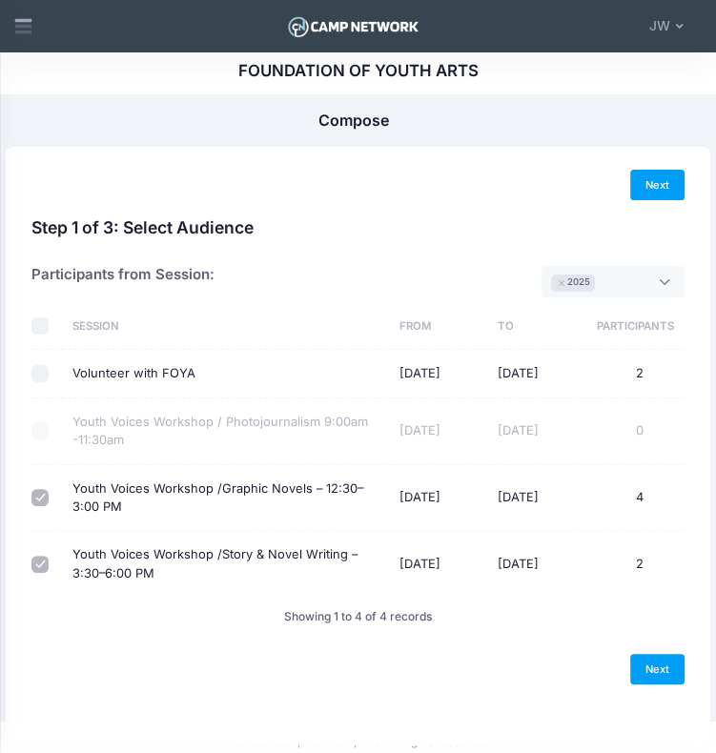
click at [37, 562] on input "Youth Voices Workshop /Story & Novel Writing – 3:30–6:00 PM" at bounding box center [39, 564] width 17 height 17
checkbox input "false"
click at [657, 667] on link "Next" at bounding box center [657, 669] width 54 height 31
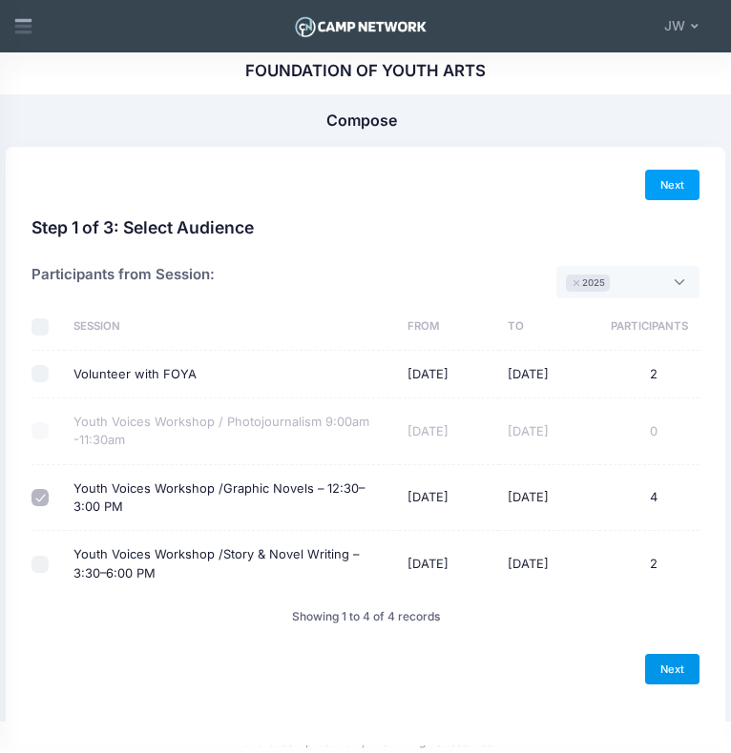
select select "50"
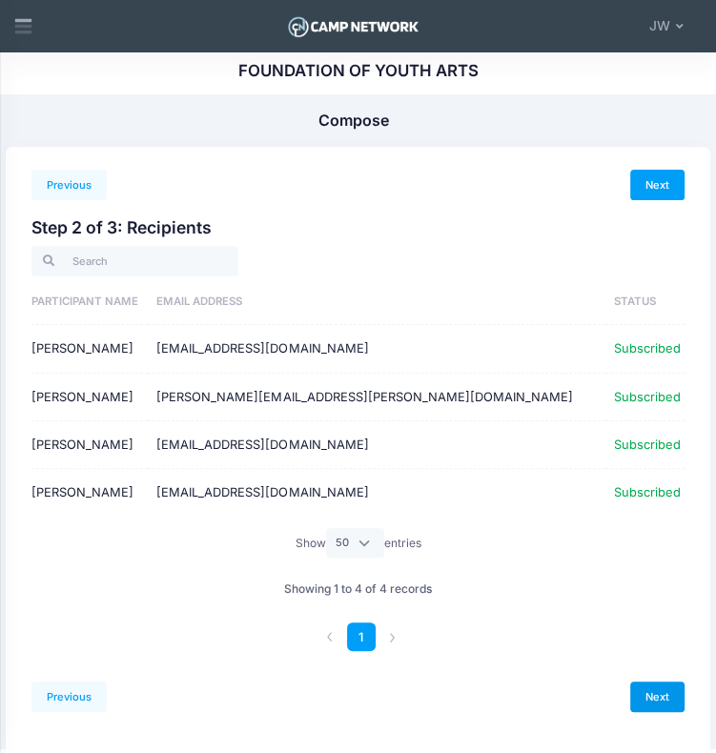
click at [662, 692] on link "Next" at bounding box center [657, 697] width 54 height 31
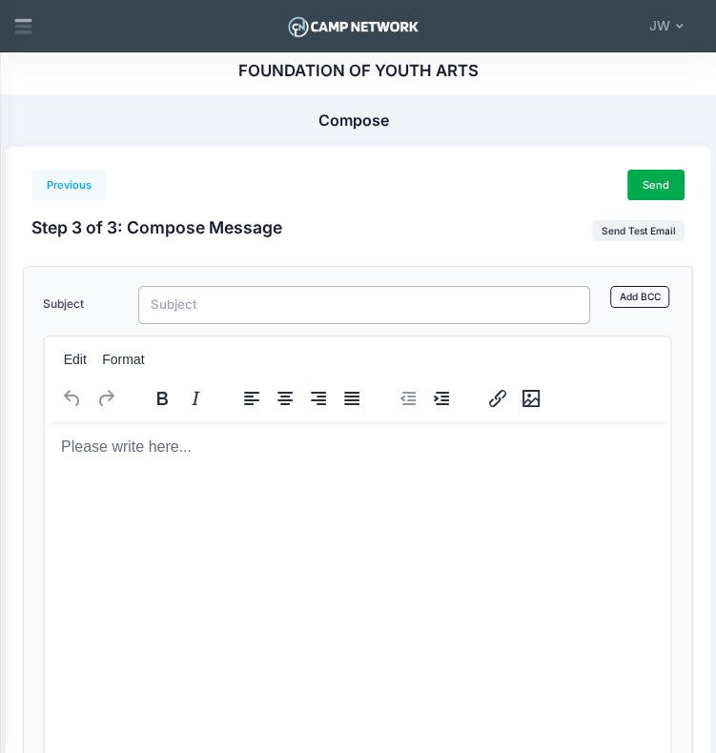
click at [228, 305] on input "Subject" at bounding box center [364, 305] width 452 height 38
paste input "Update: Youth Voices Workshop Location"
type input "Update: Youth Voices Workshop Location"
click at [173, 457] on body "Rich Text Area. Press ALT-0 for help." at bounding box center [357, 447] width 595 height 21
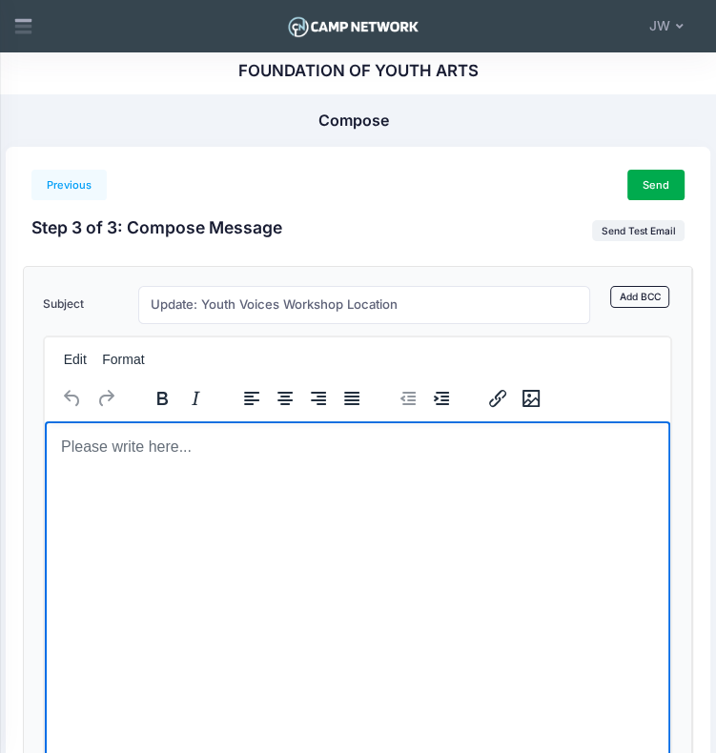
click at [83, 443] on body "Rich Text Area. Press ALT-0 for help." at bounding box center [357, 447] width 595 height 21
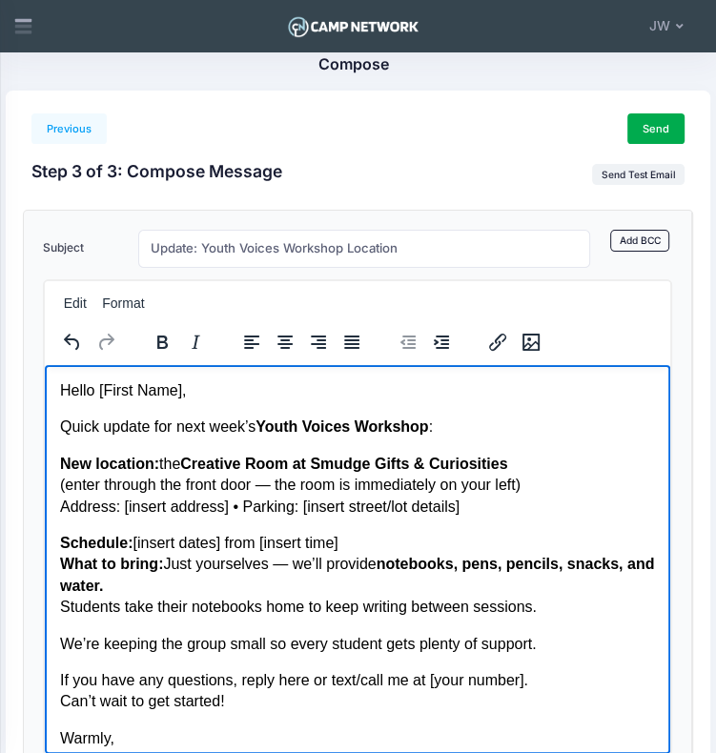
drag, startPoint x: 661, startPoint y: 548, endPoint x: 720, endPoint y: 717, distance: 178.9
drag, startPoint x: 180, startPoint y: 395, endPoint x: 97, endPoint y: 399, distance: 83.1
click at [97, 399] on p "Hello [First Name]," at bounding box center [357, 391] width 595 height 21
click at [114, 299] on button "Format" at bounding box center [122, 303] width 57 height 27
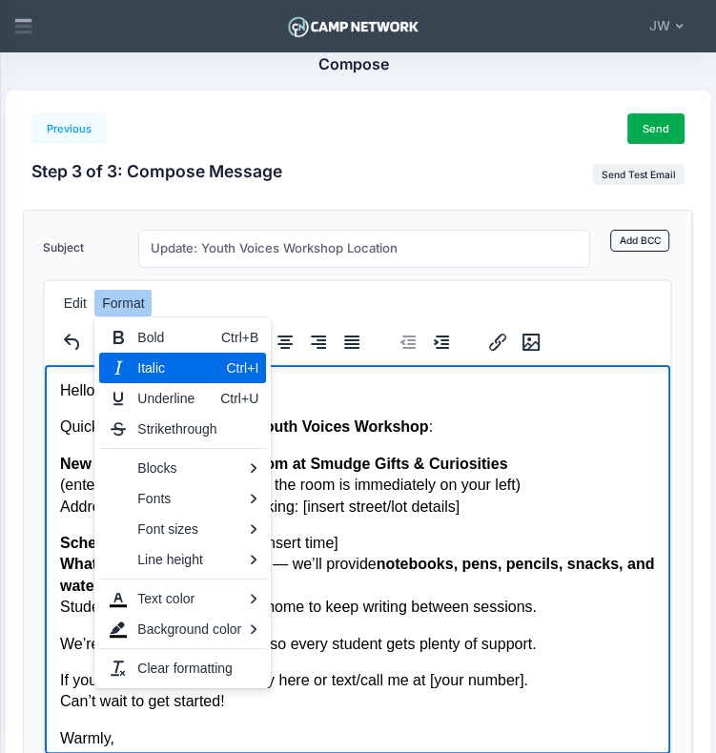
click at [375, 388] on p "Hello [First Name]," at bounding box center [357, 391] width 595 height 21
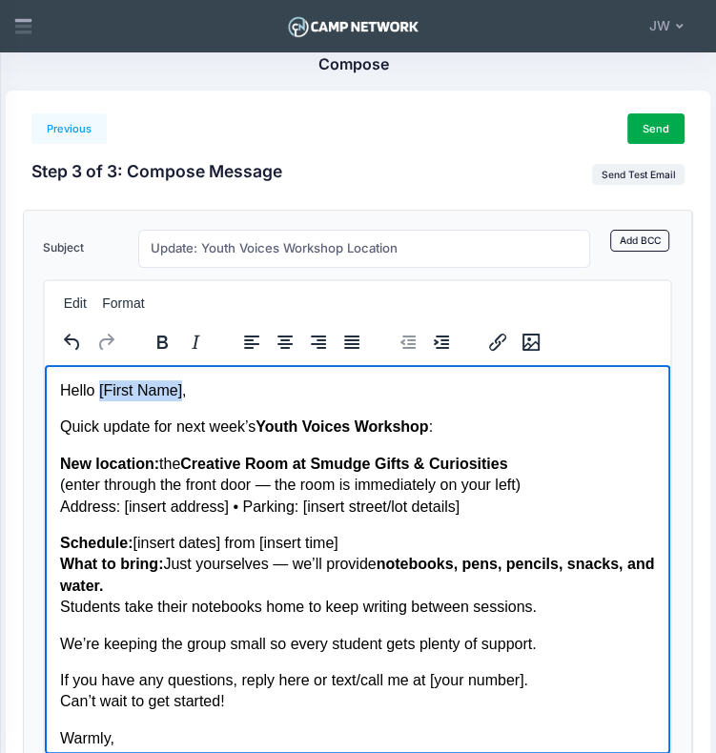
drag, startPoint x: 180, startPoint y: 391, endPoint x: 98, endPoint y: 392, distance: 82.0
click at [98, 392] on p "Hello [First Name]," at bounding box center [357, 391] width 595 height 21
drag, startPoint x: 220, startPoint y: 506, endPoint x: 125, endPoint y: 513, distance: 95.6
click at [125, 513] on p "New location: the Creative Room at Smudge Gifts & Curiosities (enter through th…" at bounding box center [357, 486] width 595 height 64
drag, startPoint x: 226, startPoint y: 505, endPoint x: 119, endPoint y: 506, distance: 106.8
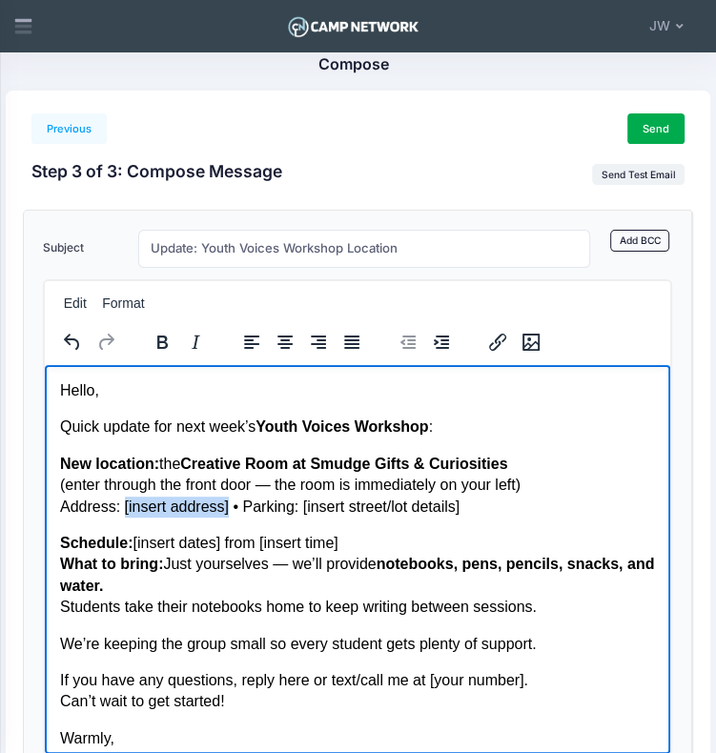
click at [119, 506] on p "New location: the Creative Room at Smudge Gifts & Curiosities (enter through th…" at bounding box center [357, 486] width 595 height 64
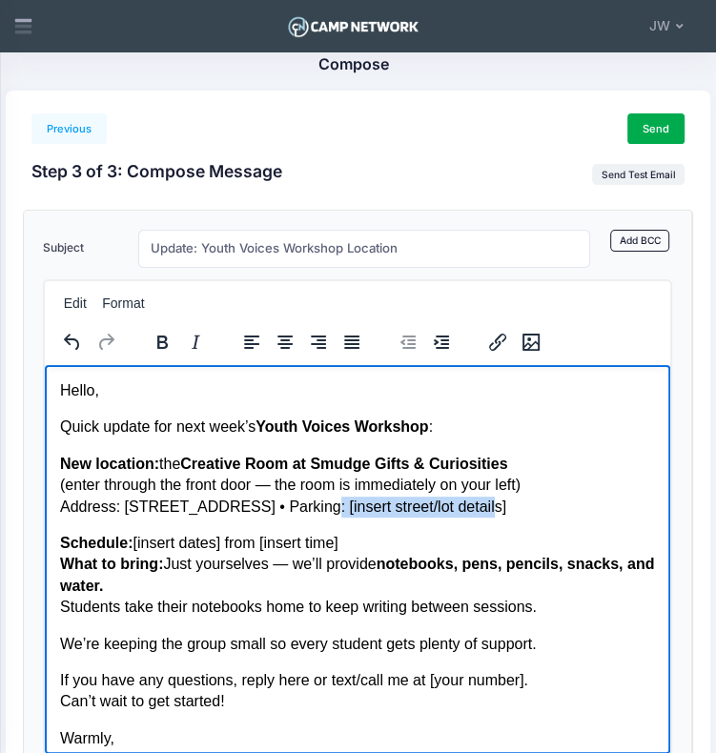
drag, startPoint x: 458, startPoint y: 510, endPoint x: 295, endPoint y: 506, distance: 163.2
click at [295, 506] on p "New location: the Creative Room at Smudge Gifts & Curiosities (enter through th…" at bounding box center [357, 486] width 595 height 64
